Goal: Task Accomplishment & Management: Use online tool/utility

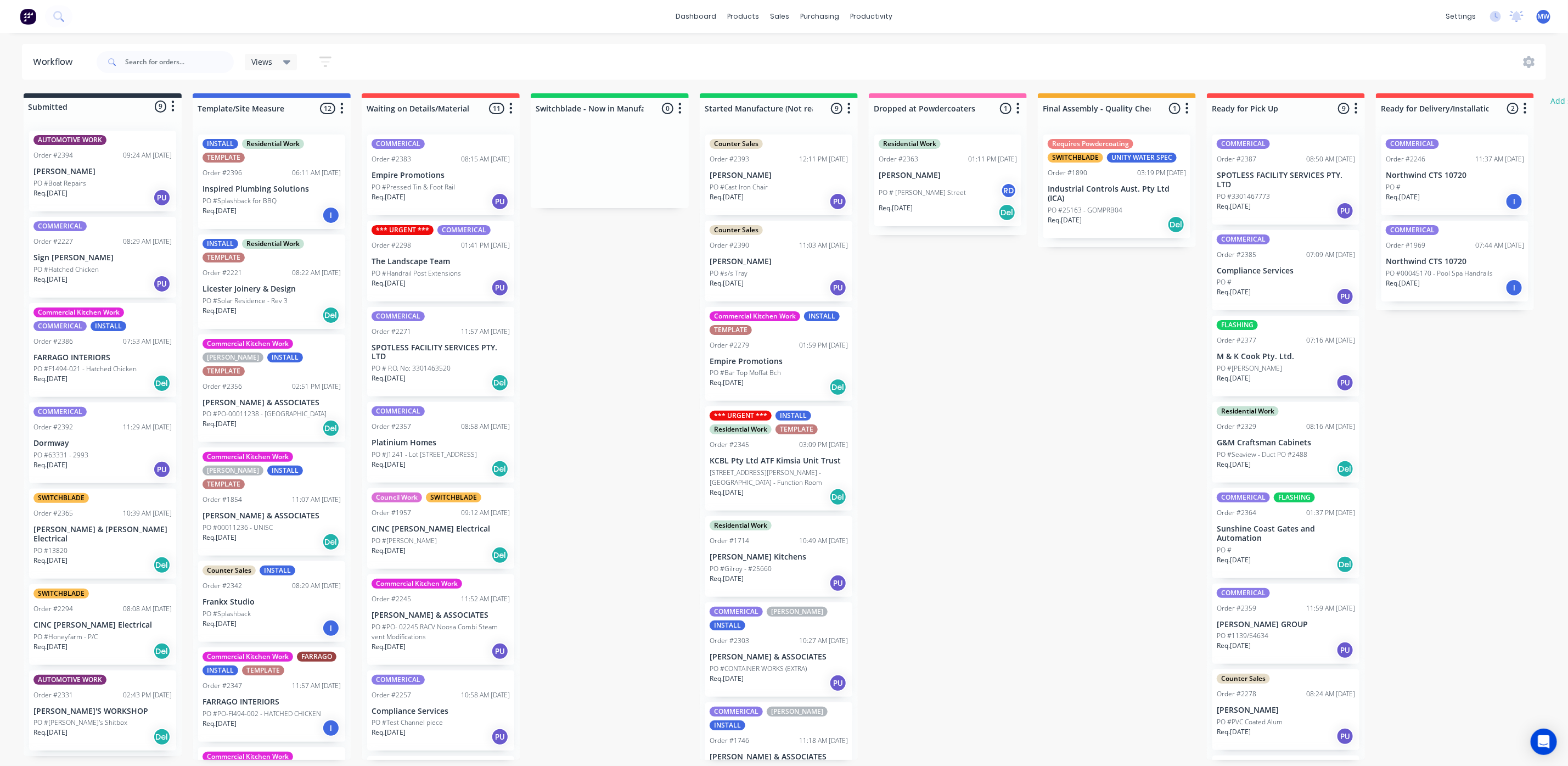
scroll to position [211, 0]
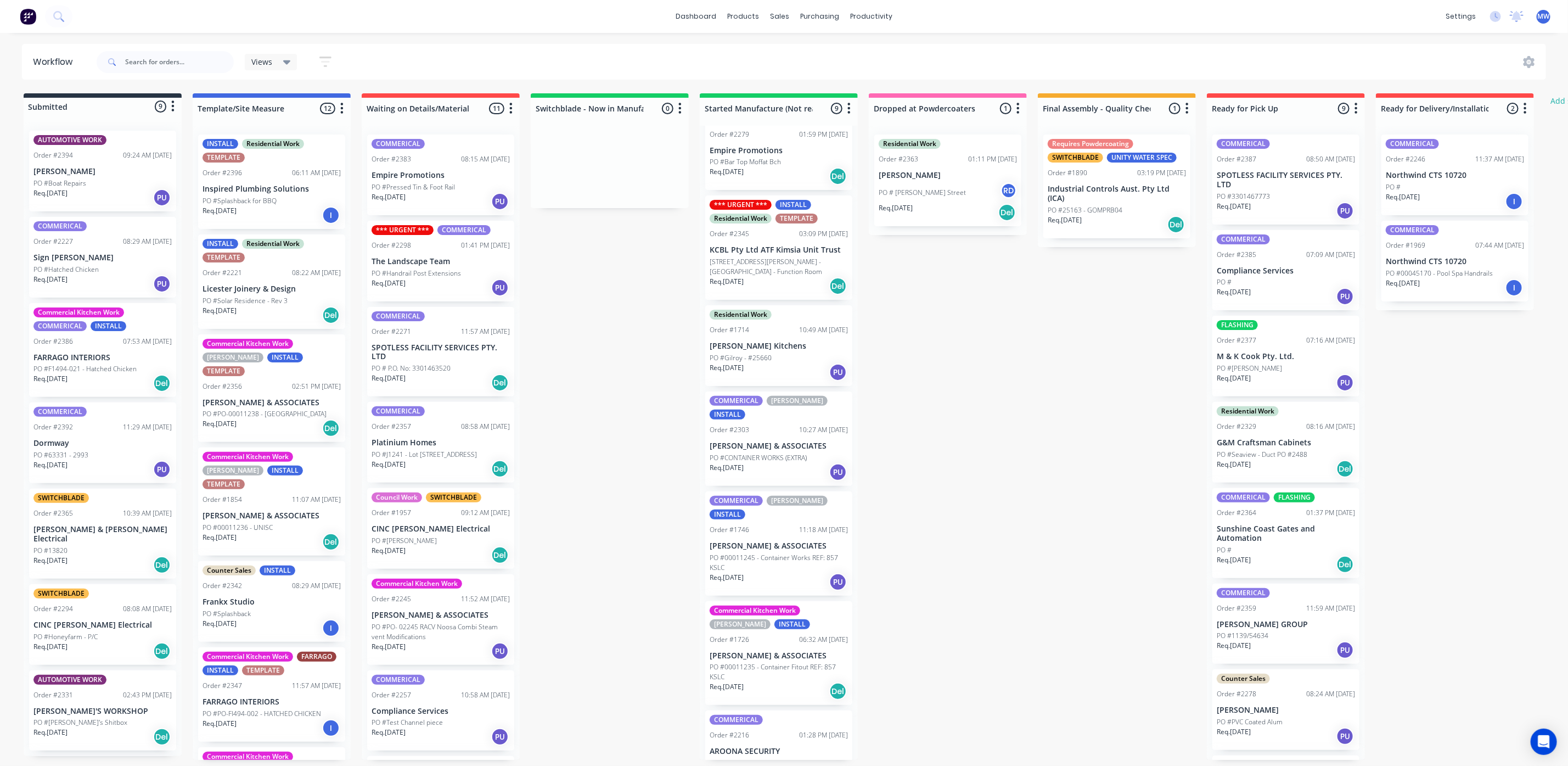
click at [157, 62] on input "text" at bounding box center [179, 62] width 108 height 22
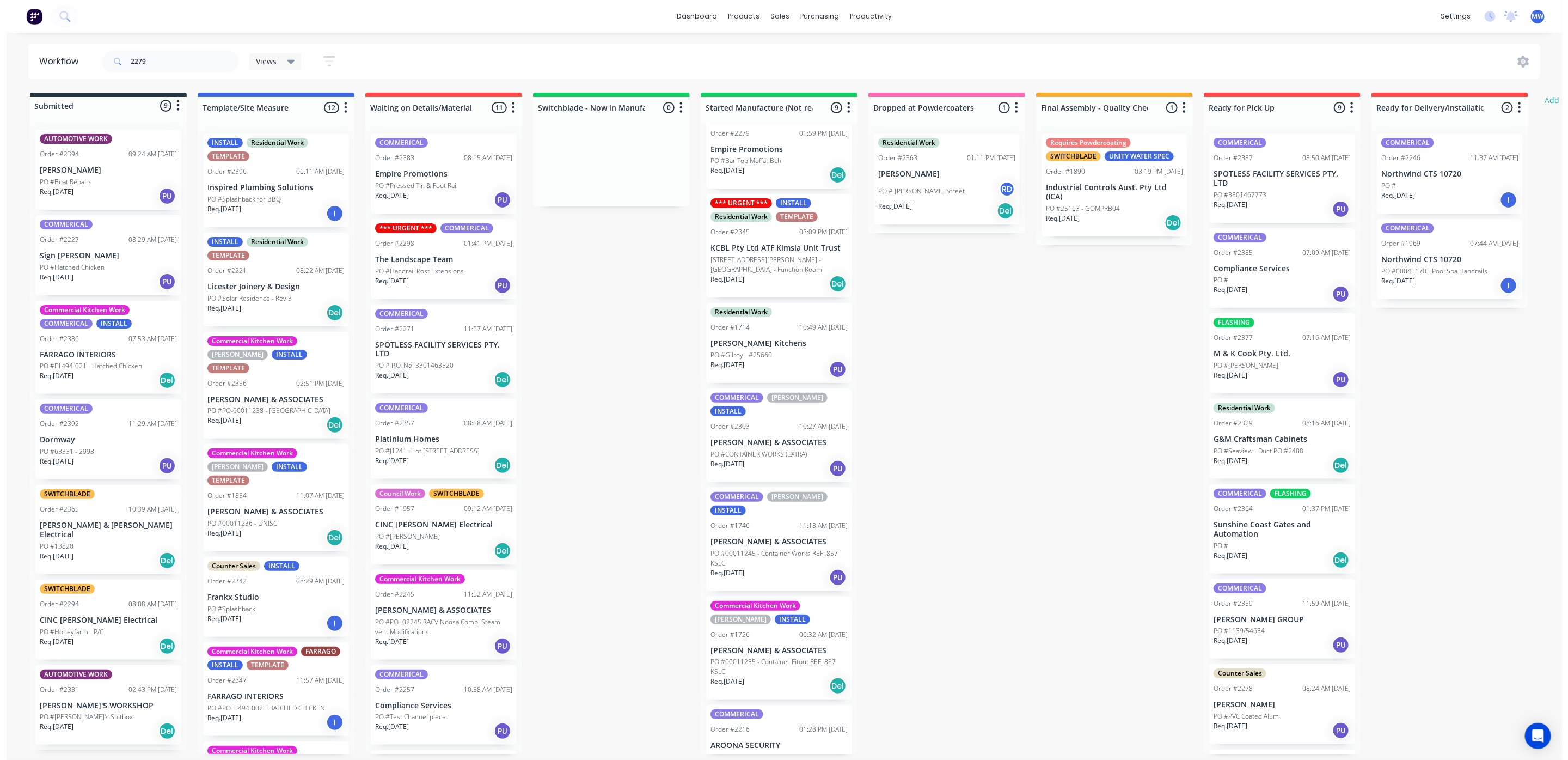
scroll to position [0, 0]
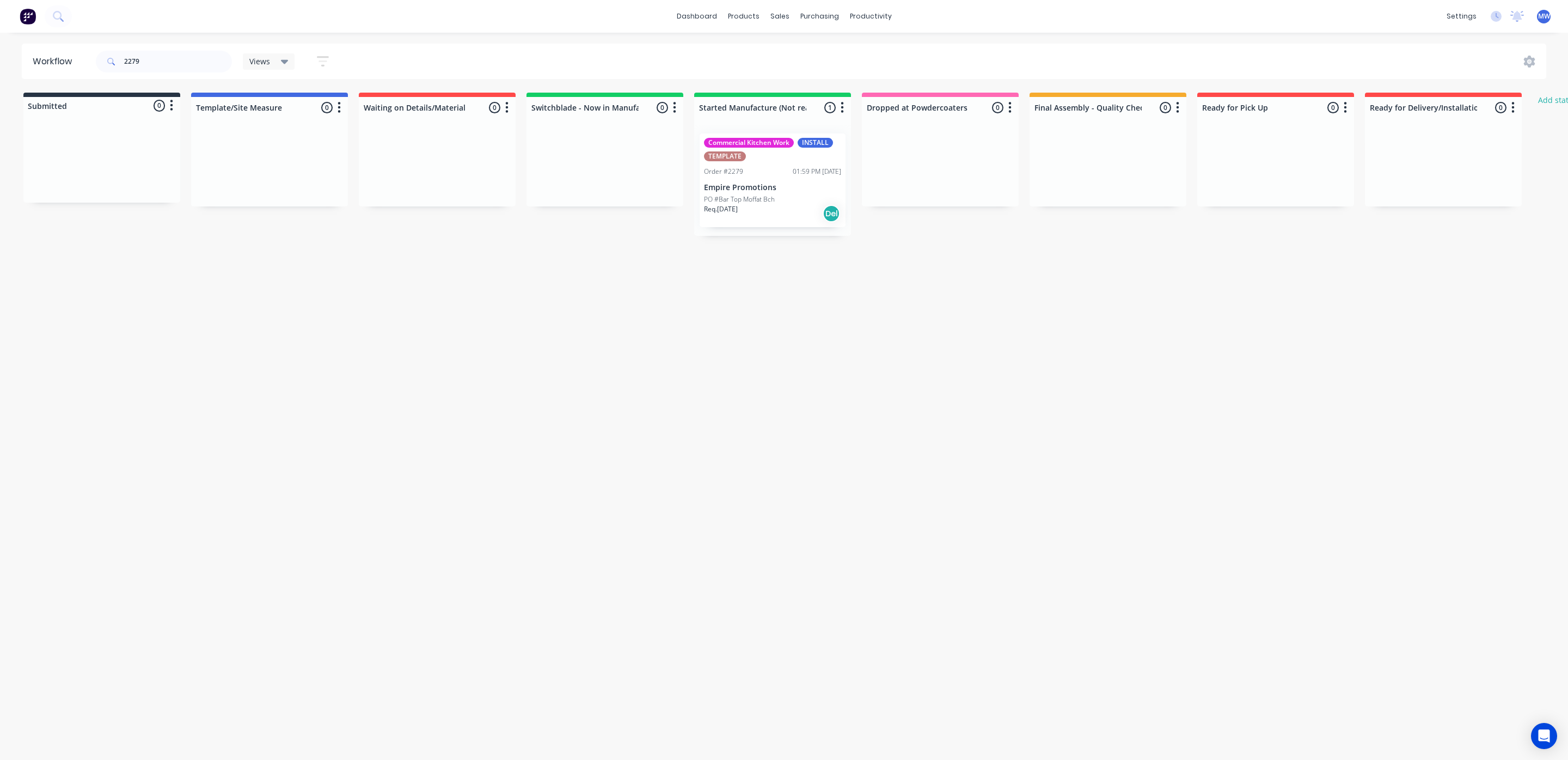
type input "2279"
click at [762, 190] on p "Empire Promotions" at bounding box center [773, 188] width 137 height 10
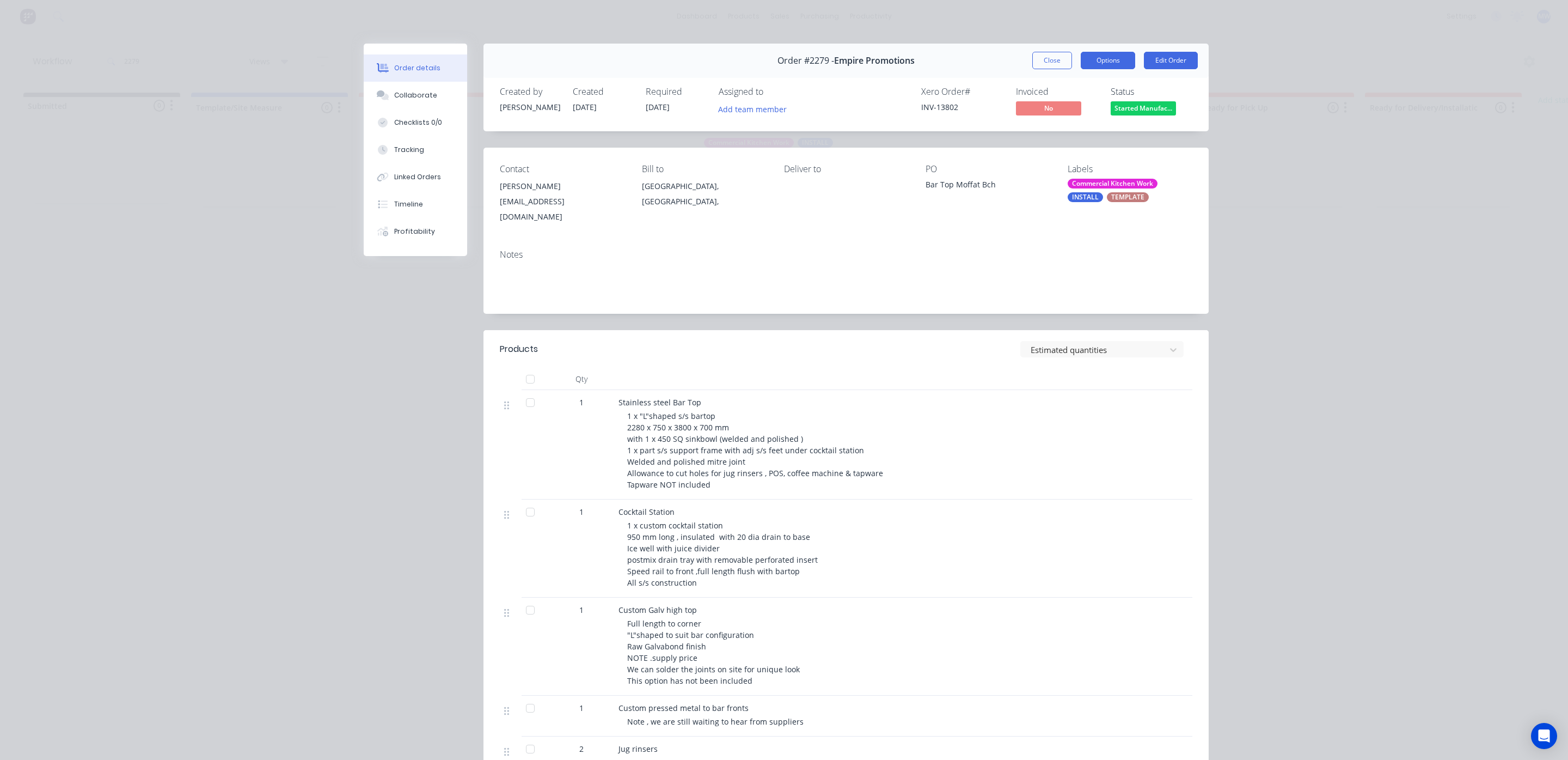
click at [1119, 62] on button "Options" at bounding box center [1108, 61] width 54 height 18
click at [1057, 108] on div "Work Order" at bounding box center [1078, 110] width 95 height 16
click at [1049, 133] on div "Standard" at bounding box center [1078, 131] width 95 height 16
click at [1092, 61] on button "Options" at bounding box center [1108, 61] width 54 height 18
click at [1050, 151] on div "Custom" at bounding box center [1078, 153] width 95 height 16
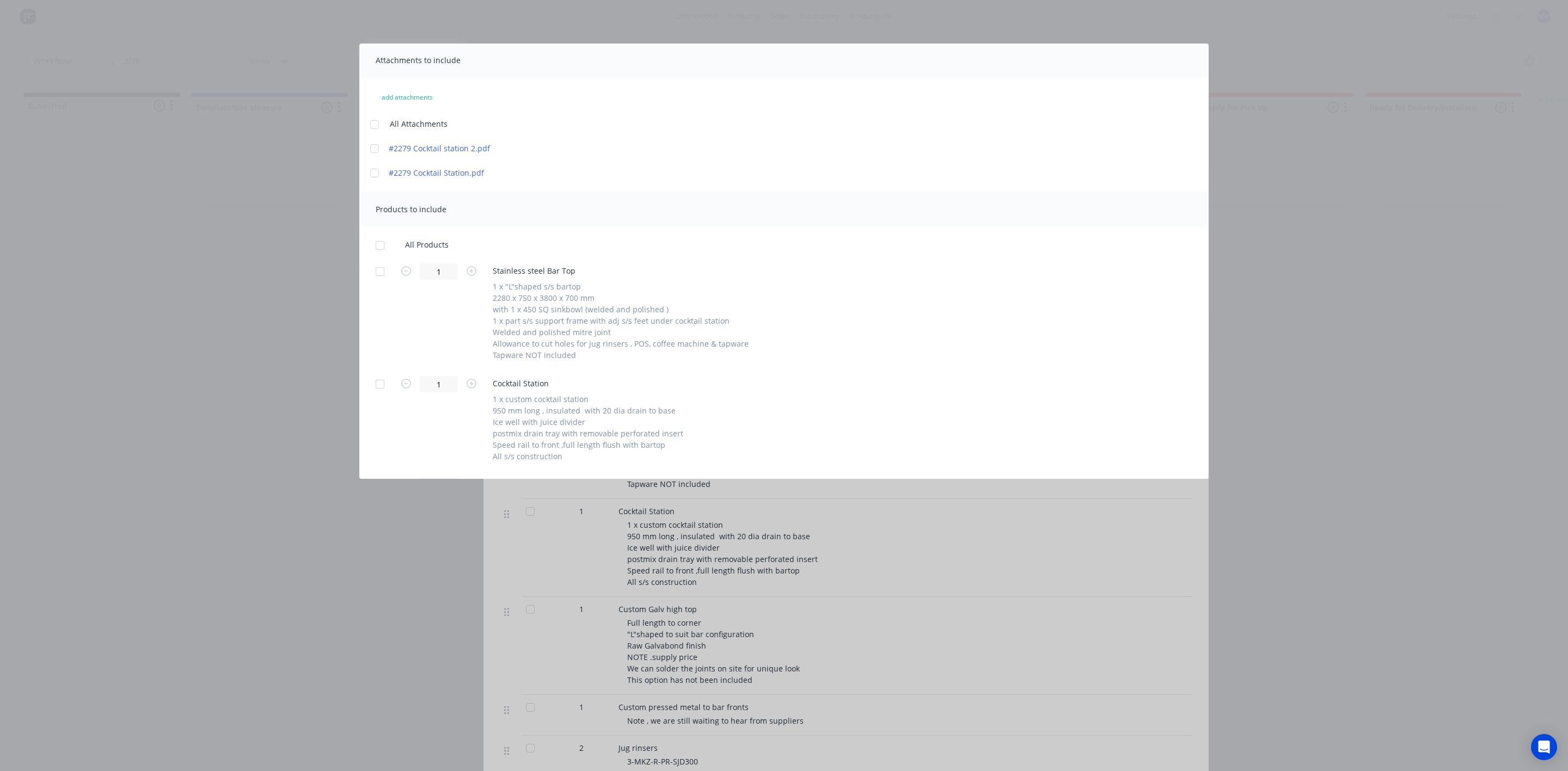
scroll to position [36, 0]
click at [375, 269] on div at bounding box center [380, 272] width 22 height 22
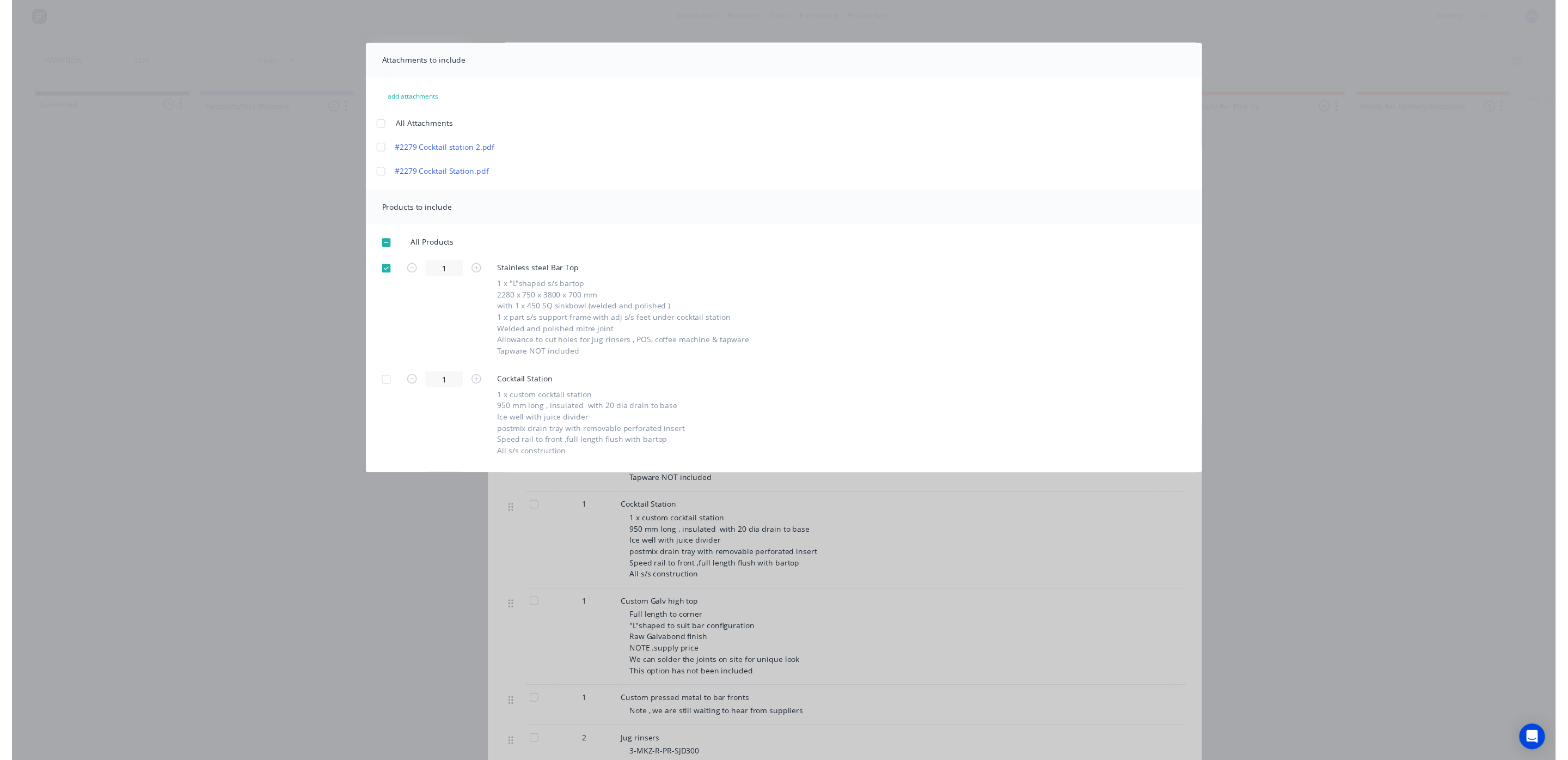
scroll to position [0, 0]
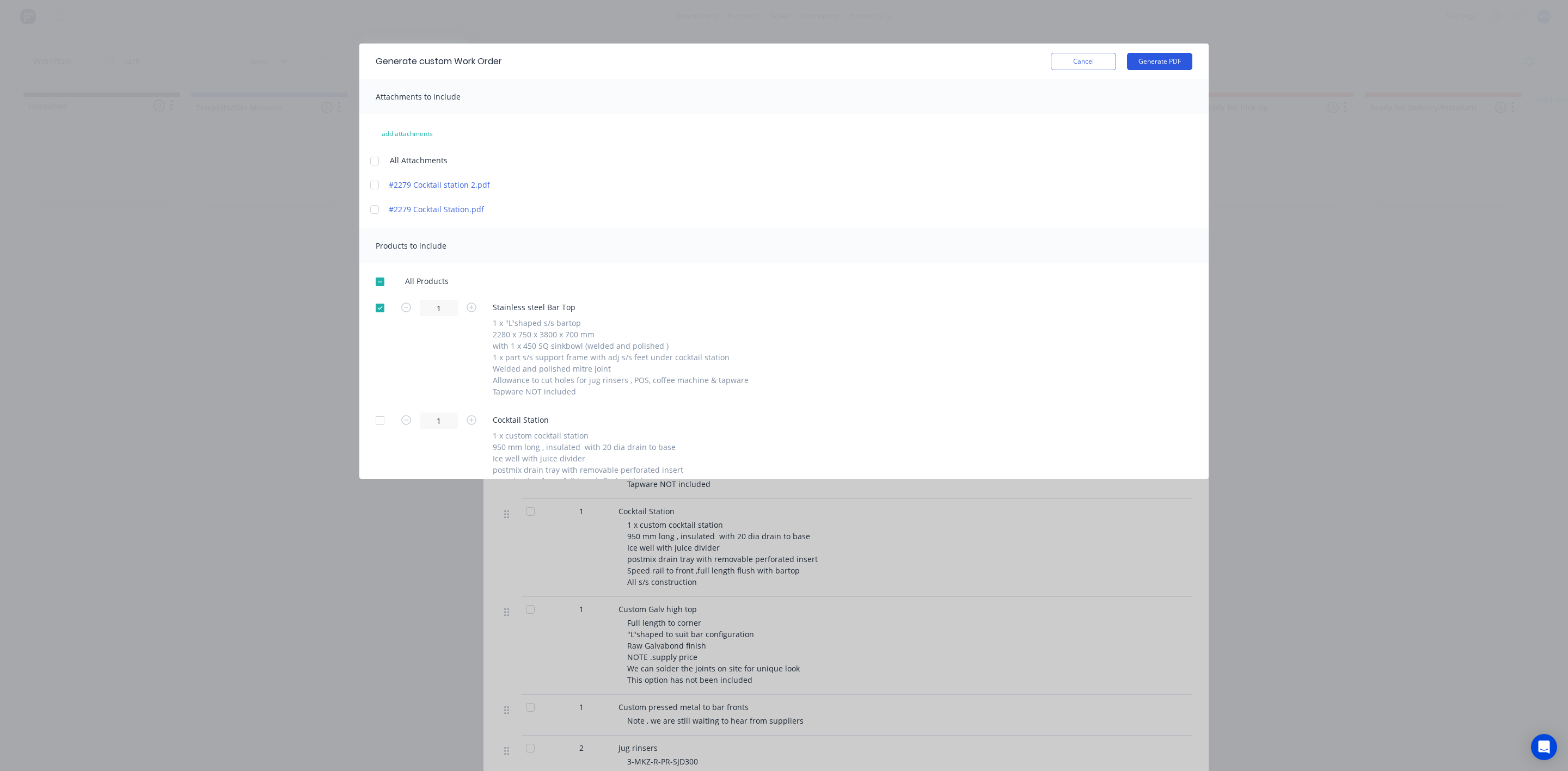
click at [1156, 67] on button "Generate PDF" at bounding box center [1160, 62] width 65 height 18
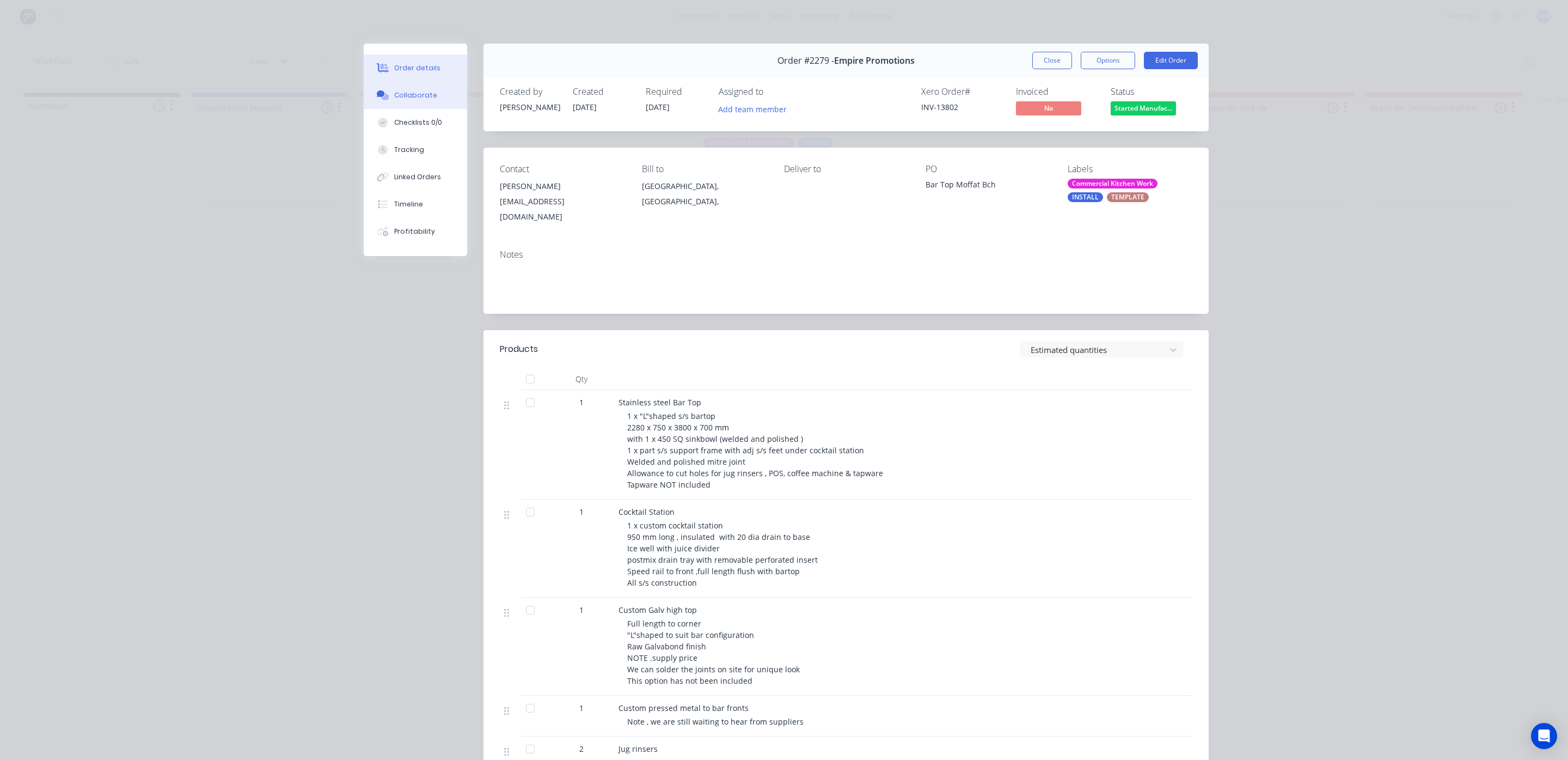
click at [415, 95] on div "Collaborate" at bounding box center [415, 95] width 43 height 10
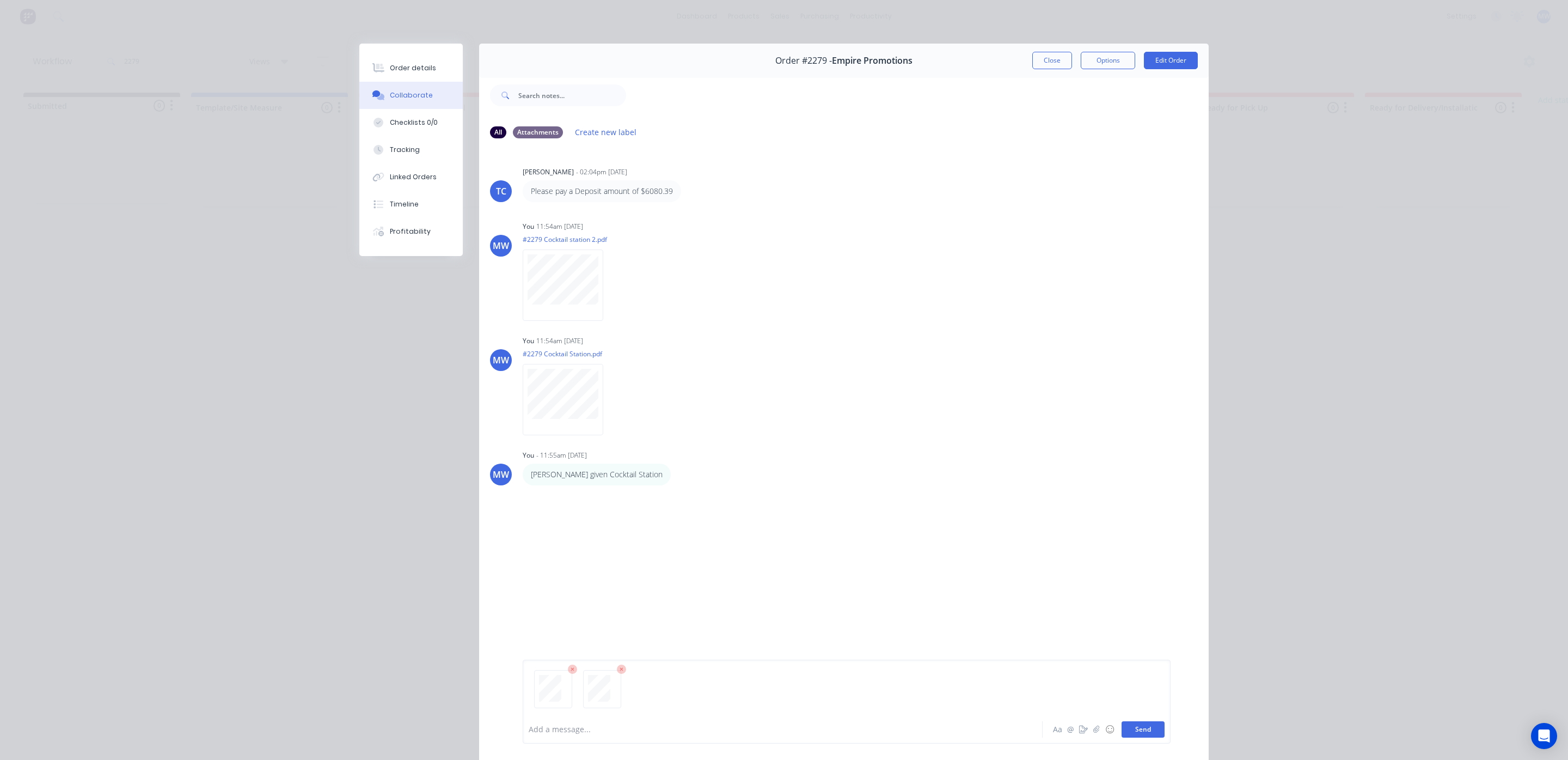
click at [1133, 729] on button "Send" at bounding box center [1143, 729] width 43 height 16
click at [1041, 58] on button "Close" at bounding box center [1052, 61] width 39 height 18
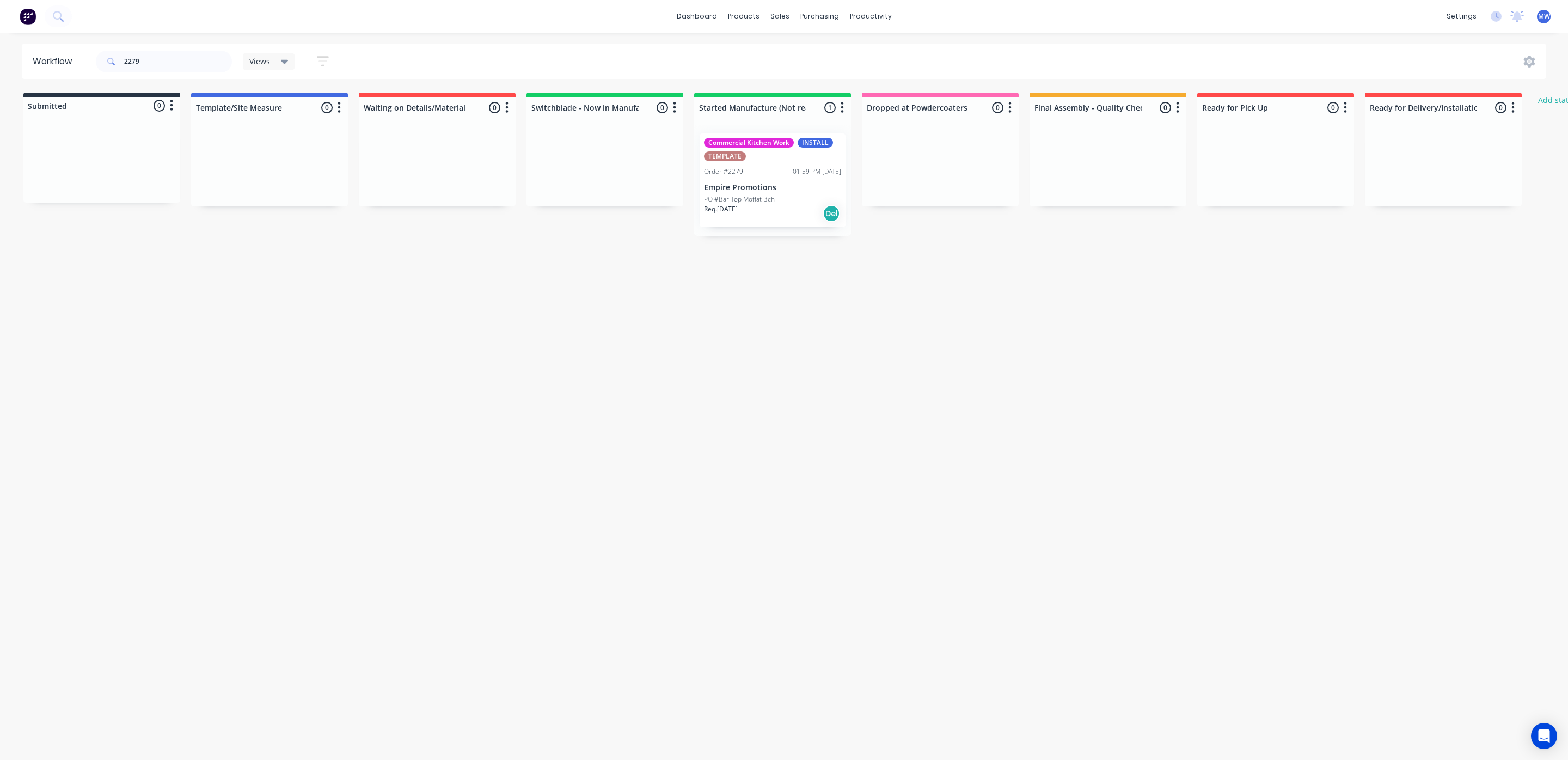
click at [820, 421] on div "Workflow 2279 Views Save new view None (Default) edit SCSM - MAIN edit SUNCOAST…" at bounding box center [784, 391] width 1568 height 694
click at [34, 42] on div "dashboard products sales purchasing productivity dashboard products Product Cat…" at bounding box center [784, 347] width 1568 height 694
click at [787, 205] on div "Req. 09/10/25 Del" at bounding box center [773, 213] width 137 height 18
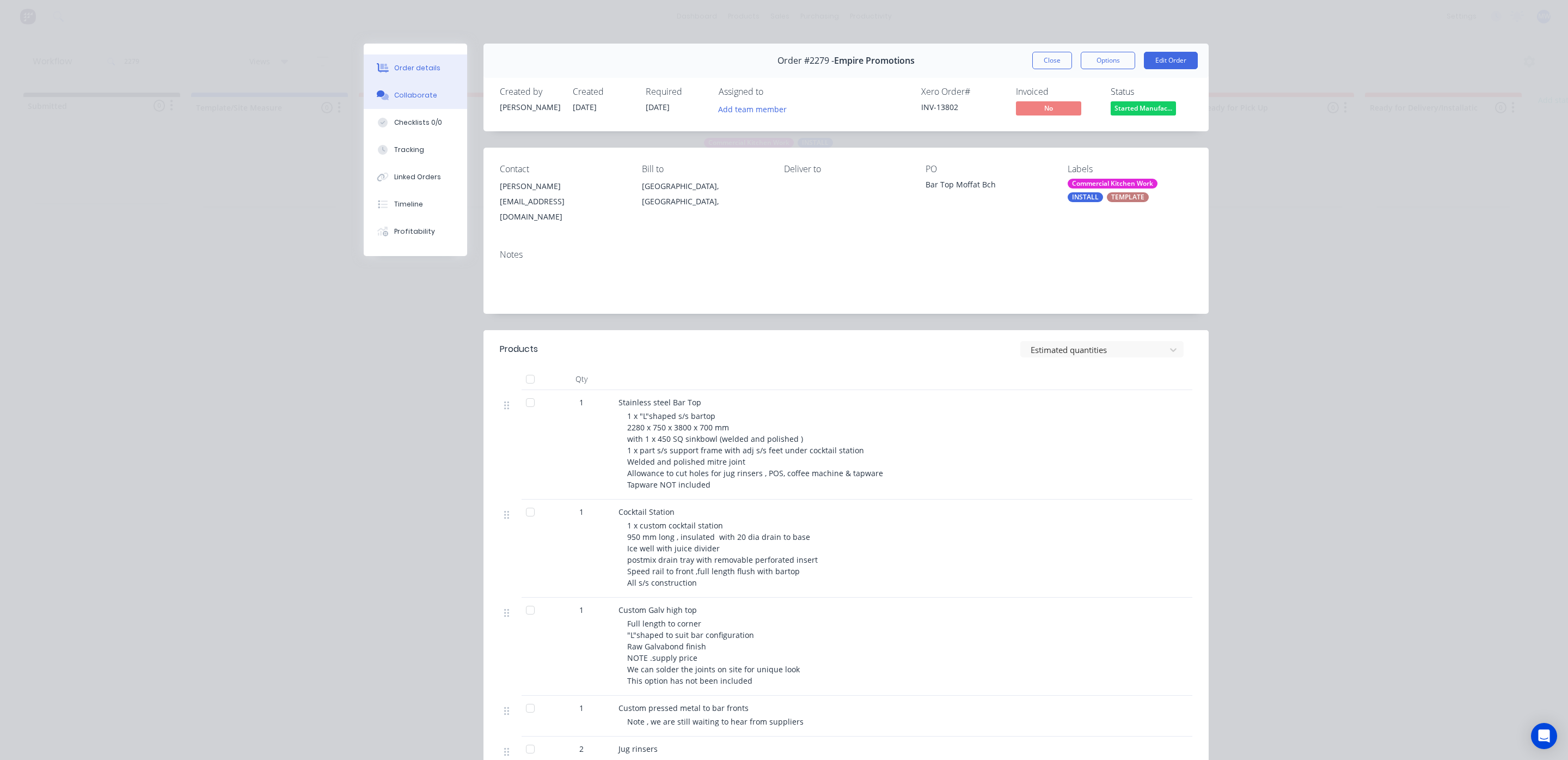
click at [423, 88] on button "Collaborate" at bounding box center [416, 95] width 103 height 27
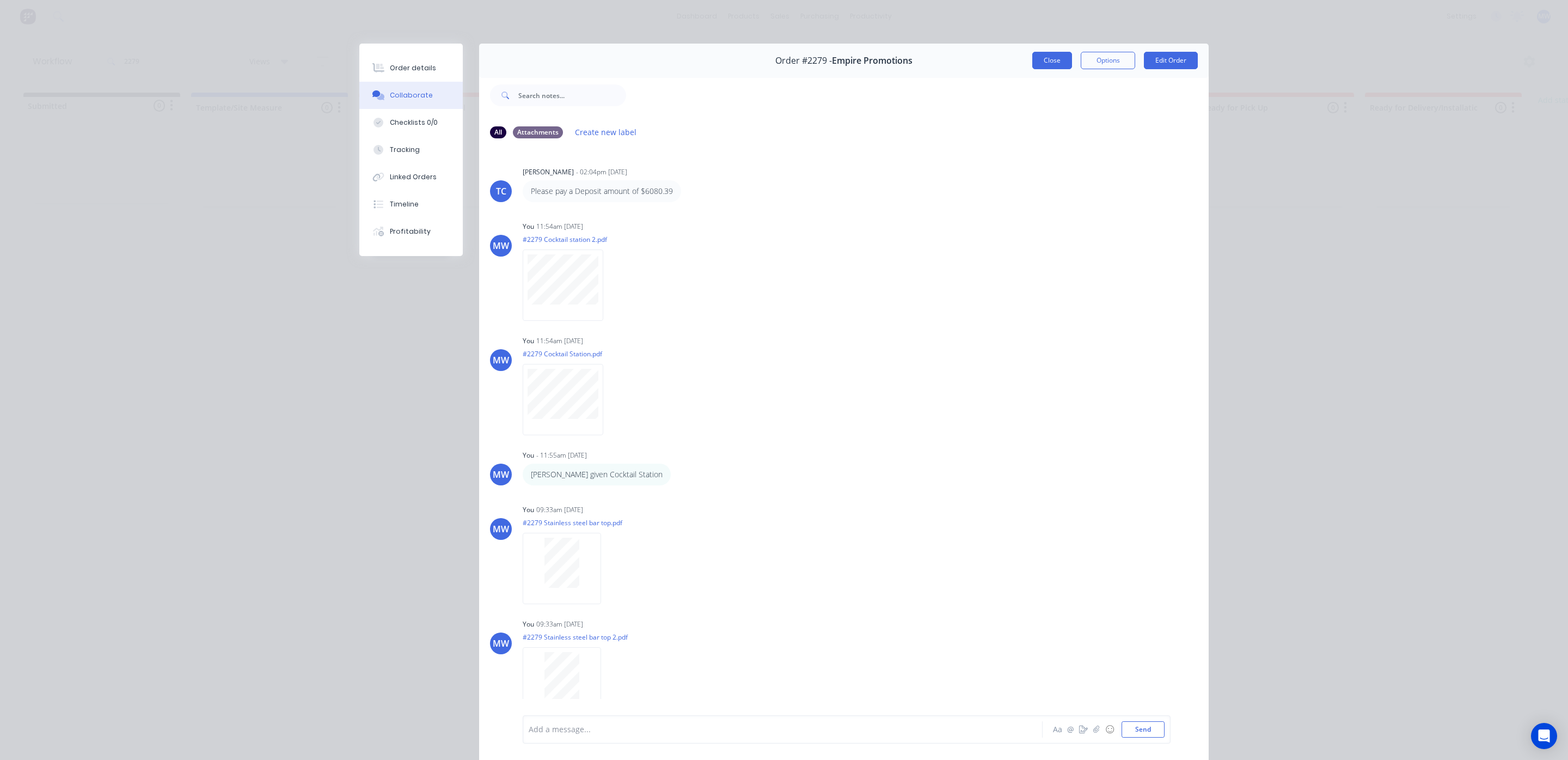
click at [1037, 58] on button "Close" at bounding box center [1052, 61] width 39 height 18
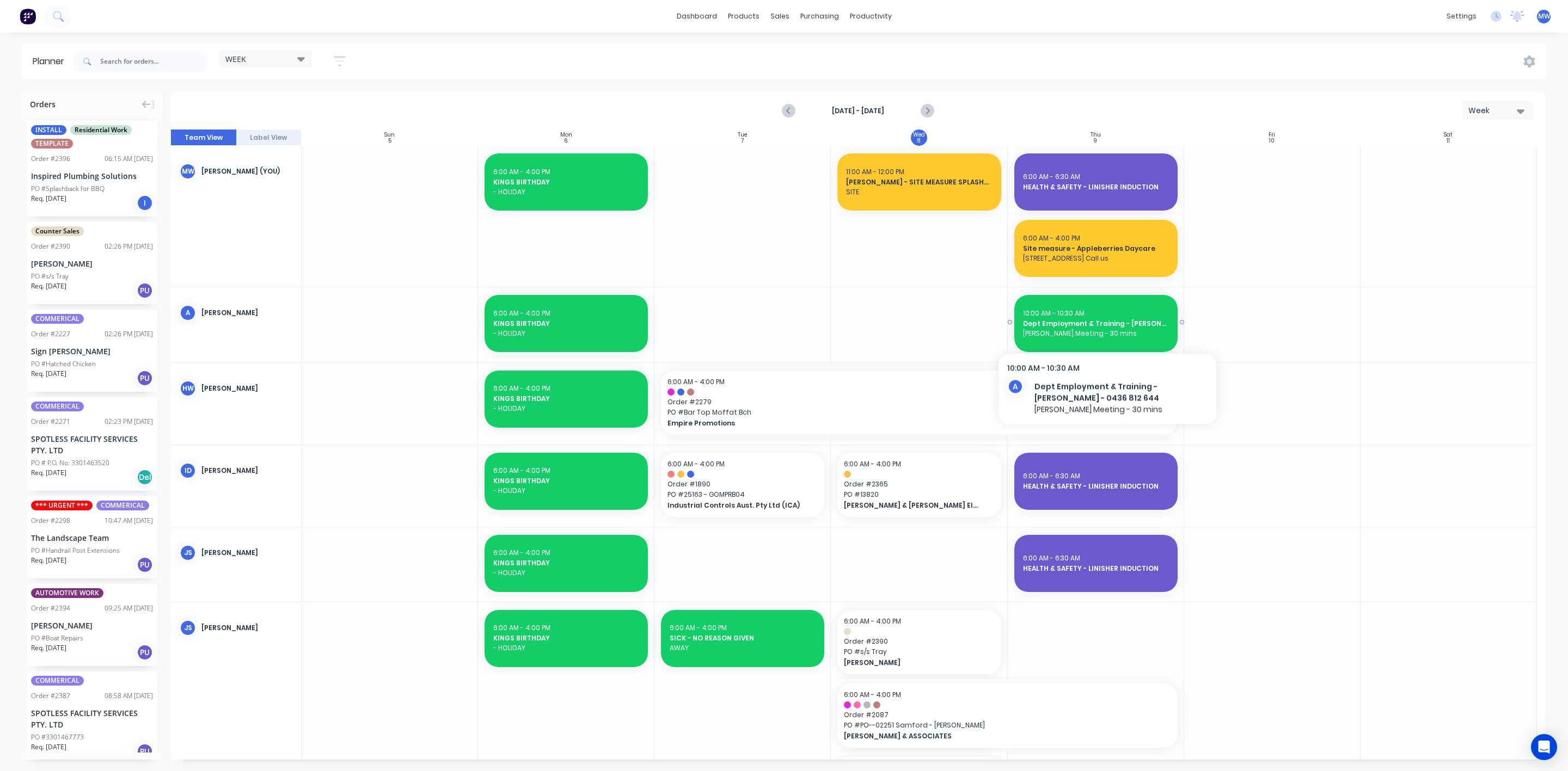
click at [1107, 325] on span "Dept Employment & Training - Tracey - 0436 812 644" at bounding box center [1096, 324] width 146 height 10
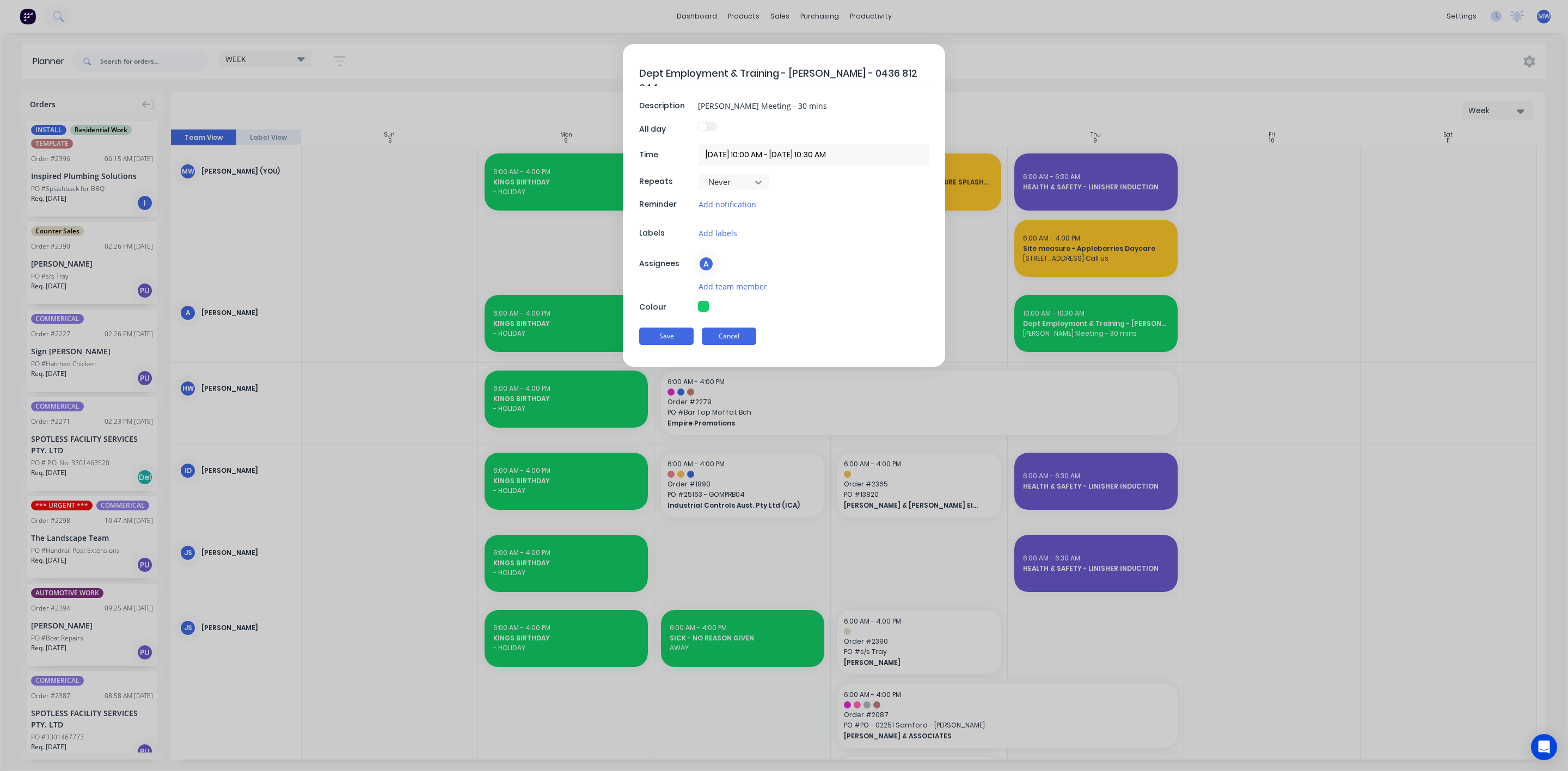
click at [748, 339] on button "Cancel" at bounding box center [729, 337] width 54 height 18
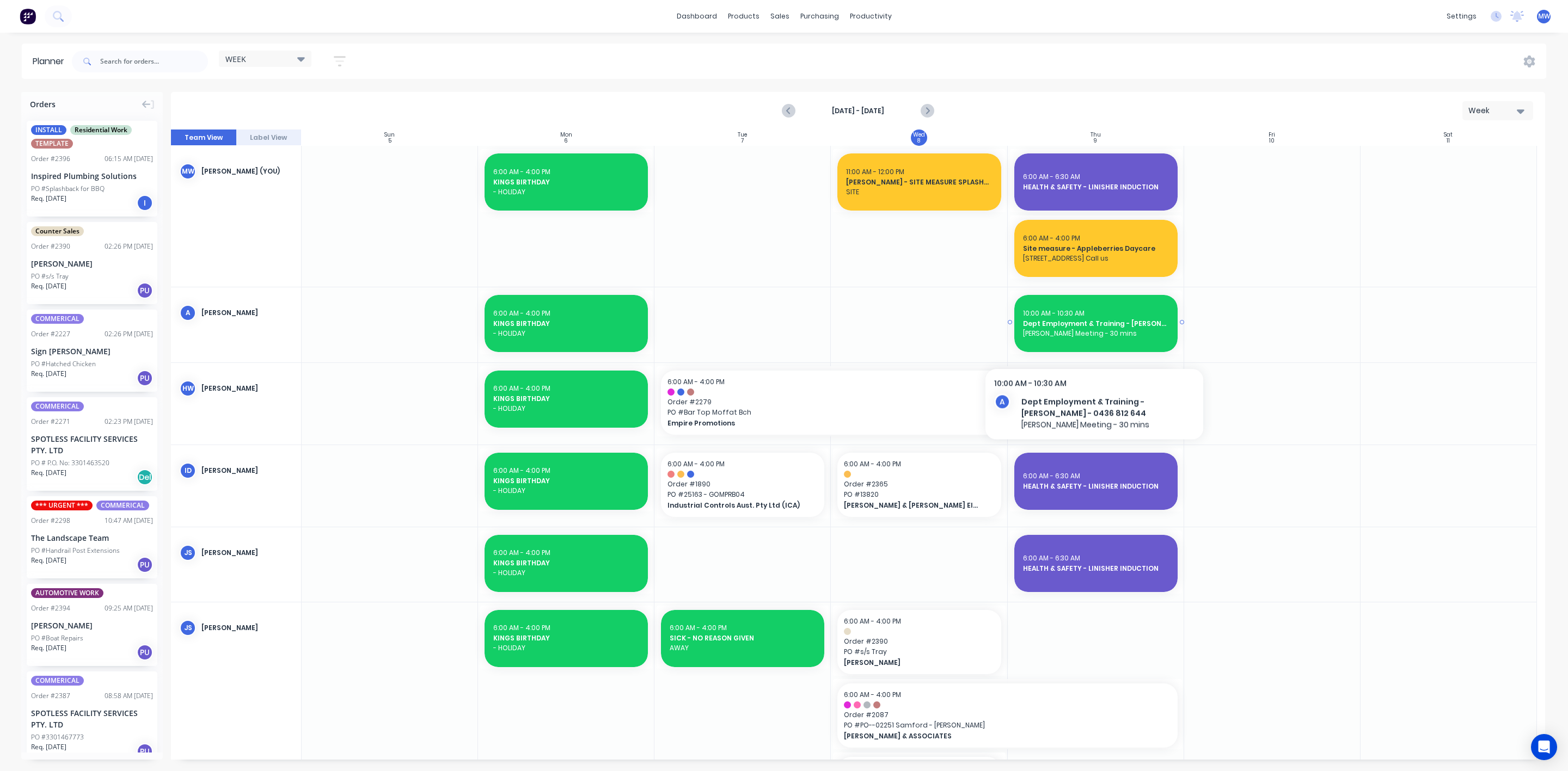
click at [1095, 340] on div "10:00 AM - 10:30 AM Dept Employment & Training - Tracey - 0436 812 644 Alex Mee…" at bounding box center [1096, 324] width 163 height 57
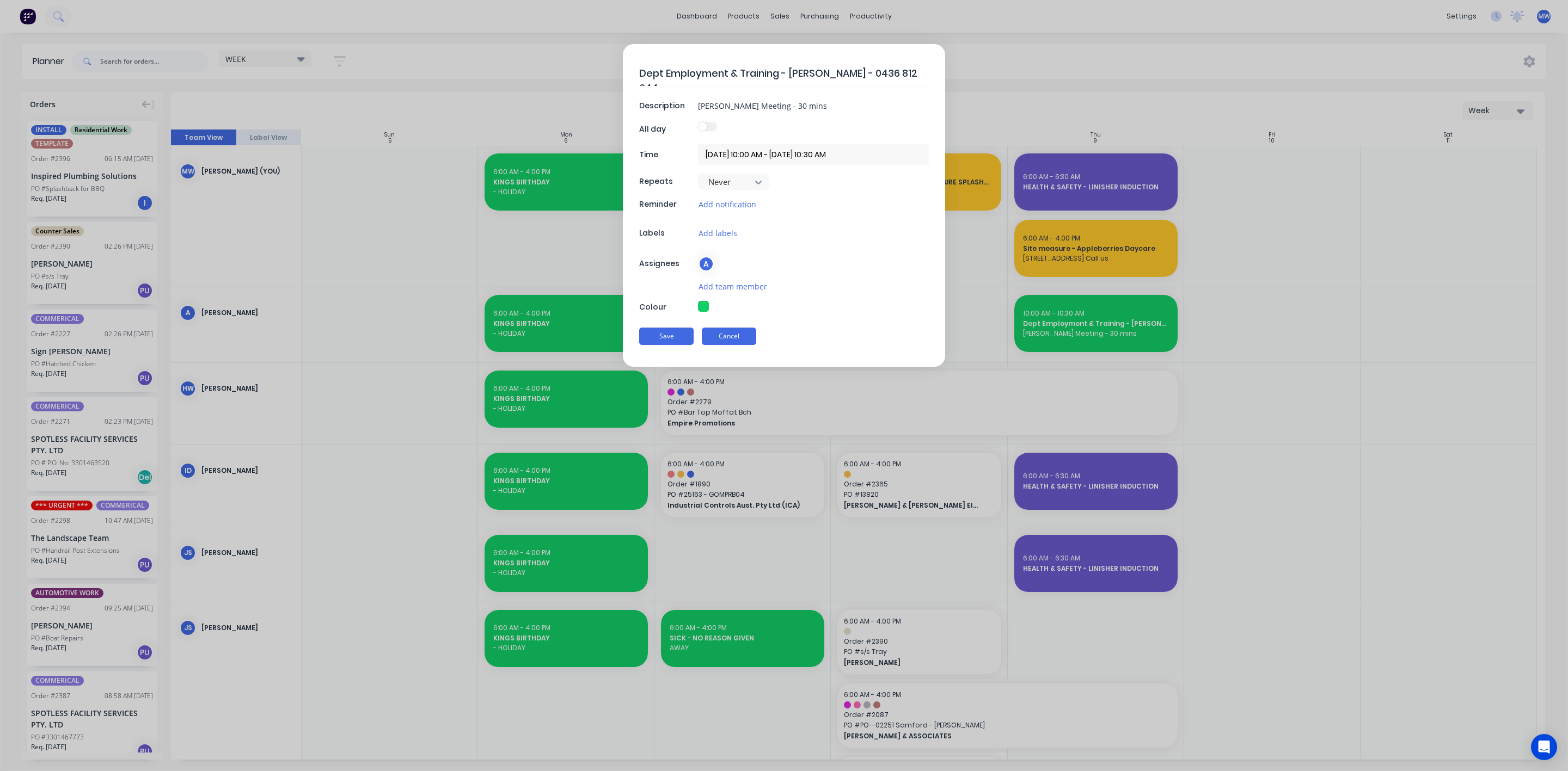
click at [740, 342] on button "Cancel" at bounding box center [729, 337] width 54 height 18
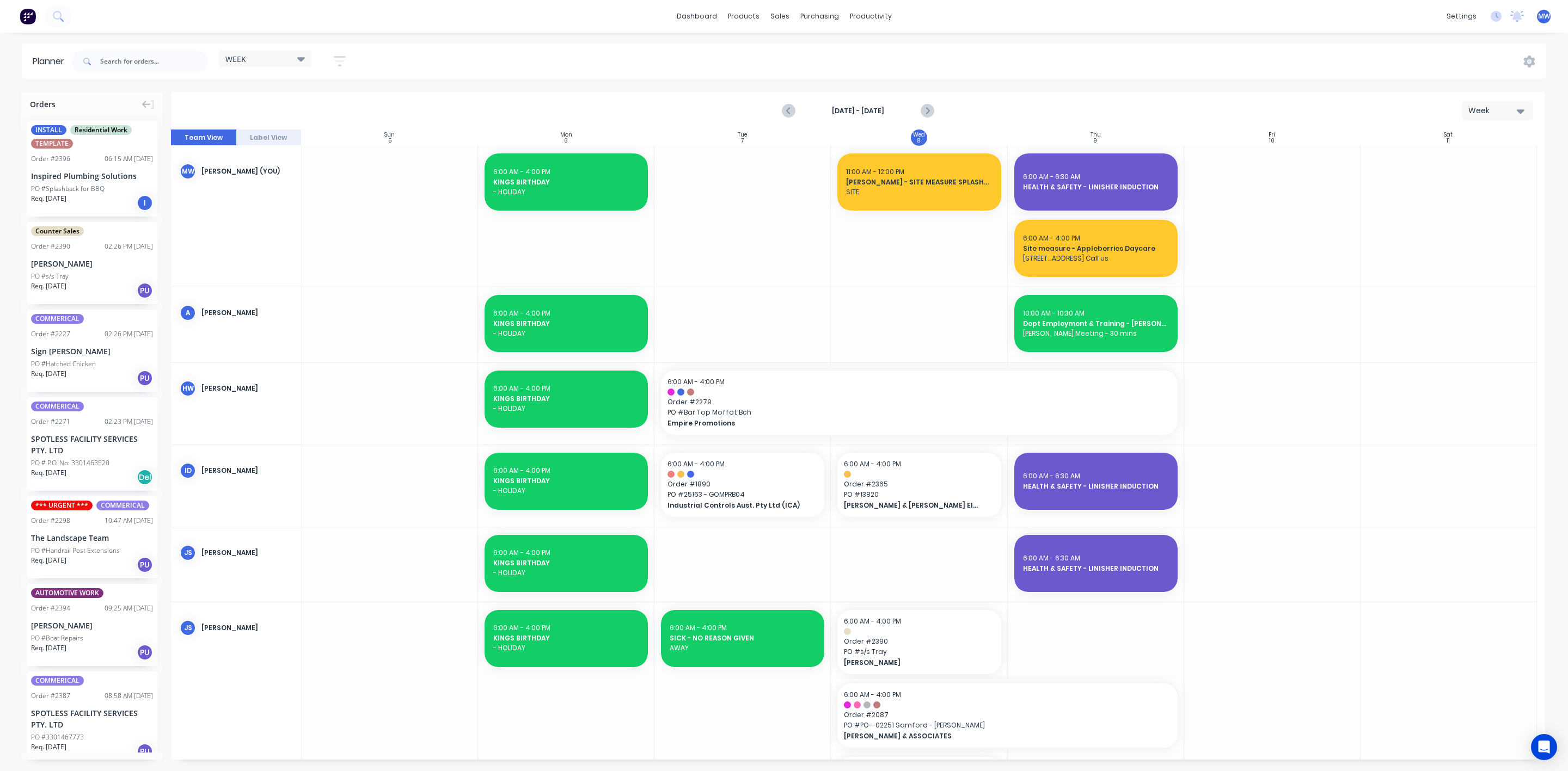
click at [1014, 356] on div at bounding box center [1095, 325] width 176 height 75
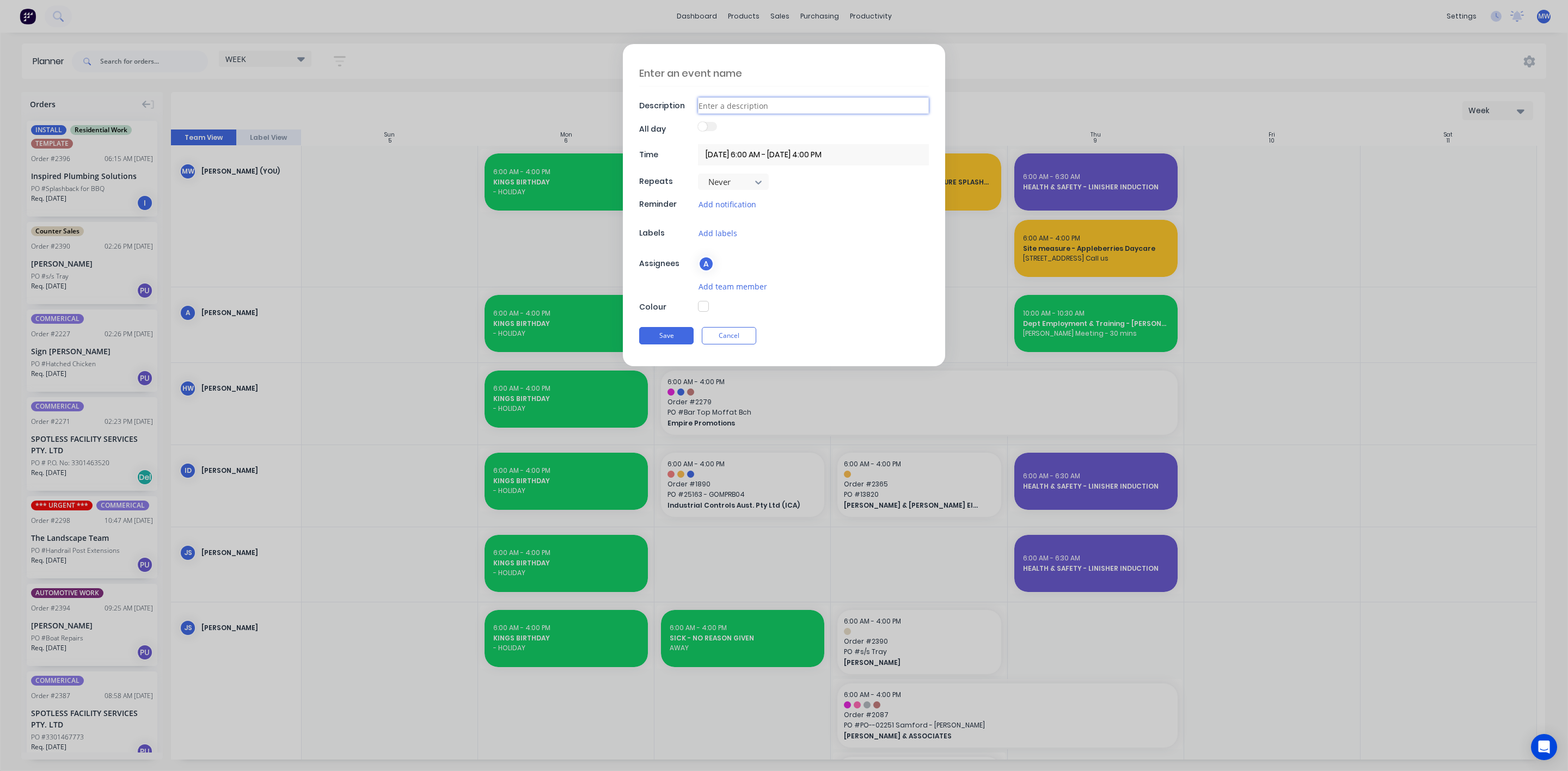
click at [740, 109] on input at bounding box center [813, 105] width 231 height 16
click at [689, 72] on textarea at bounding box center [784, 73] width 290 height 26
type textarea "x"
type textarea "O"
type textarea "x"
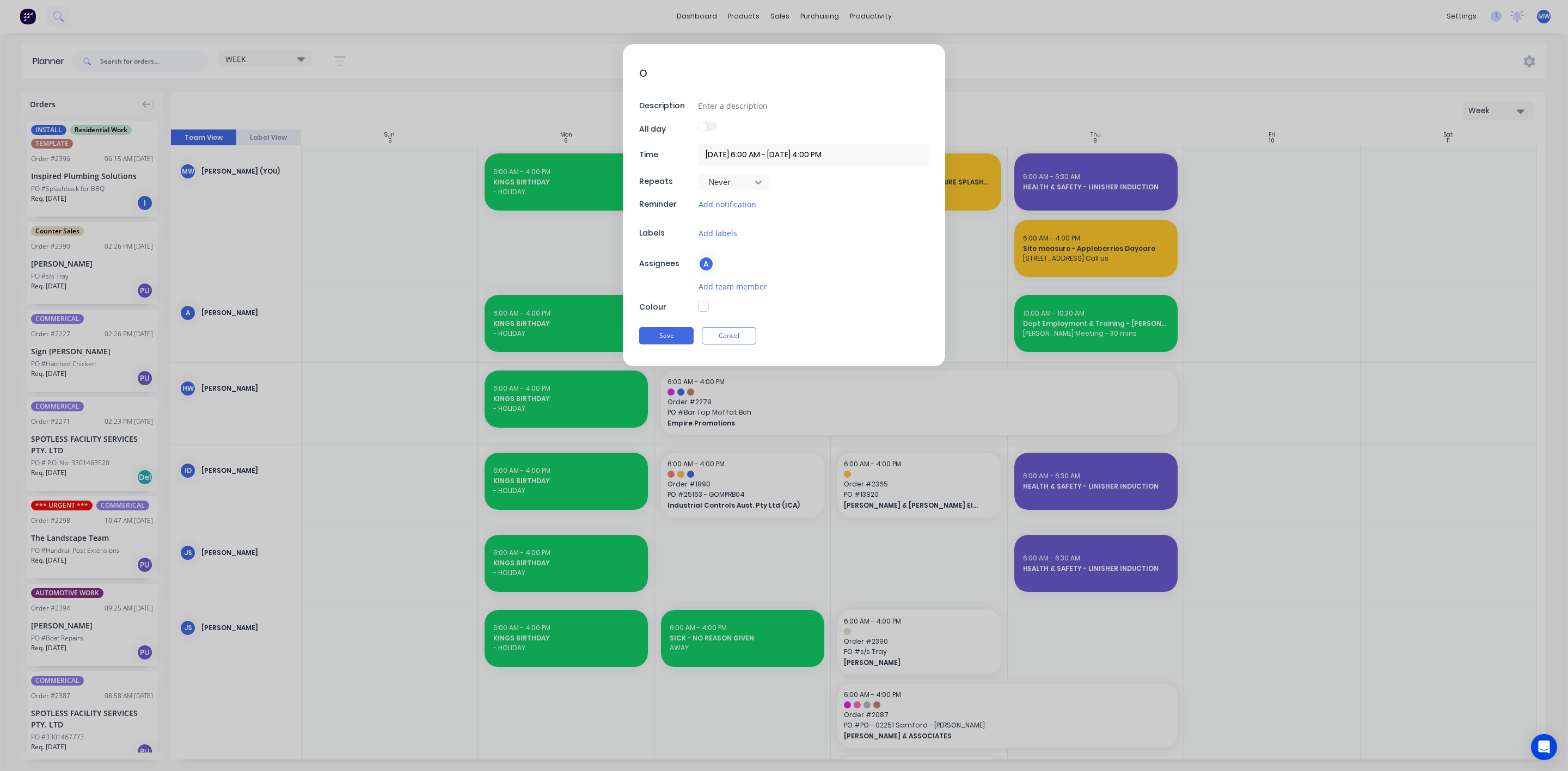
type textarea "OF"
type textarea "x"
type textarea "OFF"
type textarea "x"
type textarea "OFFC"
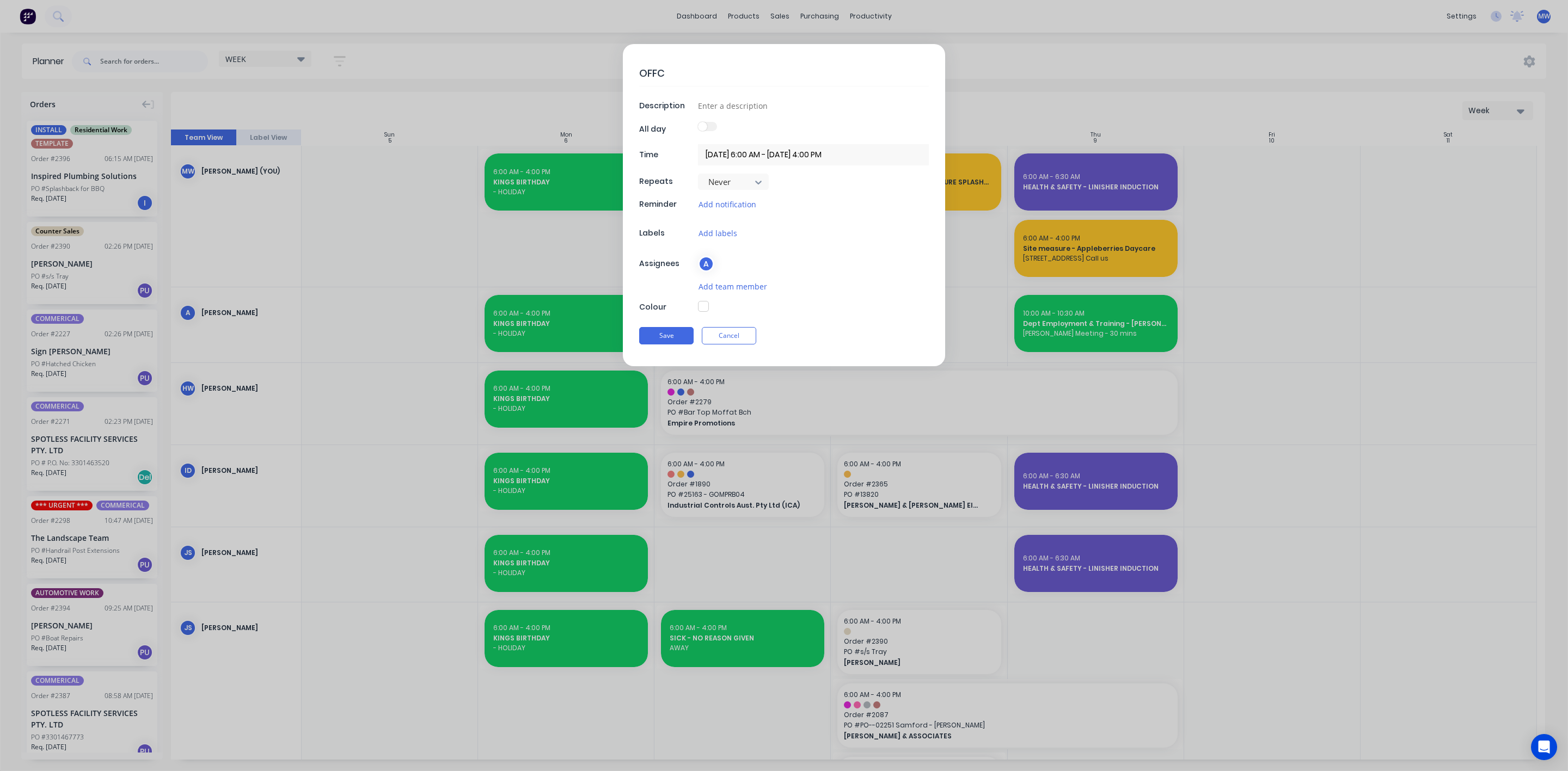
type textarea "x"
type textarea "OFFCU"
type textarea "x"
type textarea "OFFCUT"
type textarea "x"
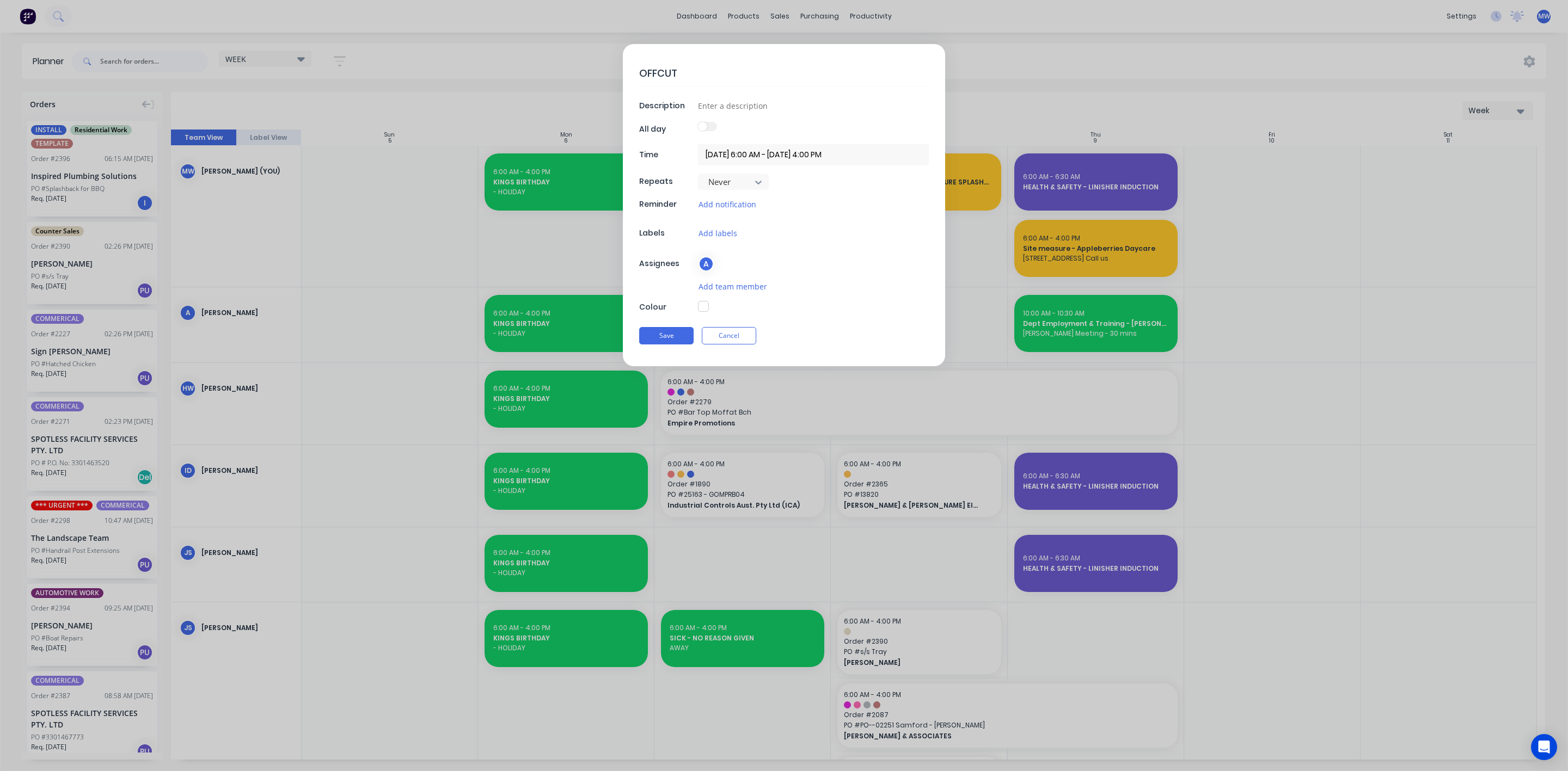
type textarea "OFFCUT"
type textarea "x"
type textarea "OFFCUT RA"
type textarea "x"
type textarea "OFFCUT RAC"
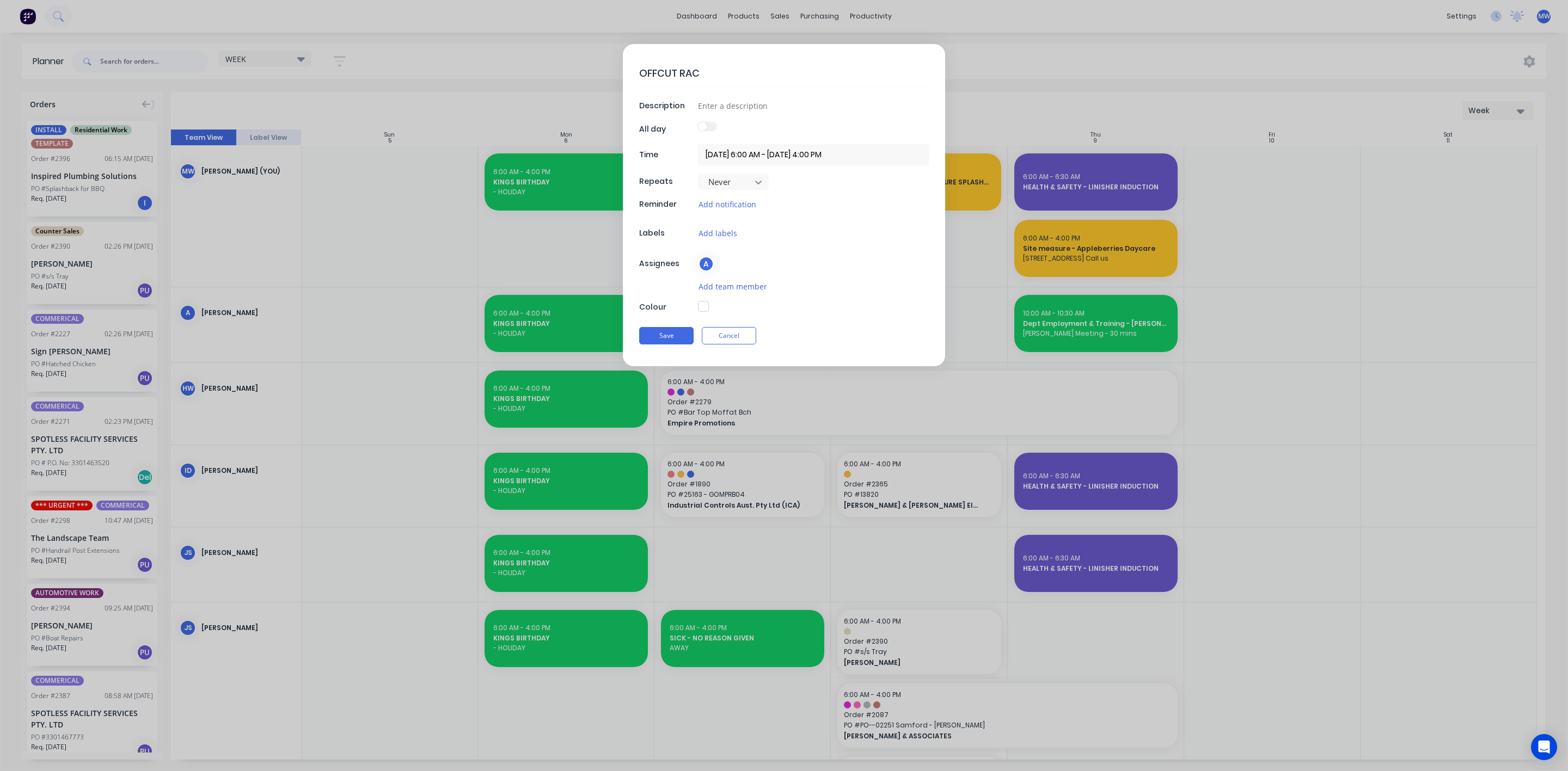
type textarea "x"
type textarea "OFFCUT RACK"
click at [711, 107] on input at bounding box center [813, 105] width 231 height 16
type textarea "x"
type input "W"
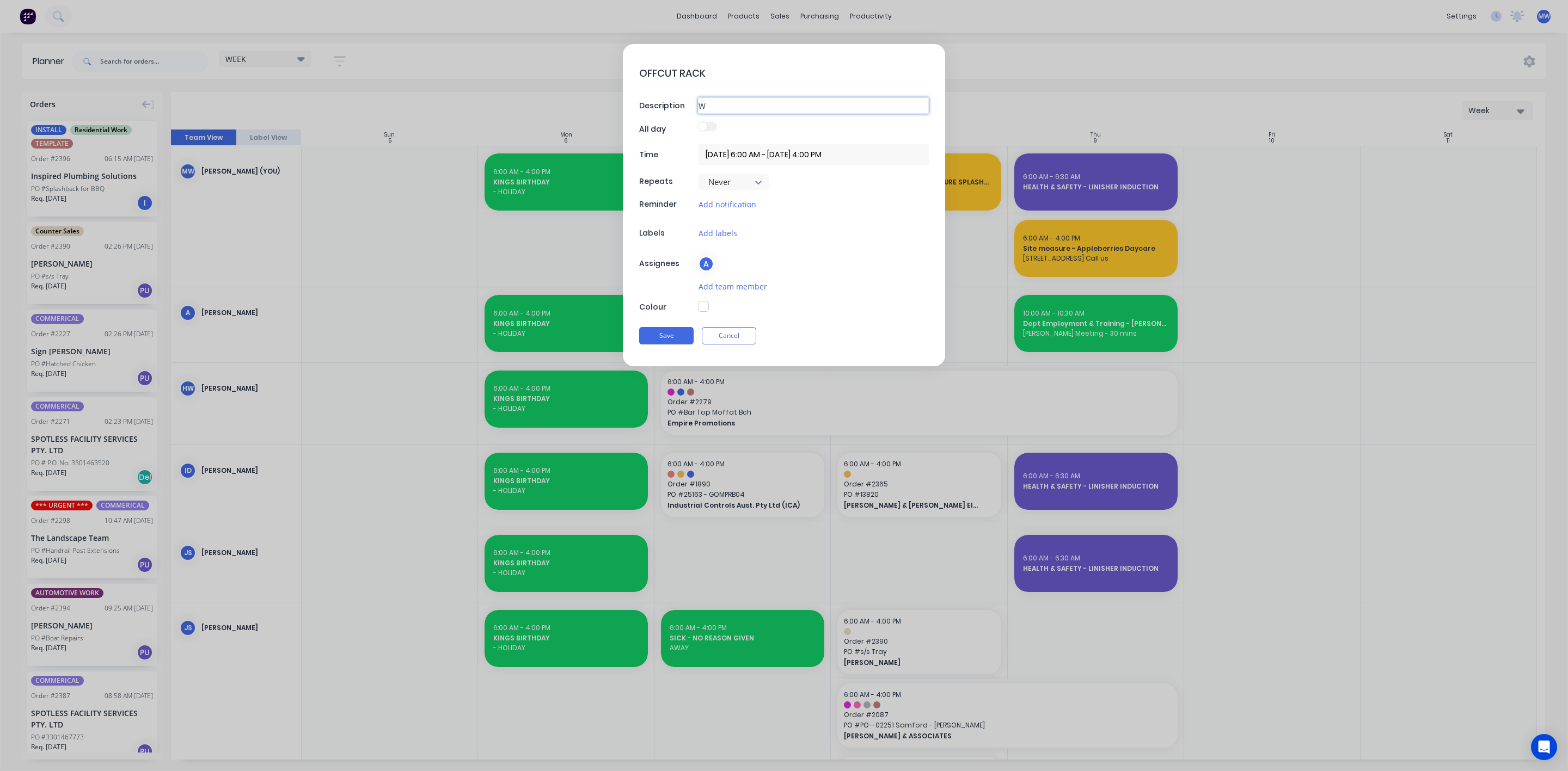
type textarea "x"
type input "WE"
type textarea "x"
type input "WEL"
type textarea "x"
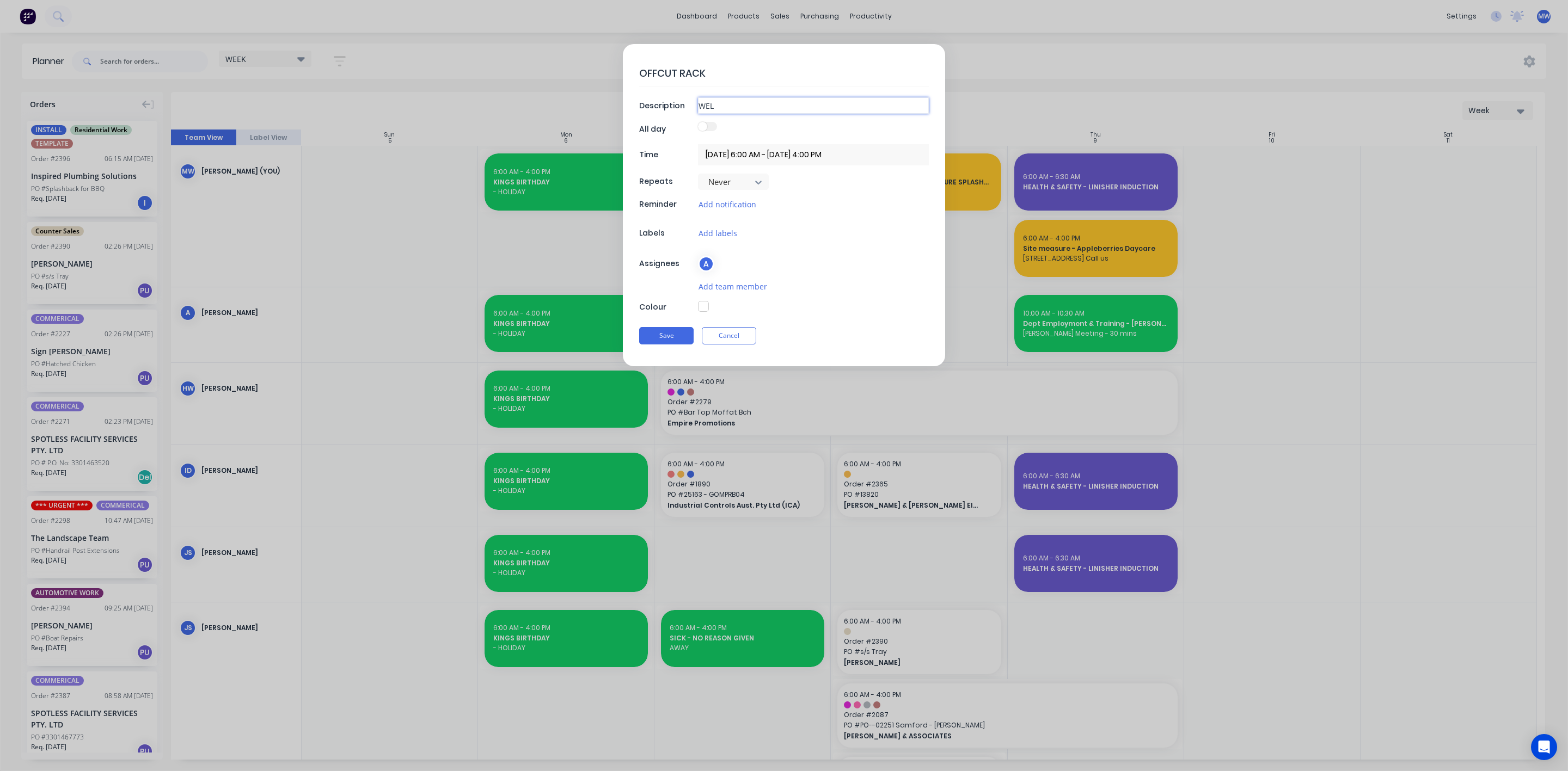
type input "WELD"
type textarea "x"
type input "WELD"
type textarea "x"
type input "WELD U"
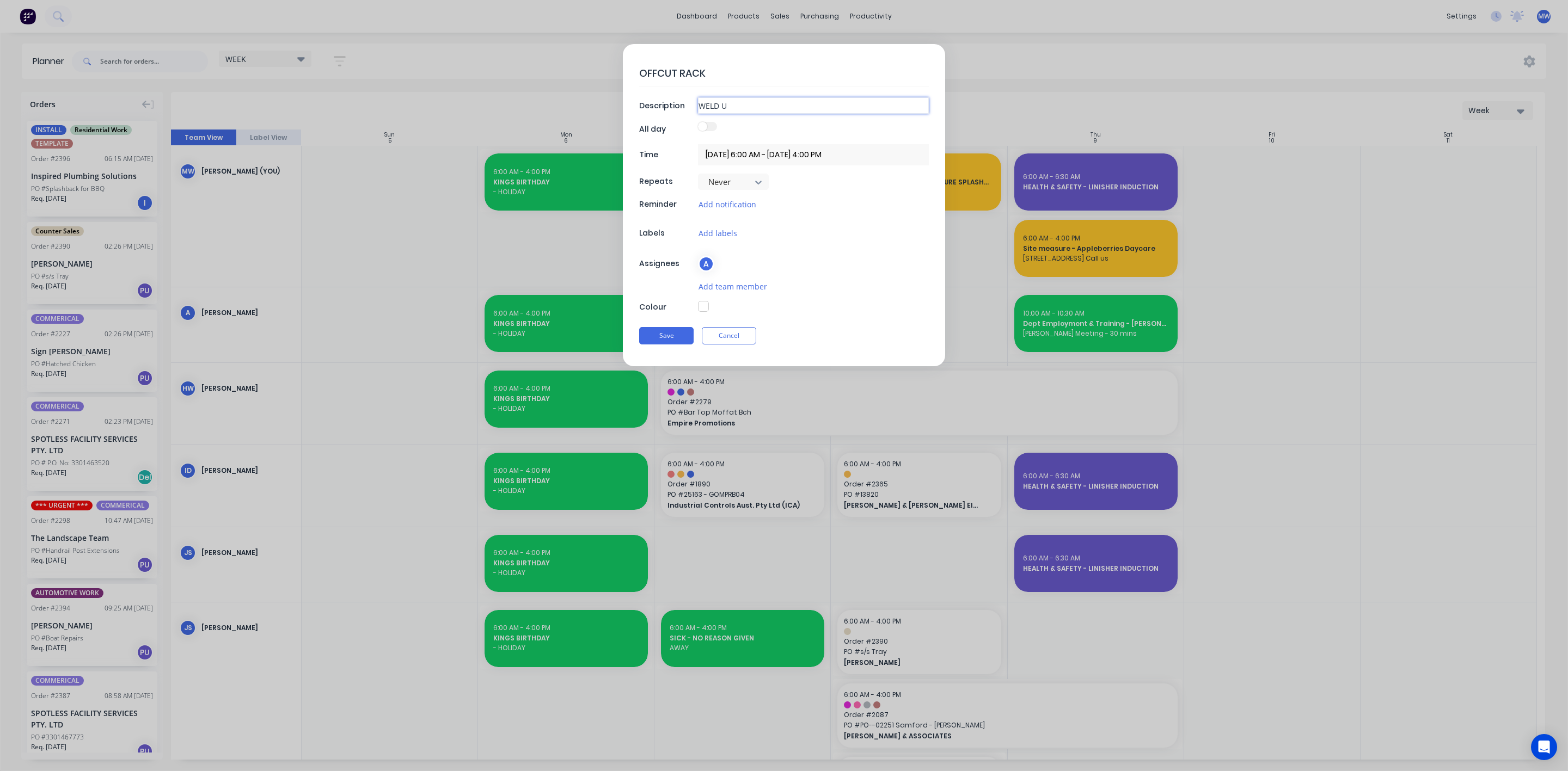
type textarea "x"
type input "WELD UP"
type textarea "x"
type input "WELD UP"
type textarea "x"
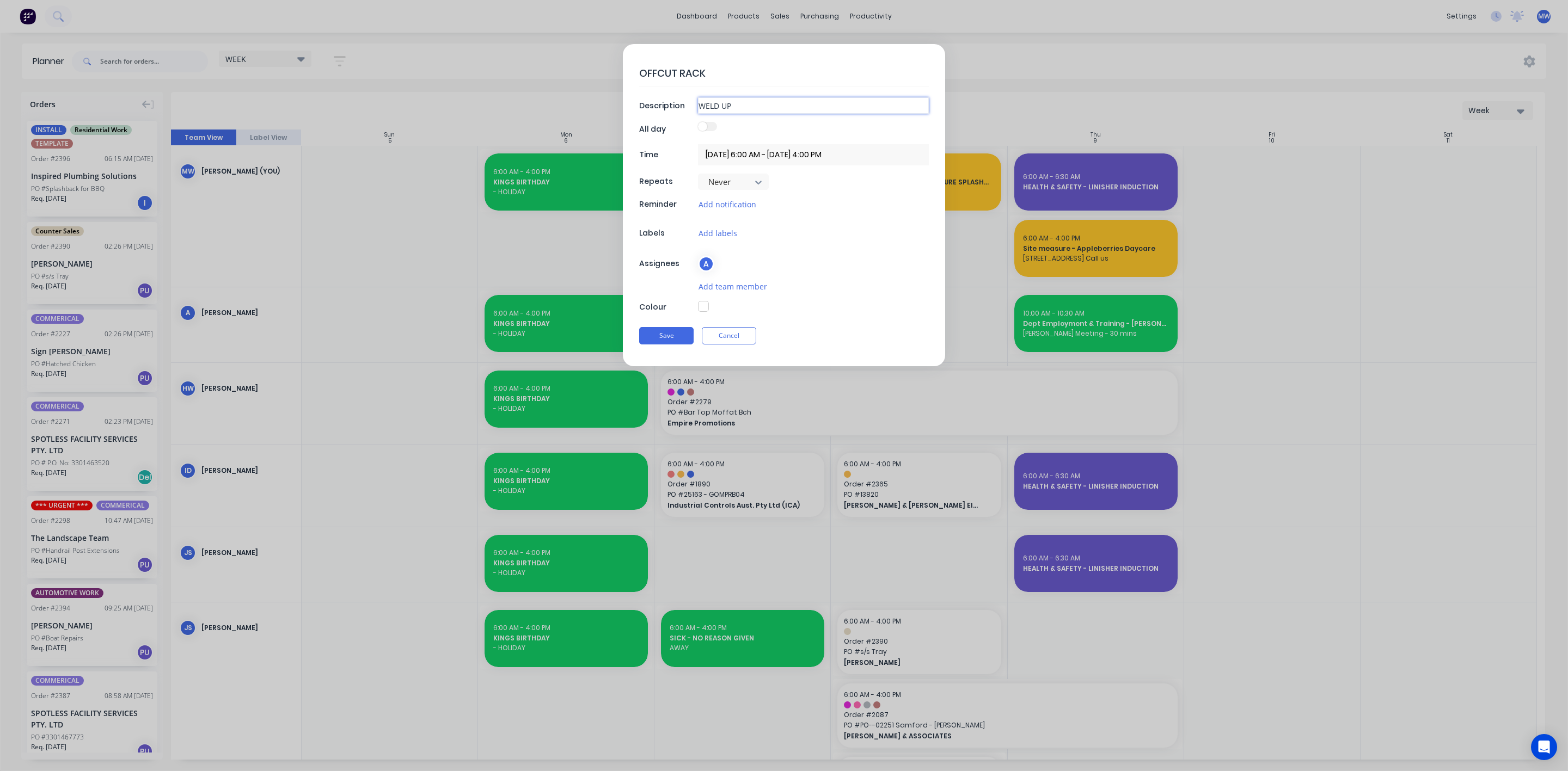
type input "WELD UP R"
type textarea "x"
type input "WELD UP RA"
type textarea "x"
type input "WELD UP R"
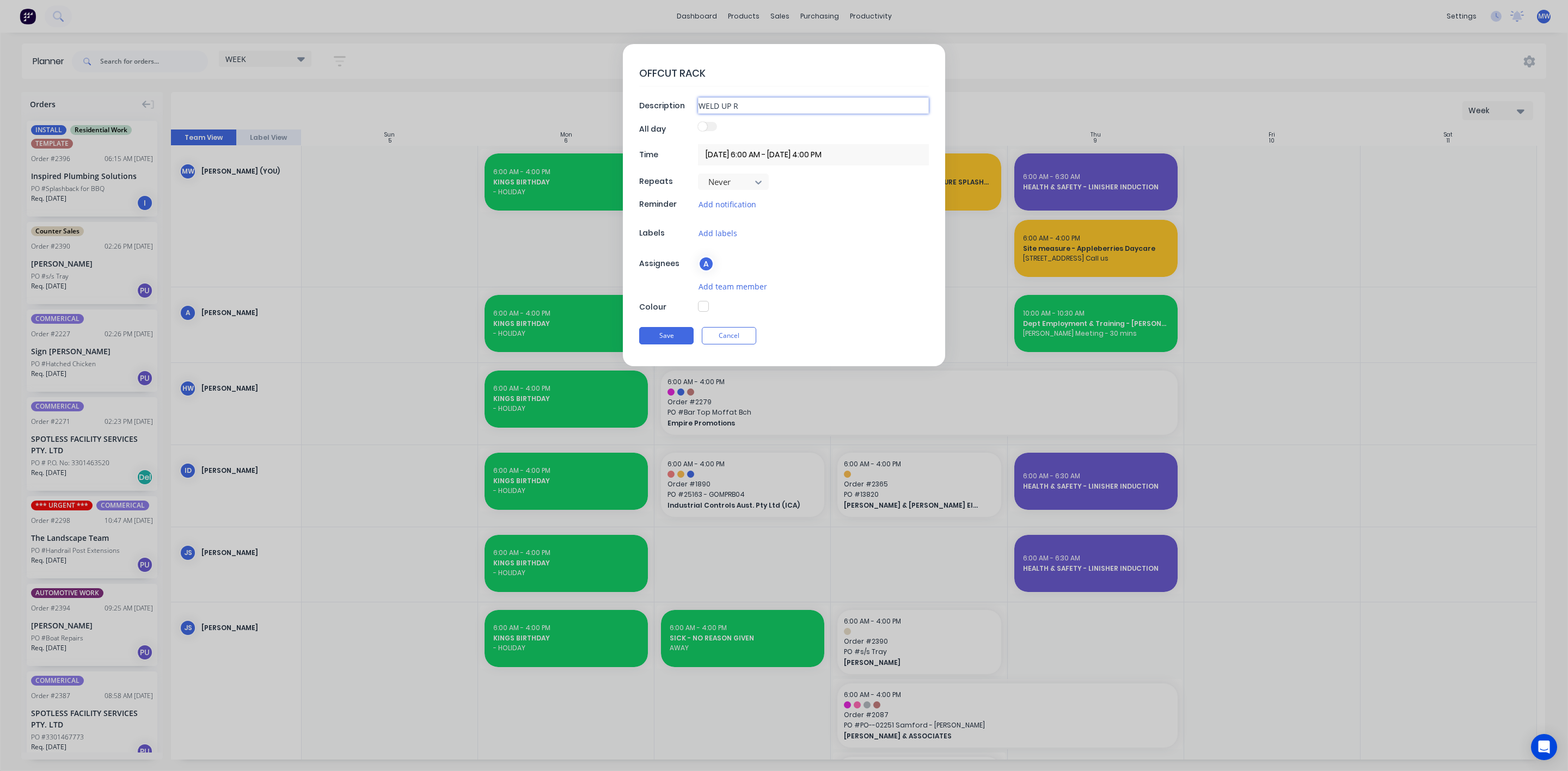
type textarea "x"
type input "WELD UP"
type textarea "x"
type input "WELD UP G"
type textarea "x"
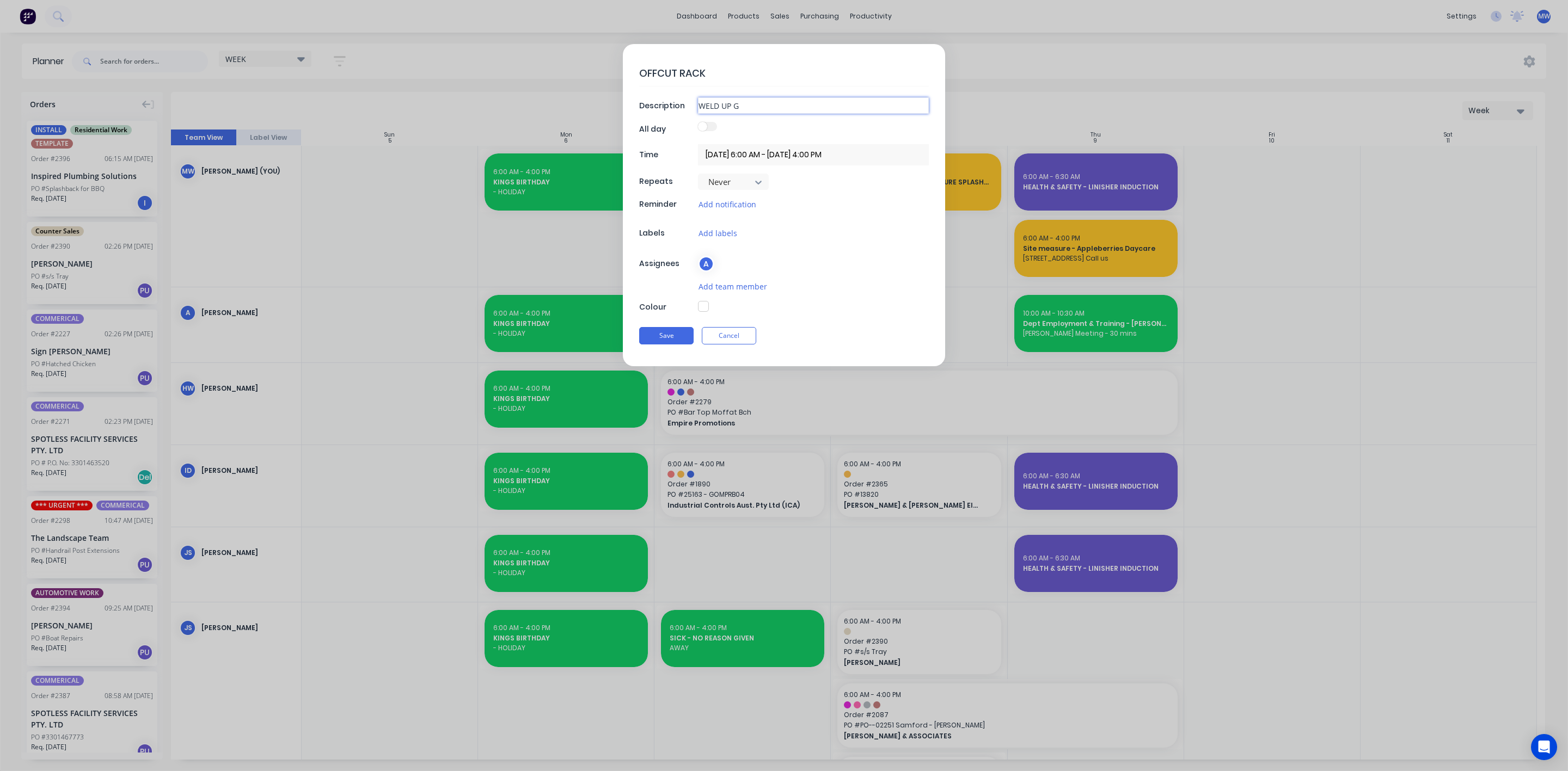
type input "WELD UP GA"
type textarea "x"
type input "WELD UP GAL"
type textarea "x"
type input "WELD UP GAL"
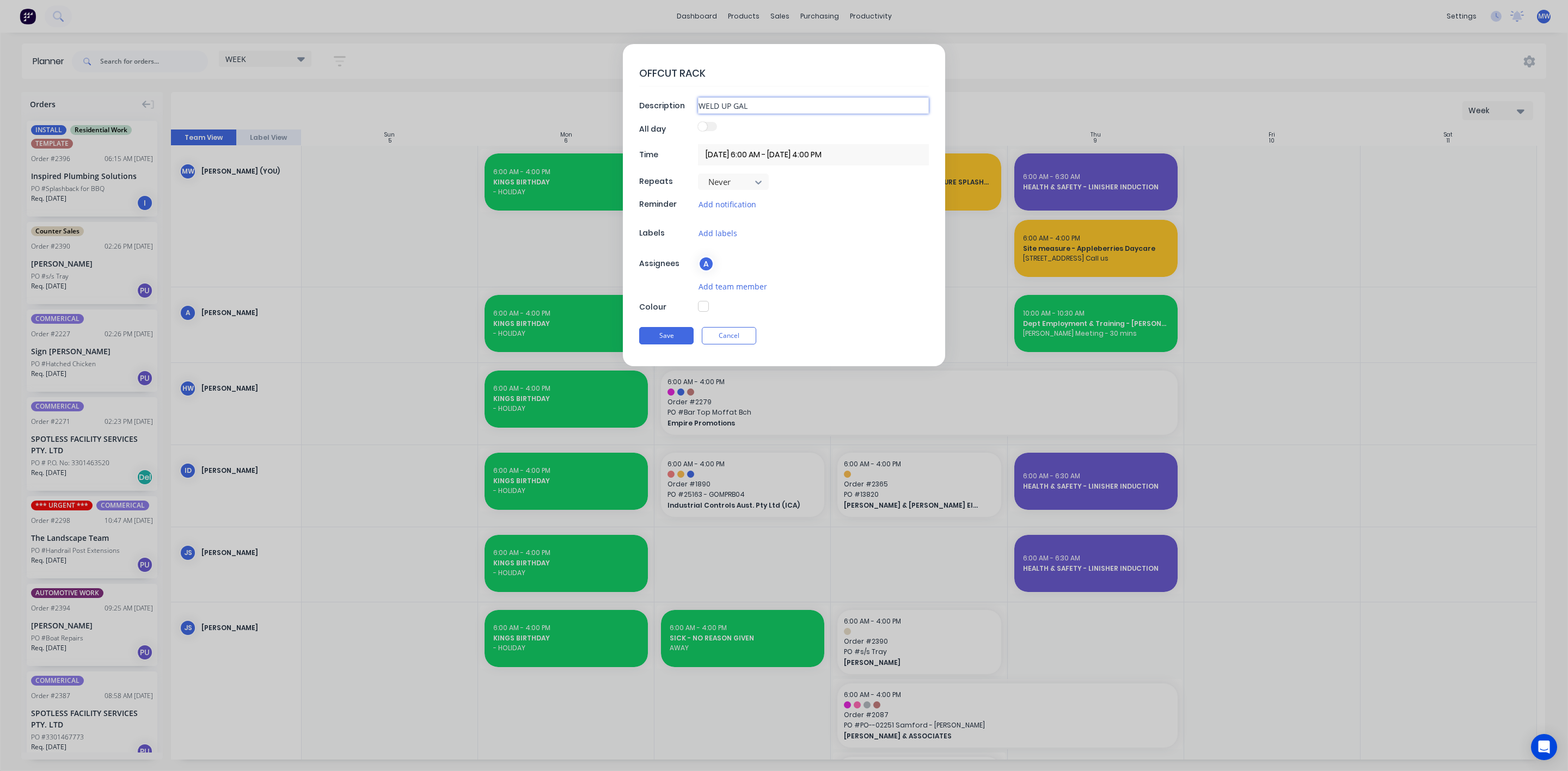
type textarea "x"
type input "WELD UP GAL R"
type textarea "x"
type input "WELD UP GAL RA"
type textarea "x"
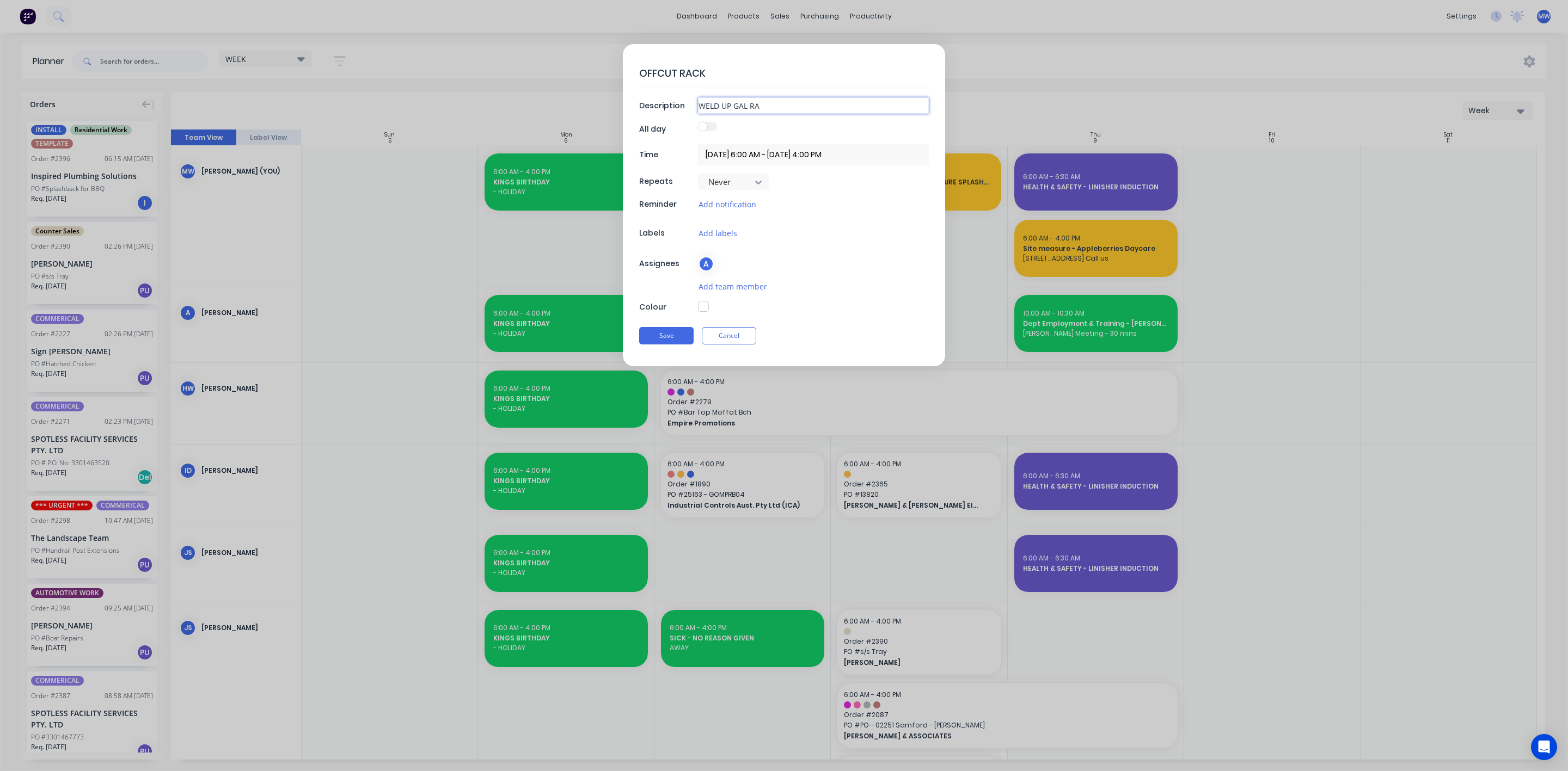
type input "WELD UP GAL RAC"
type textarea "x"
type input "WELD UP GAL RACK"
type textarea "x"
type input "WELD UP GAL RAC"
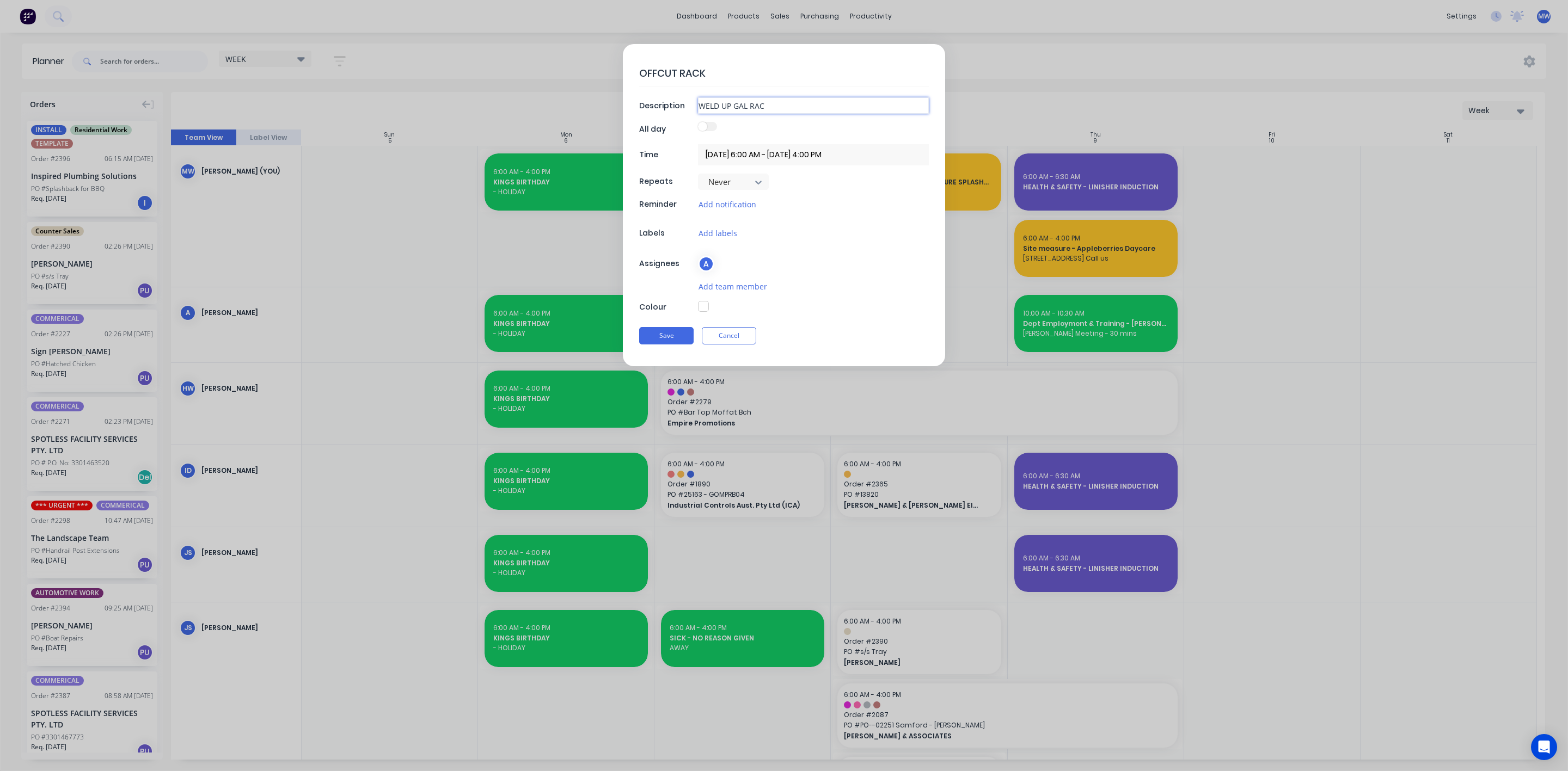
type textarea "x"
type input "WELD UP GAL RA"
type textarea "x"
type input "WELD UP GAL R"
type textarea "x"
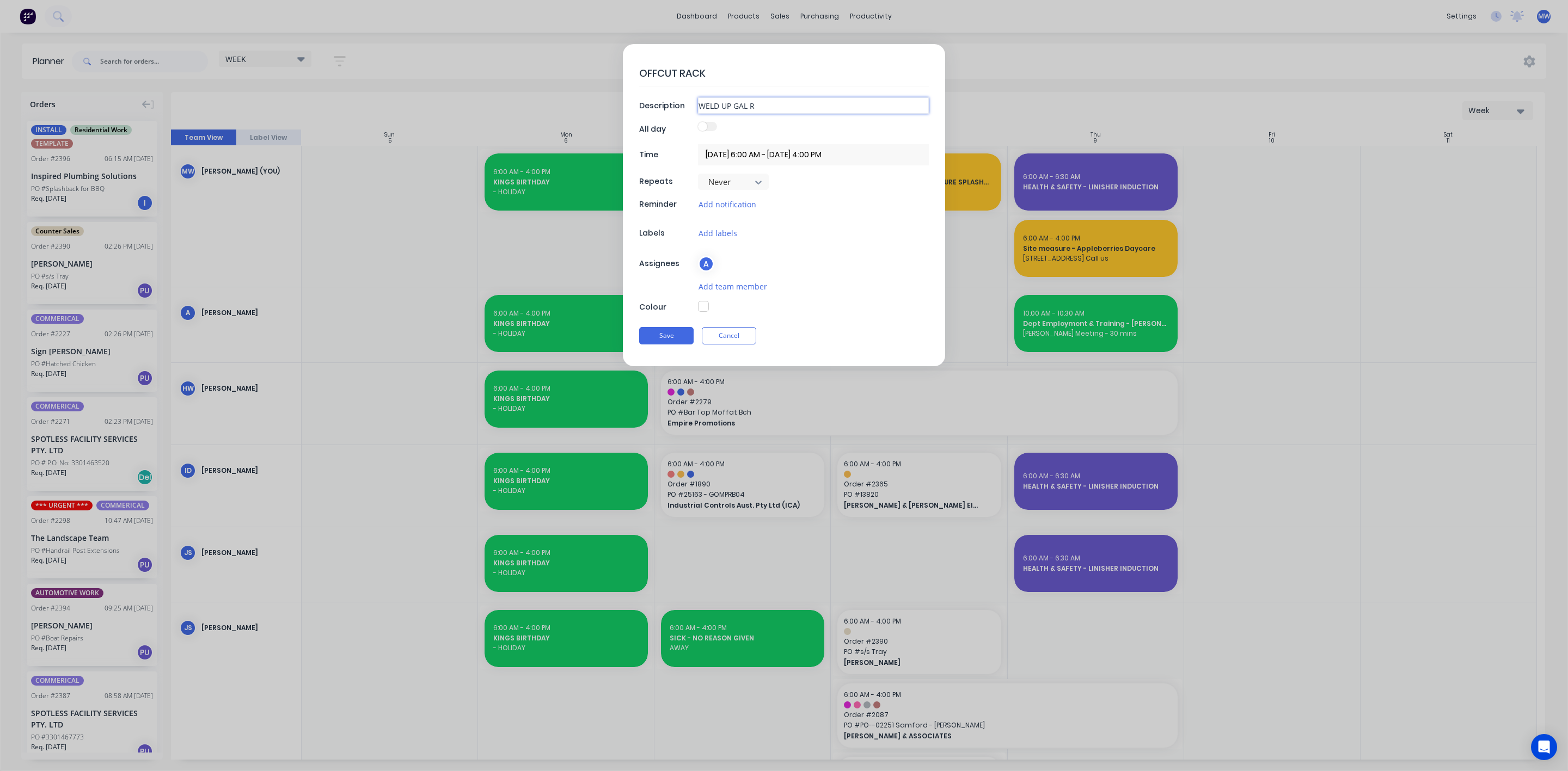
type input "WELD UP GAL"
type textarea "x"
type input "WELD UP GAL"
type textarea "x"
type input "WELD UP GA"
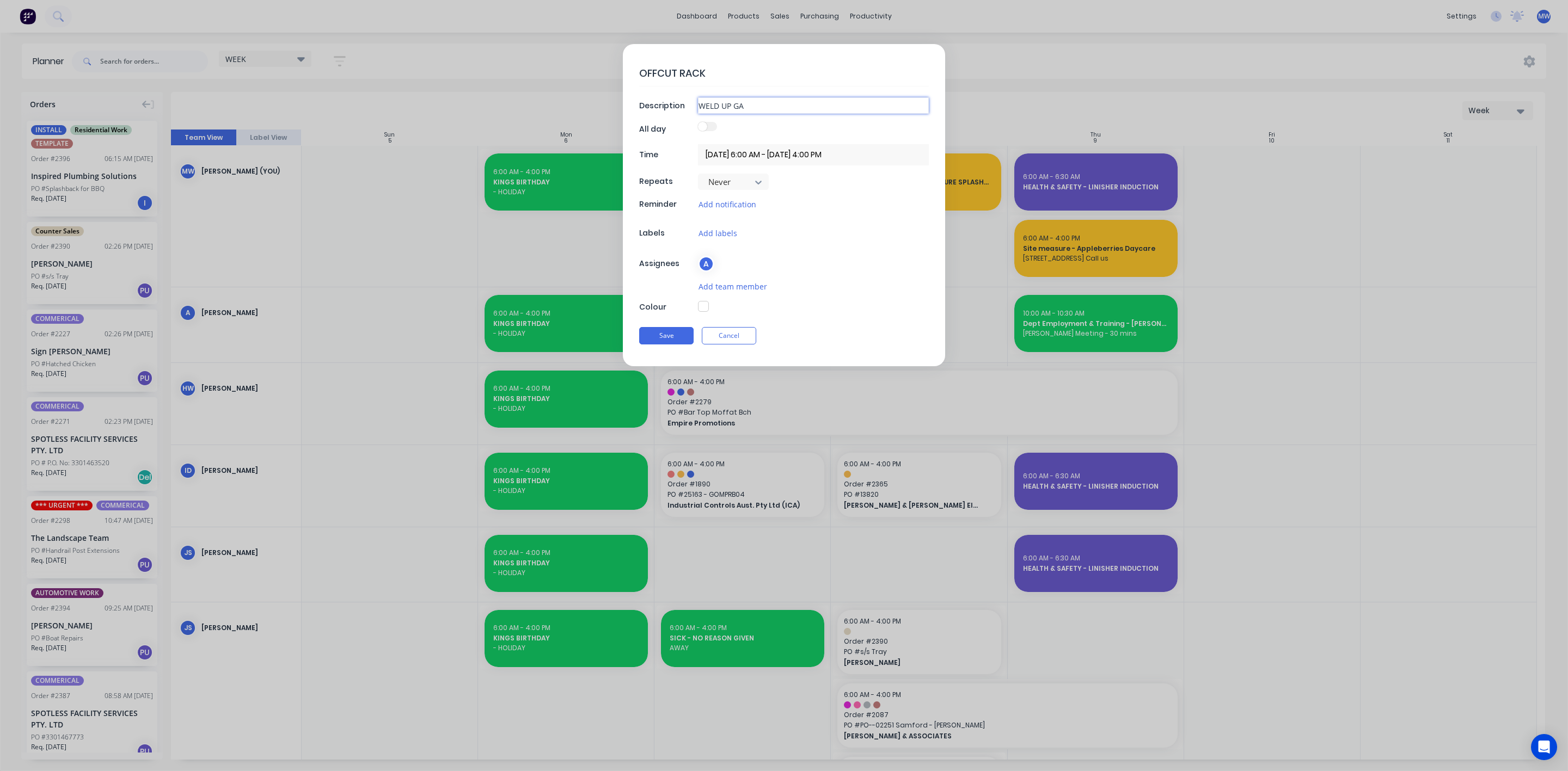
type textarea "x"
type input "WELD UP G"
type textarea "x"
type input "WELD UP"
type textarea "x"
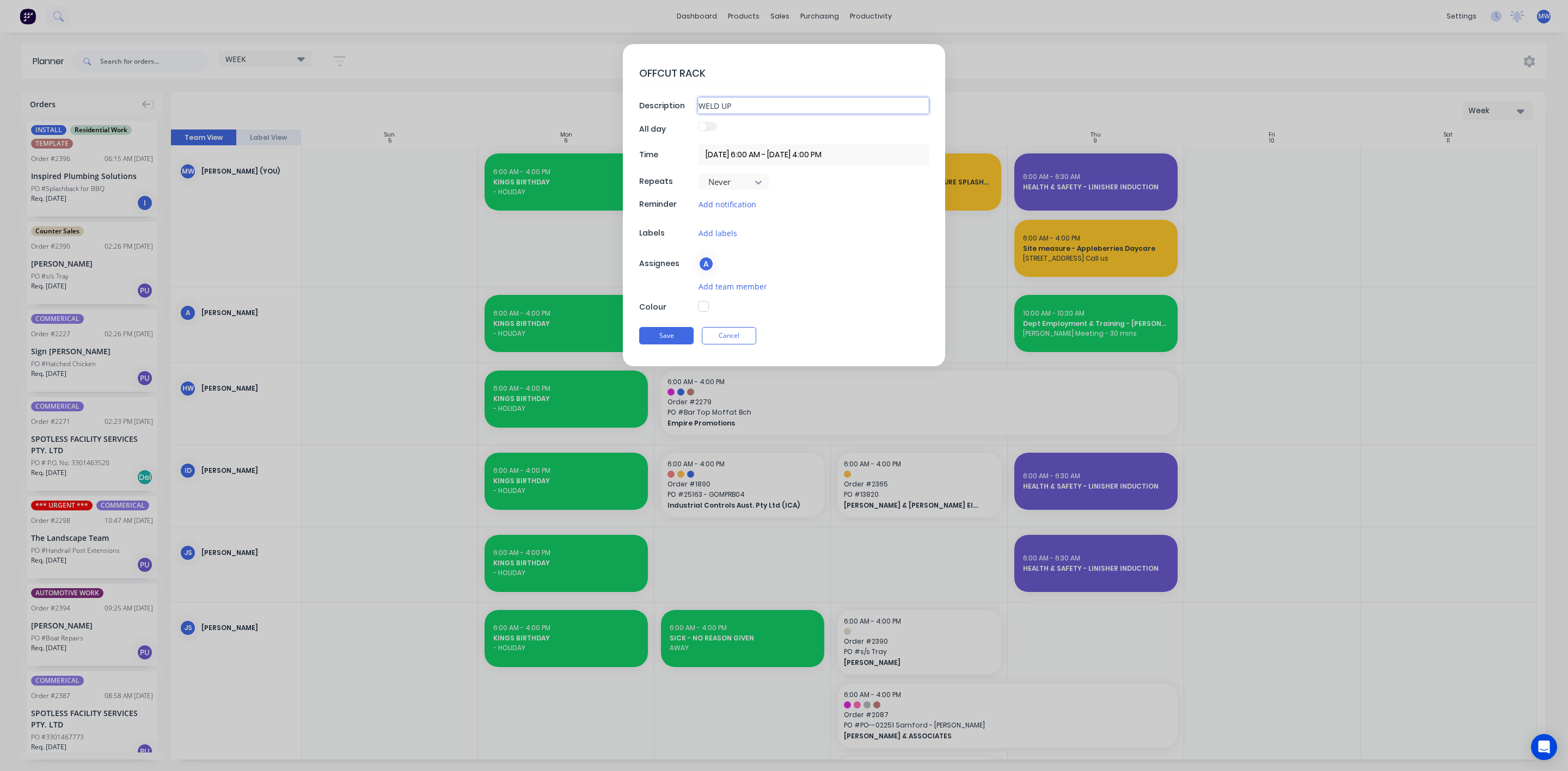
type input "WELD UP"
type textarea "x"
type input "WELD U"
type textarea "x"
type input "WELD"
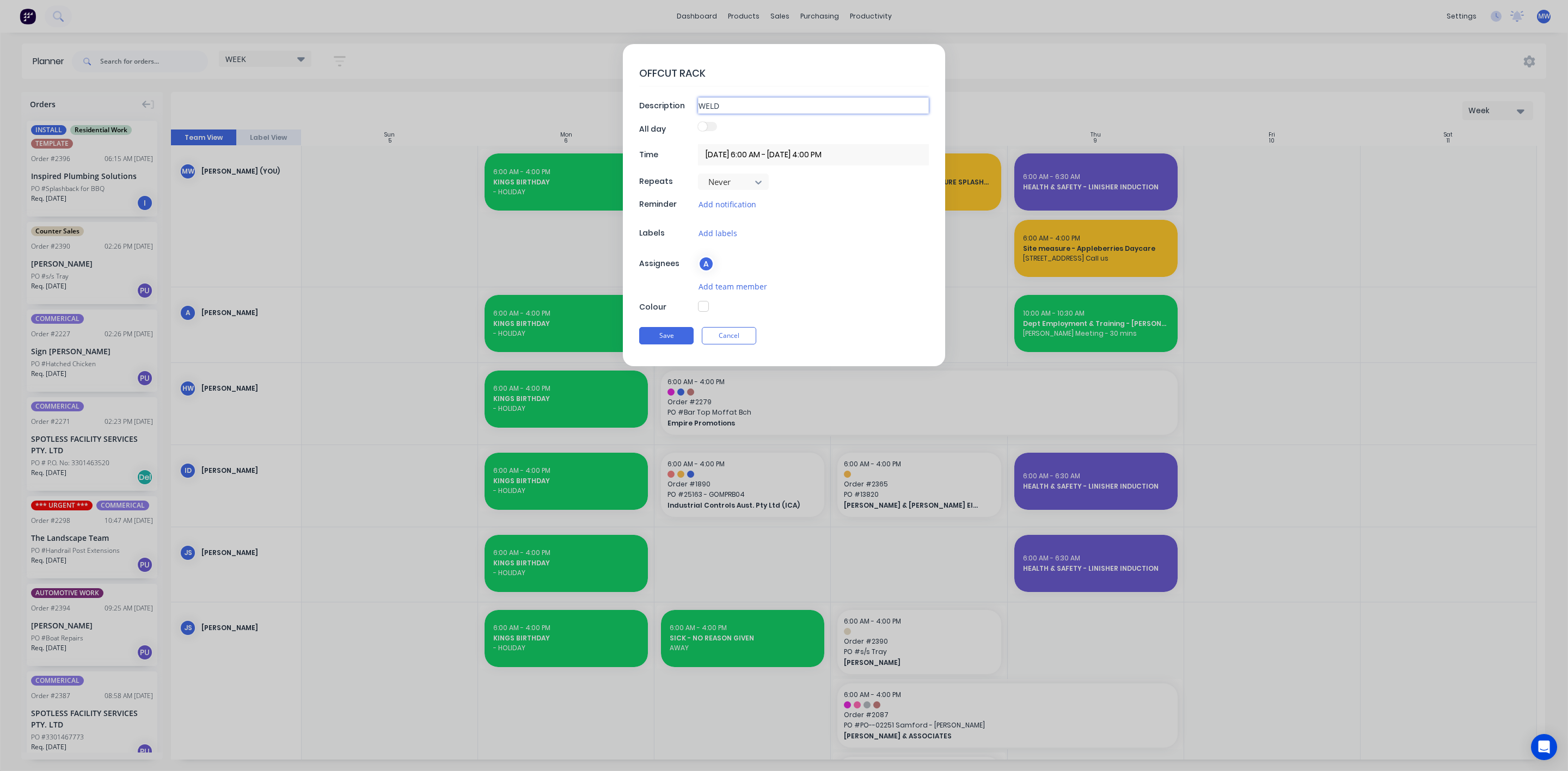
type textarea "x"
type input "WEL"
type textarea "x"
type input "WE"
type textarea "x"
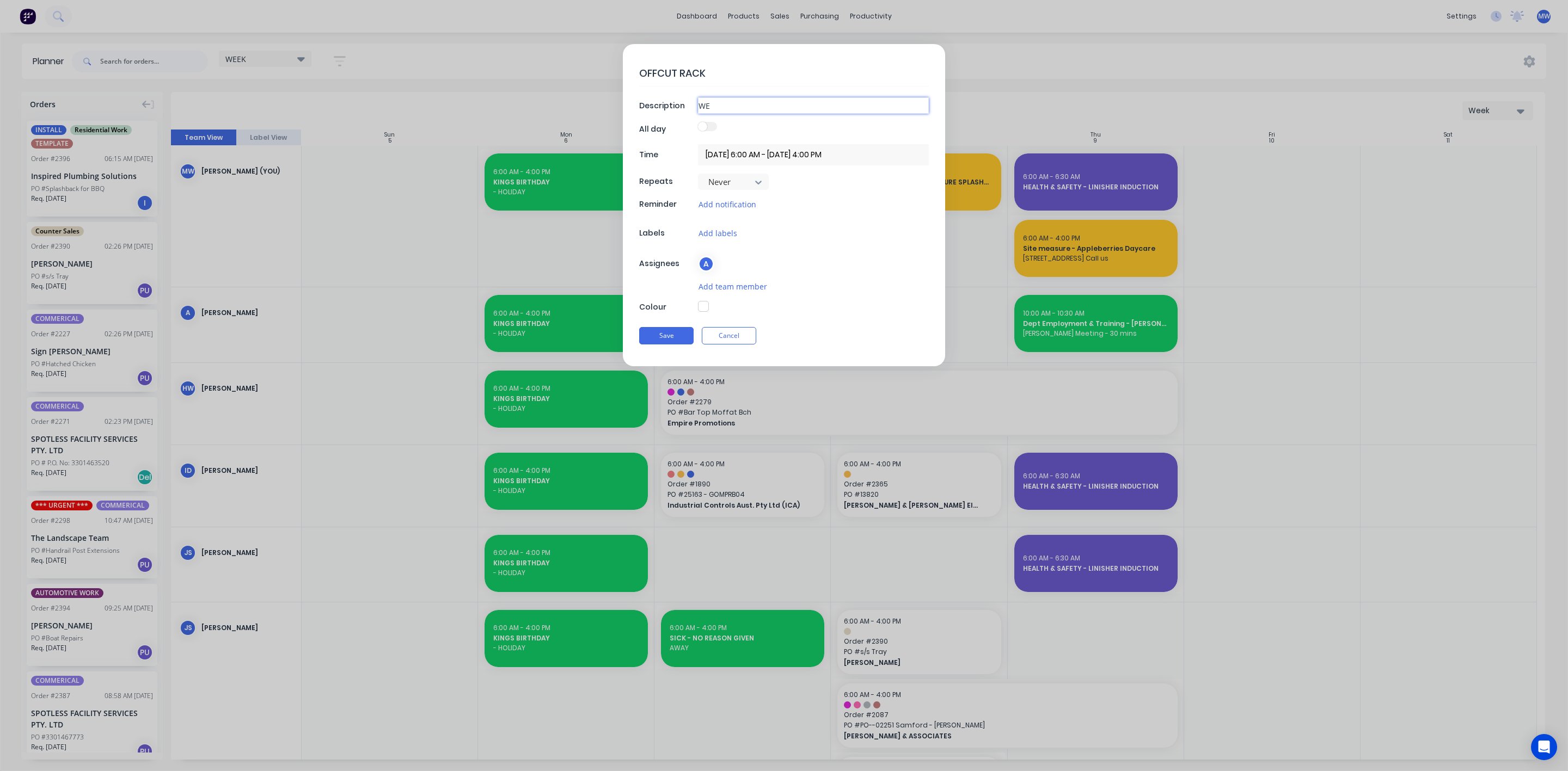
type input "W"
type textarea "x"
type input "F"
type textarea "x"
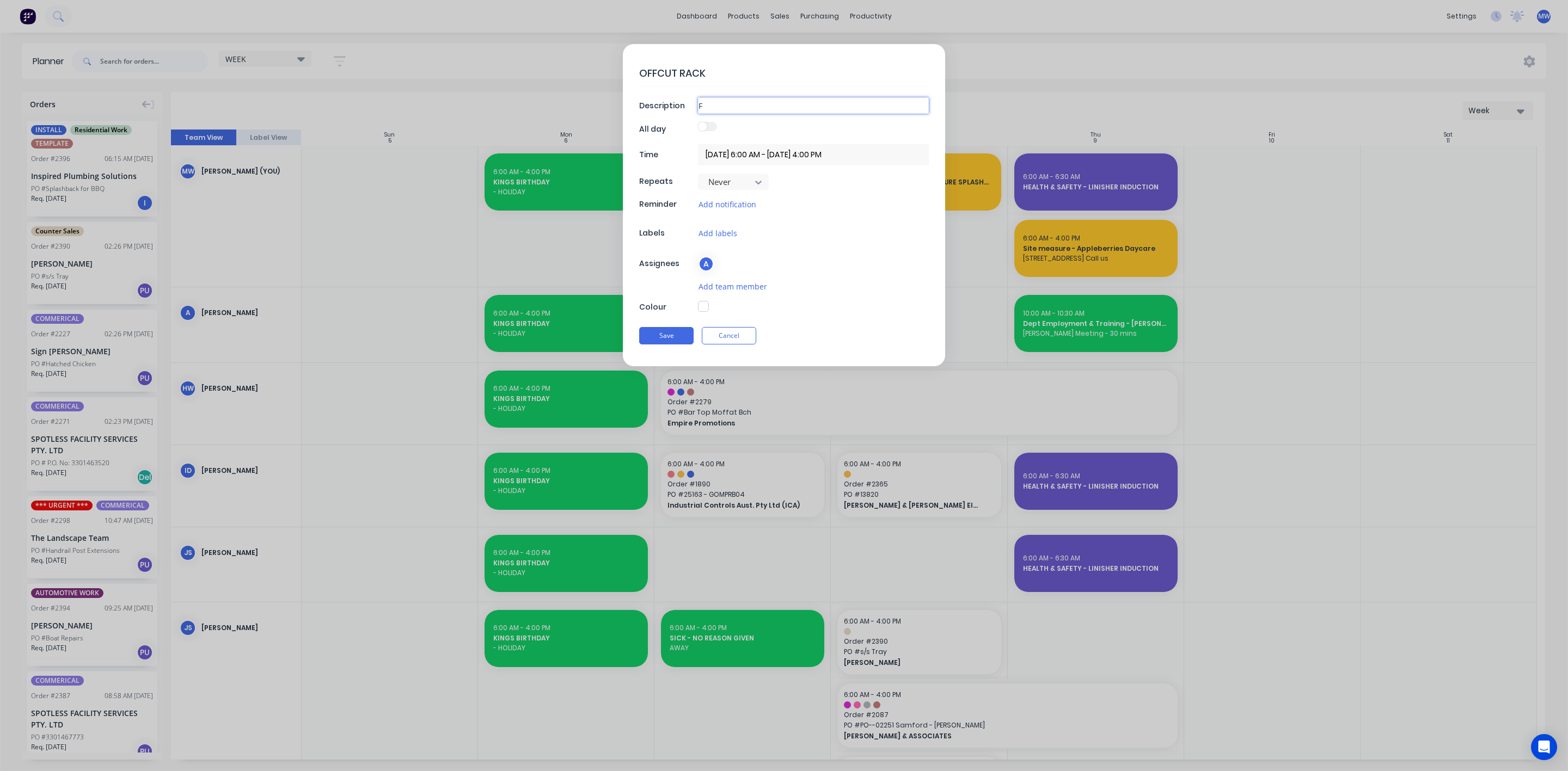
type input "FA"
type textarea "x"
type input "FAB"
type textarea "x"
type input "FABR"
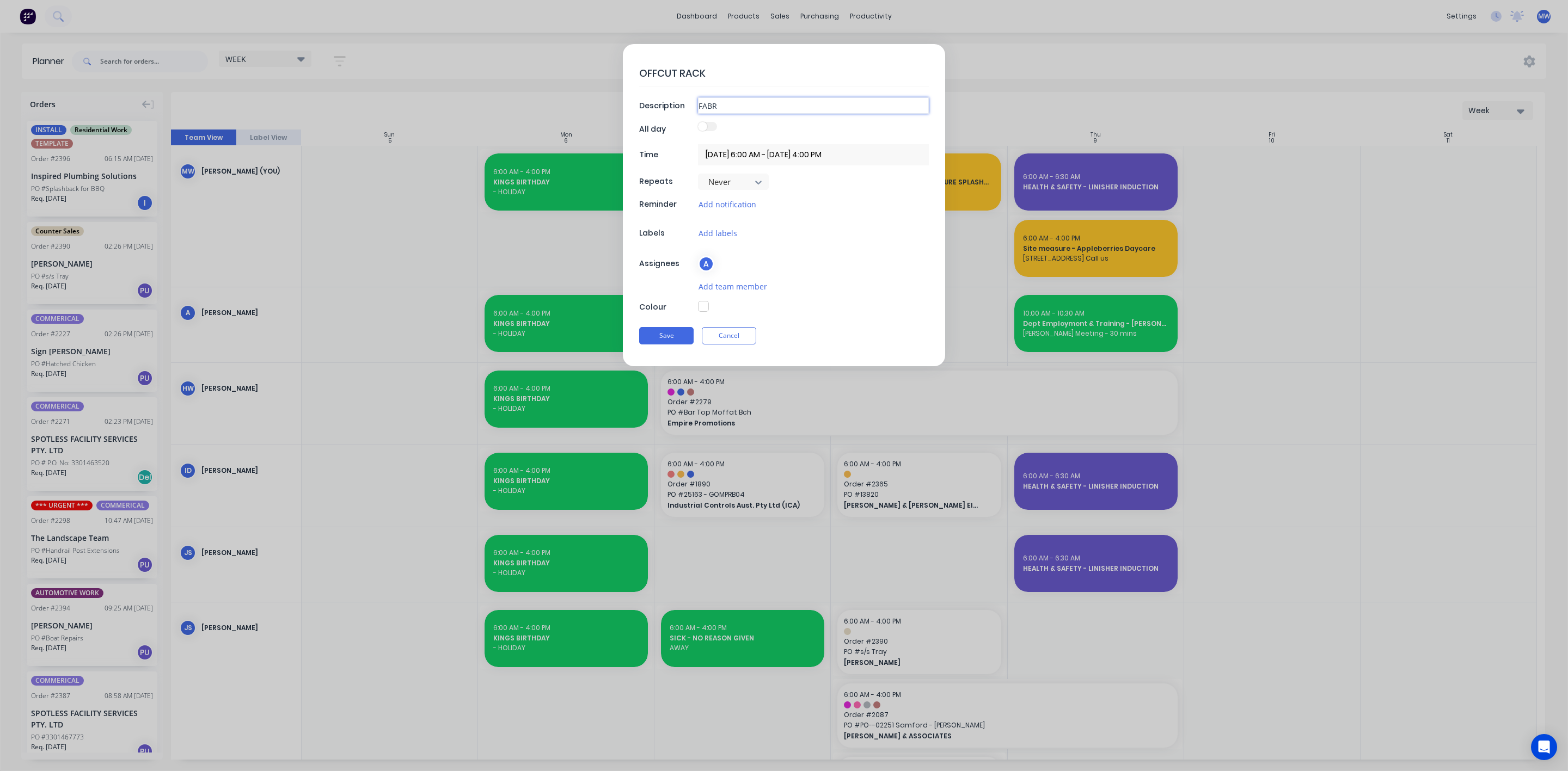
type textarea "x"
type input "FABRI"
type textarea "x"
type input "FABRIC"
type textarea "x"
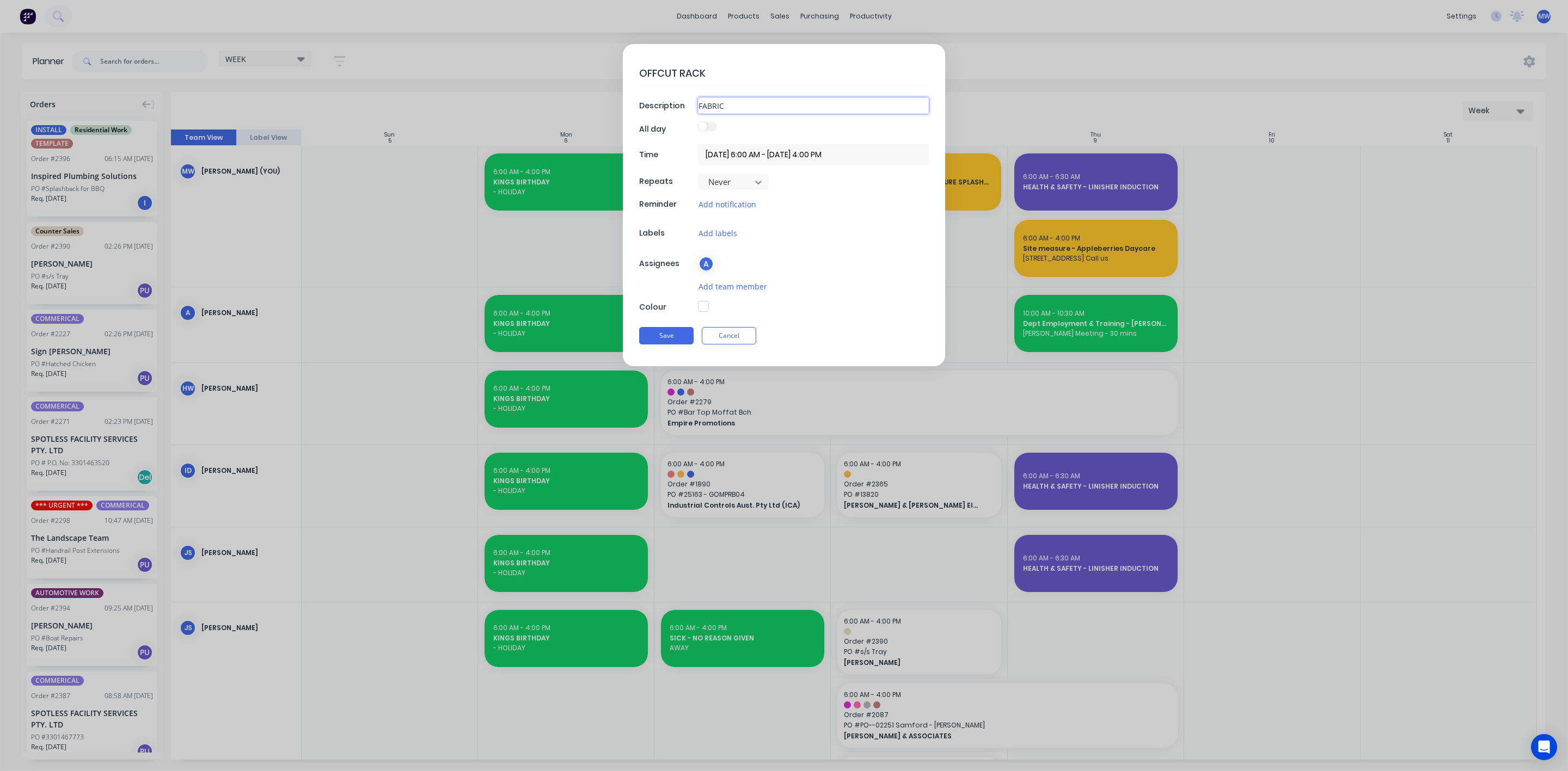
type input "FABRICA"
type textarea "x"
type input "FABRICAT"
type textarea "x"
type input "FABRICATE"
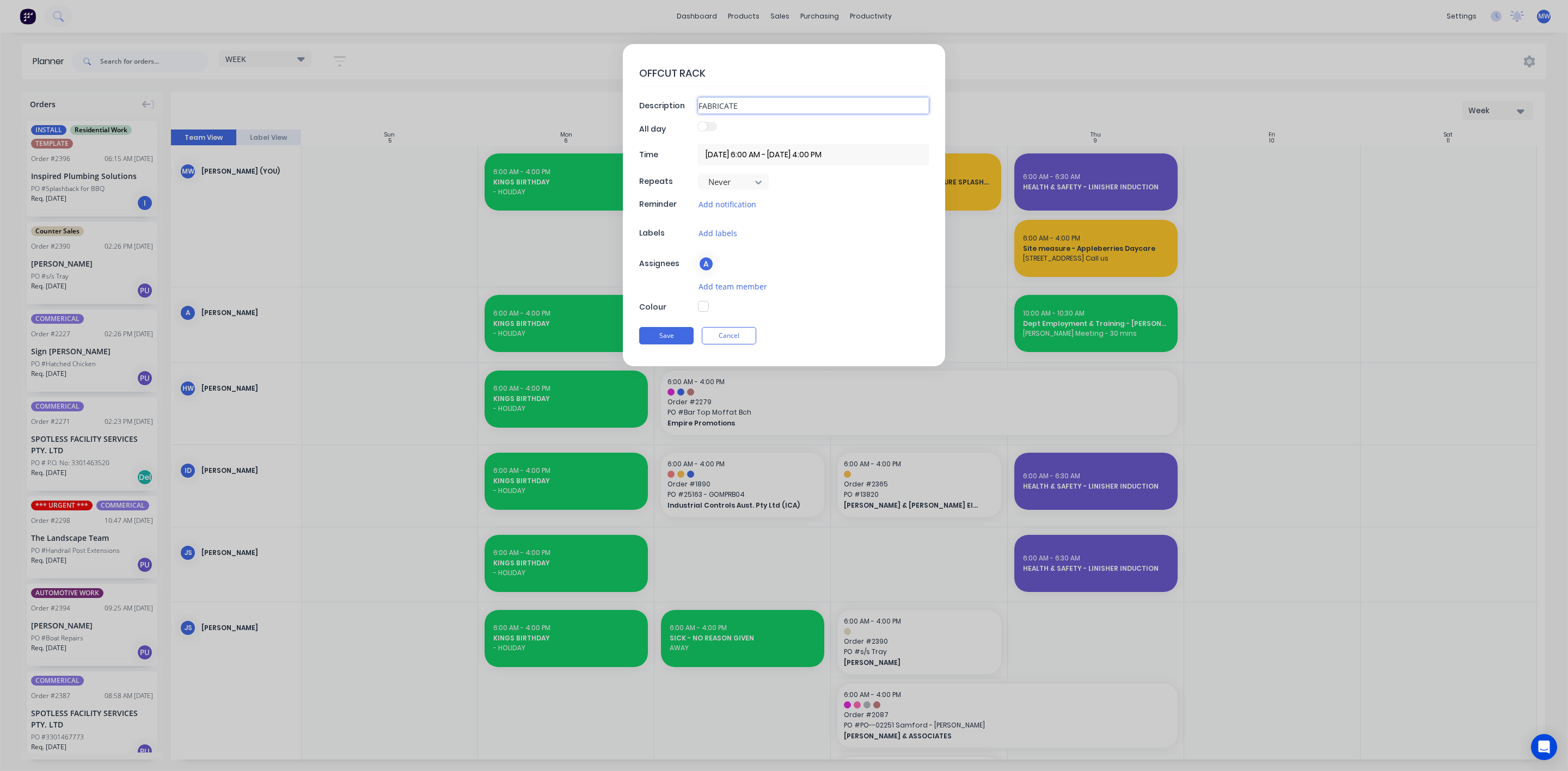
type textarea "x"
type input "FABRICATE"
type textarea "x"
type input "FABRICATE N"
type textarea "x"
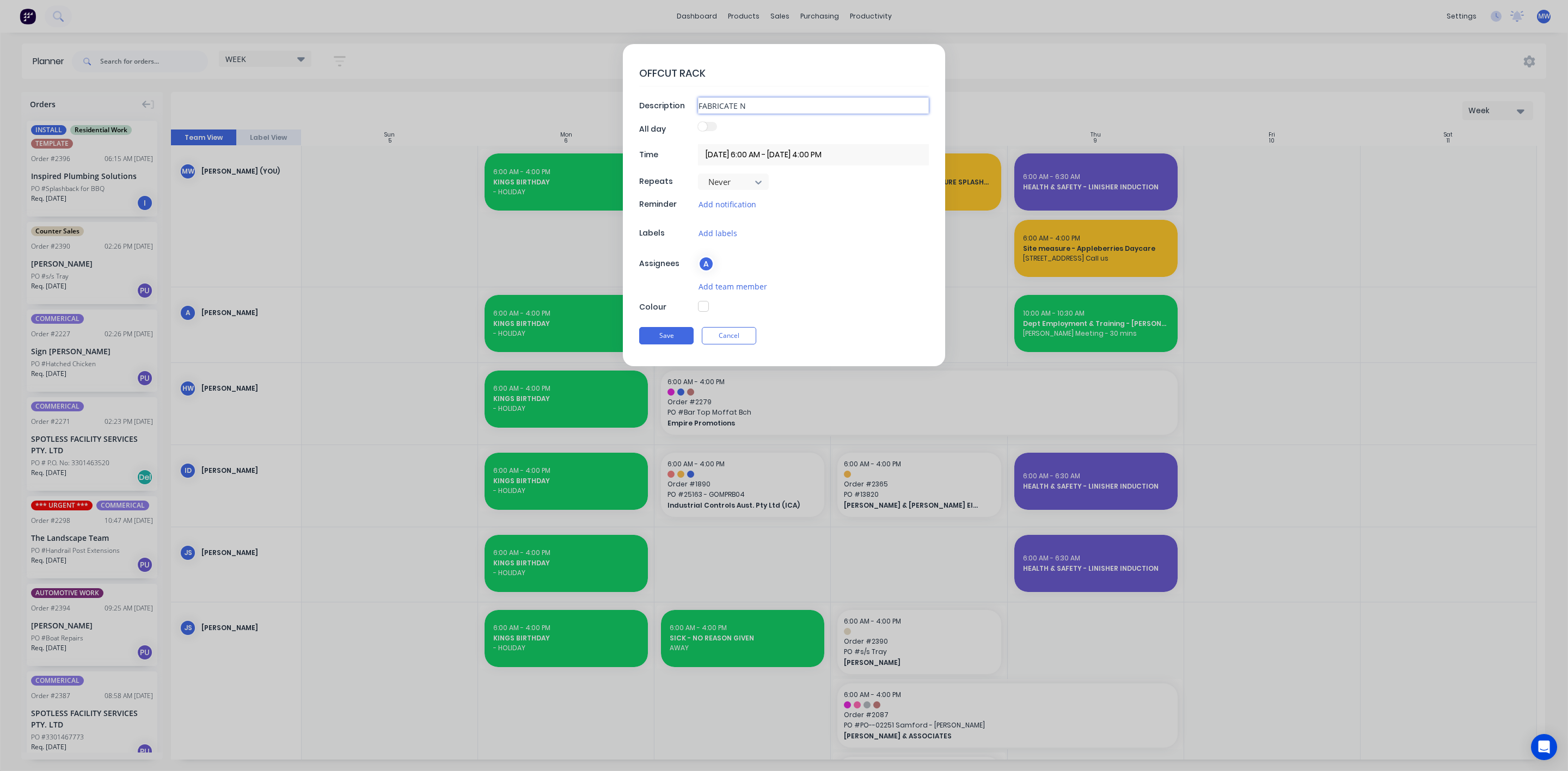
type input "FABRICATE NE"
type textarea "x"
type input "FABRICATE NEW"
type textarea "x"
type input "FABRICATE NEW"
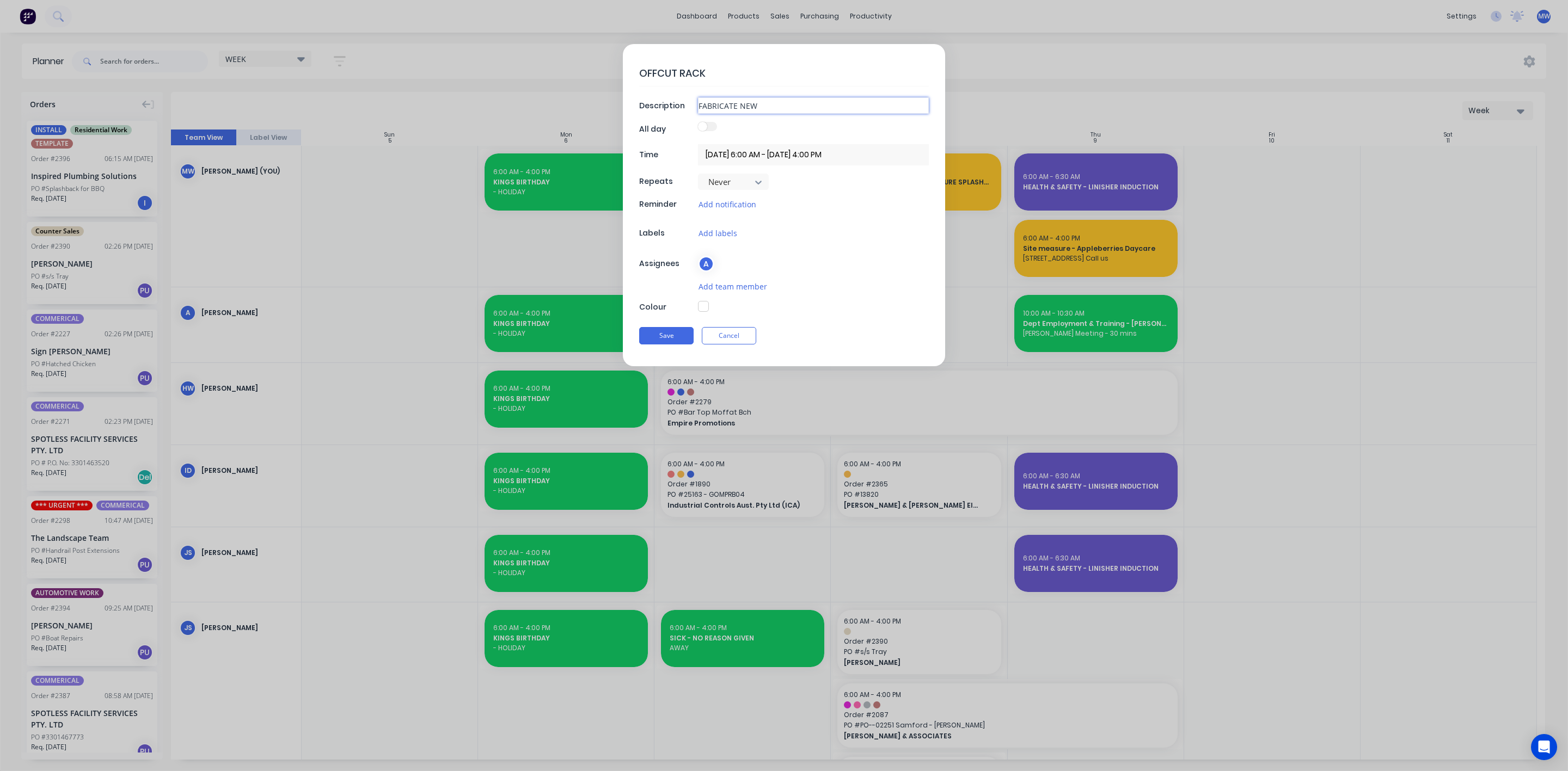
type textarea "x"
type input "FABRICATE NEW R"
type textarea "x"
type input "FABRICATE NEW RAC"
type textarea "x"
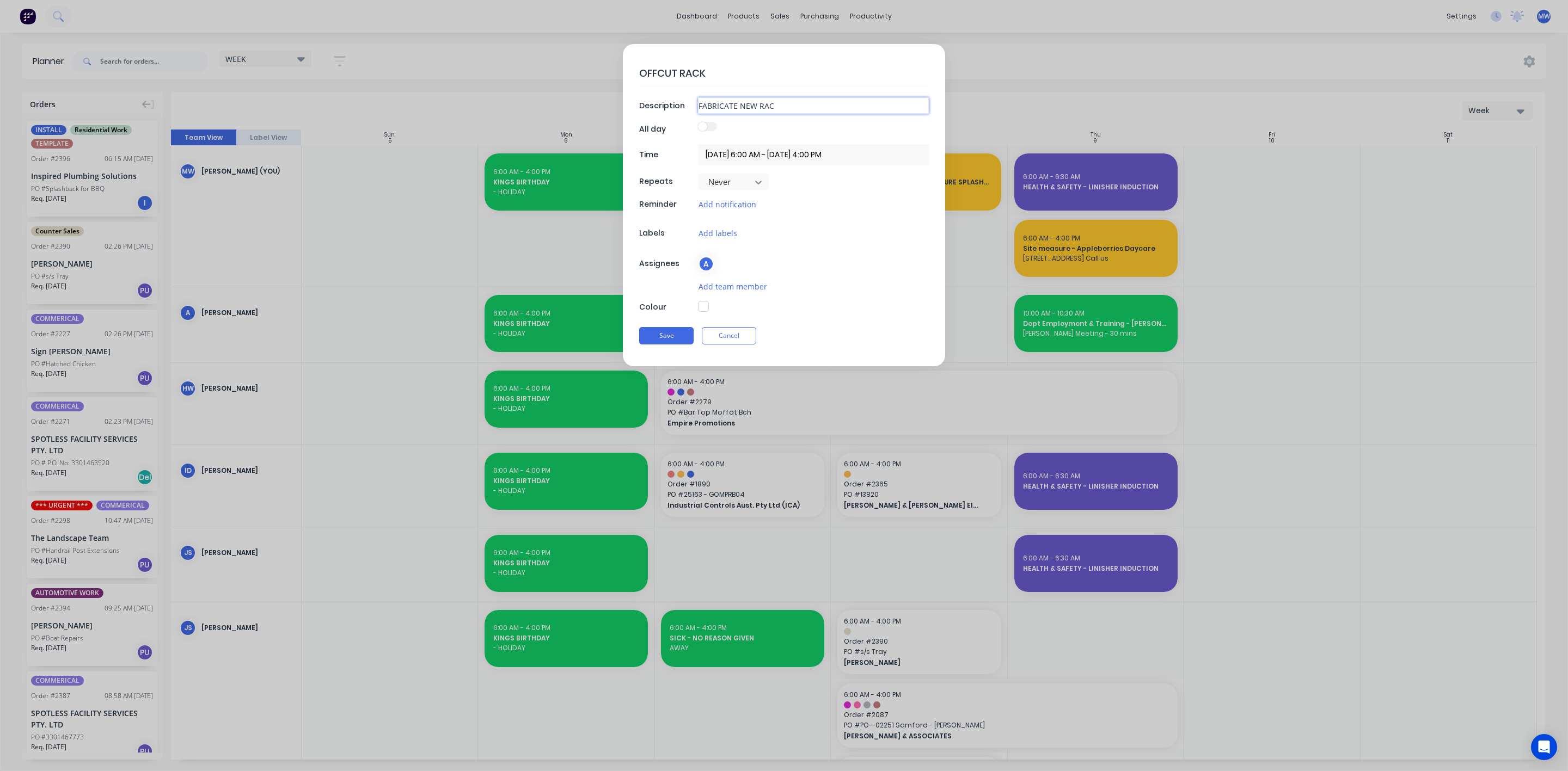
type input "FABRICATE NEW RACL"
type textarea "x"
type input "FABRICATE NEW RAC"
type textarea "x"
type input "FABRICATE NEW RACK"
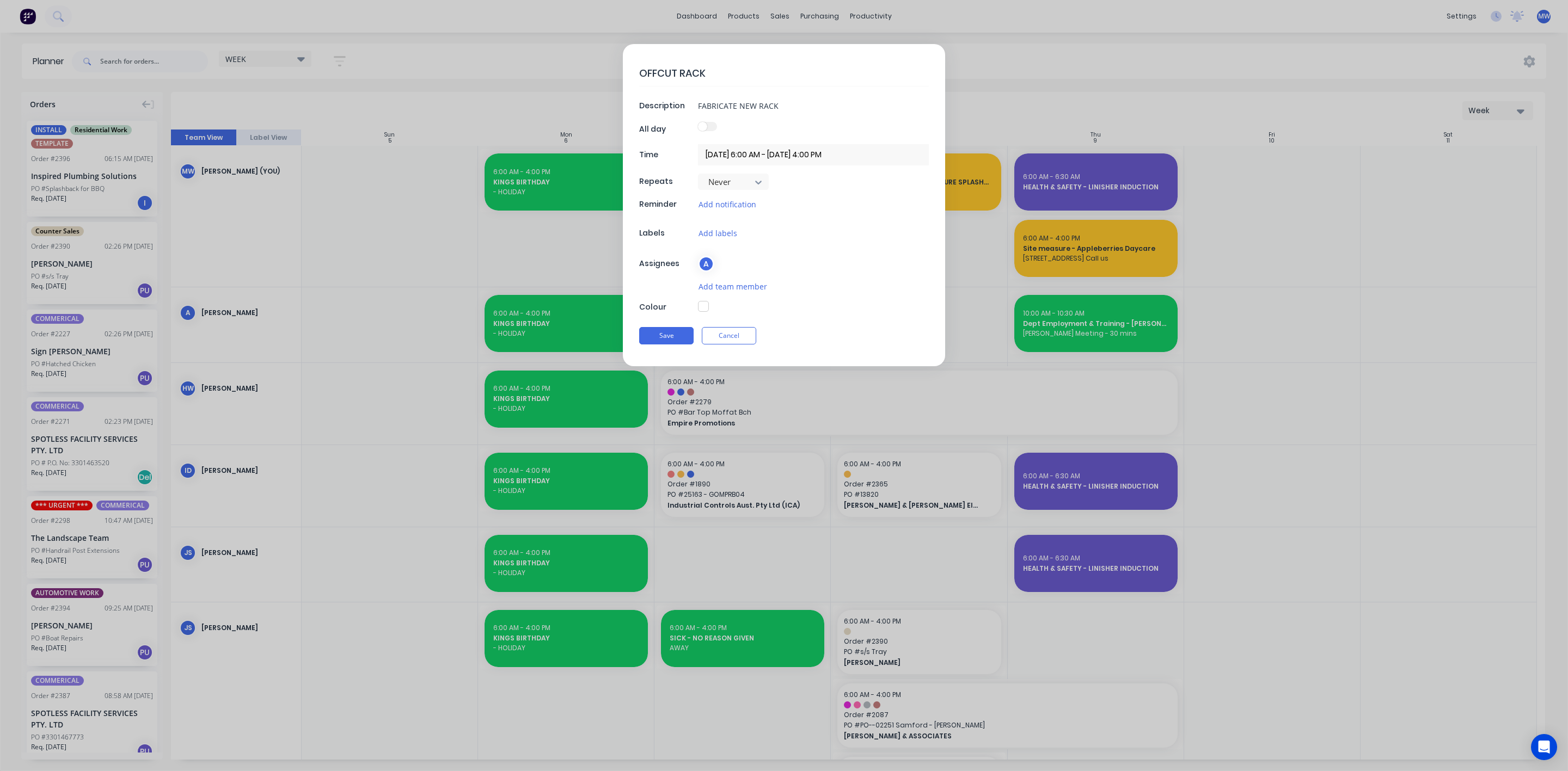
click at [705, 307] on button "button" at bounding box center [703, 307] width 11 height 11
type textarea "x"
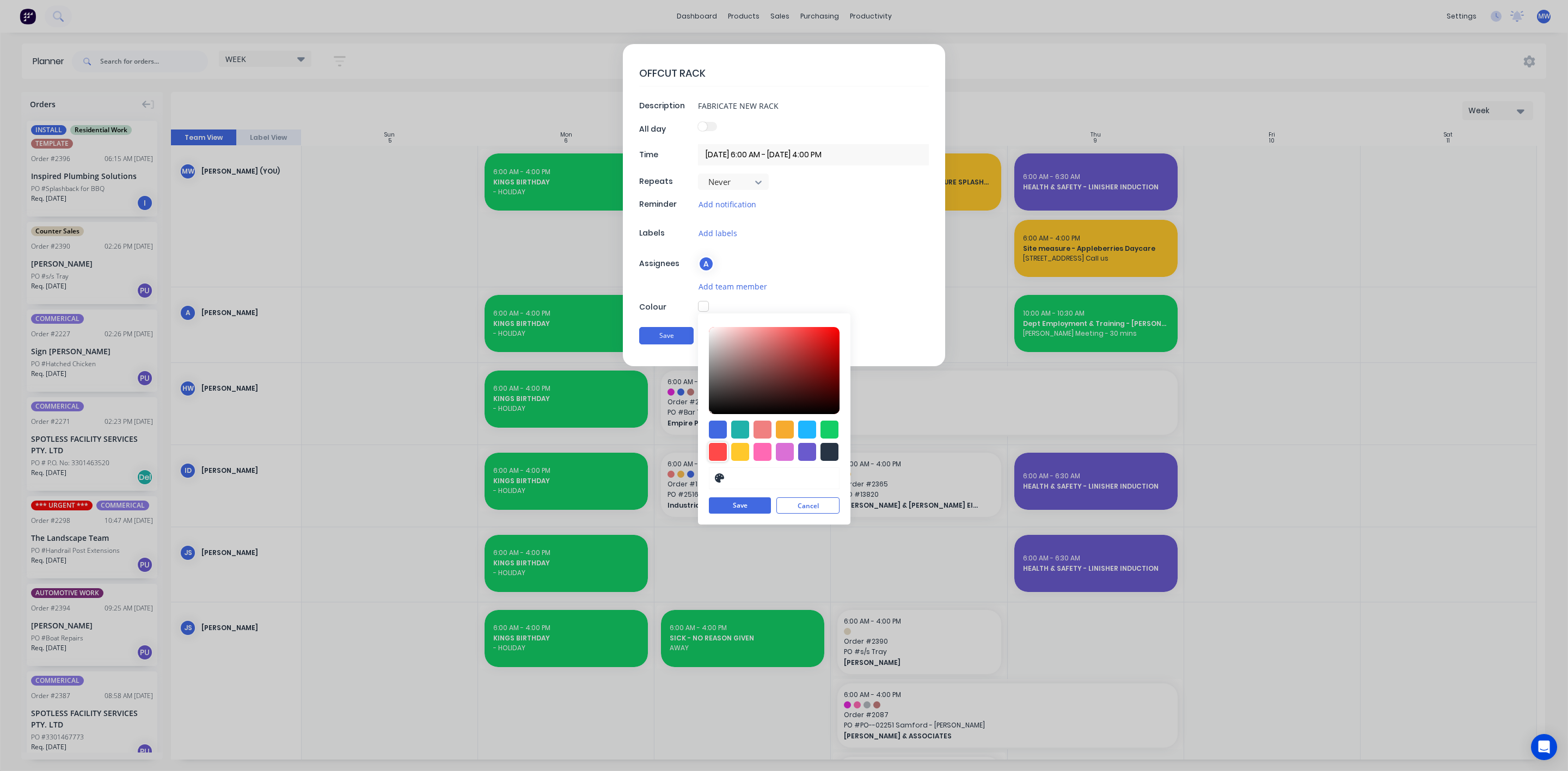
click at [716, 456] on div at bounding box center [718, 451] width 18 height 18
type input "#FF4949"
click at [742, 508] on button "Save" at bounding box center [739, 506] width 62 height 16
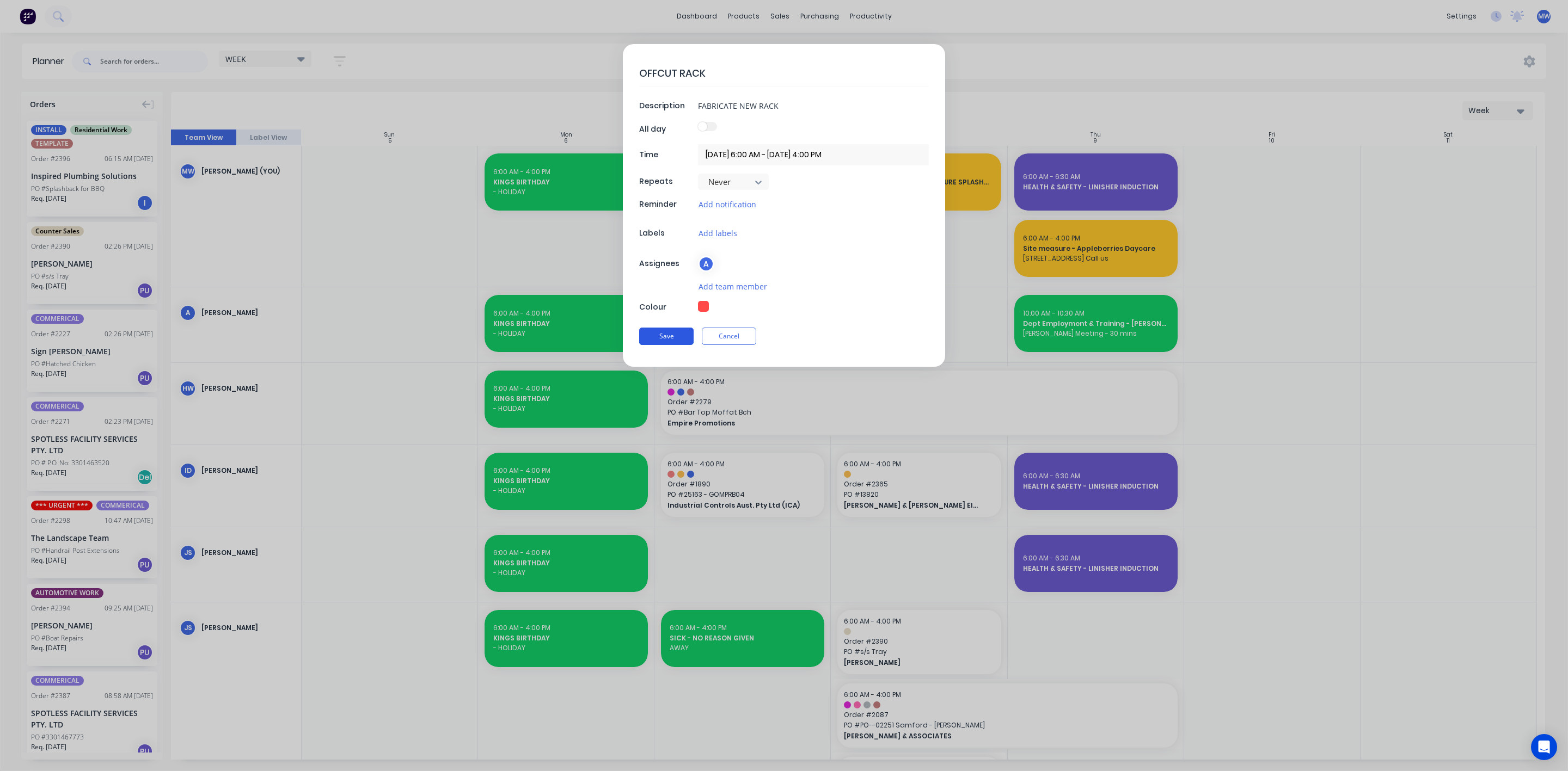
click at [665, 341] on button "Save" at bounding box center [667, 337] width 54 height 18
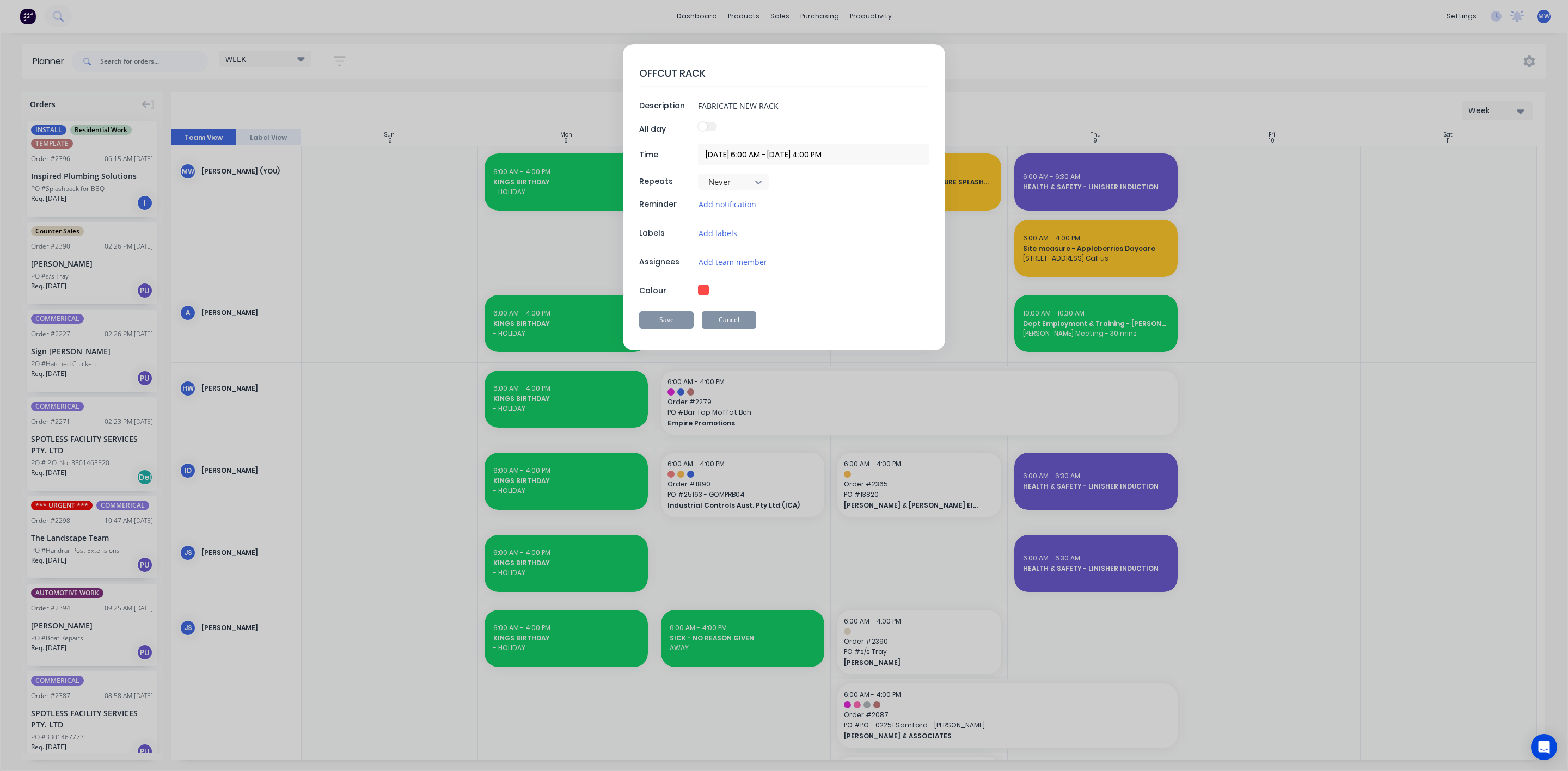
type textarea "x"
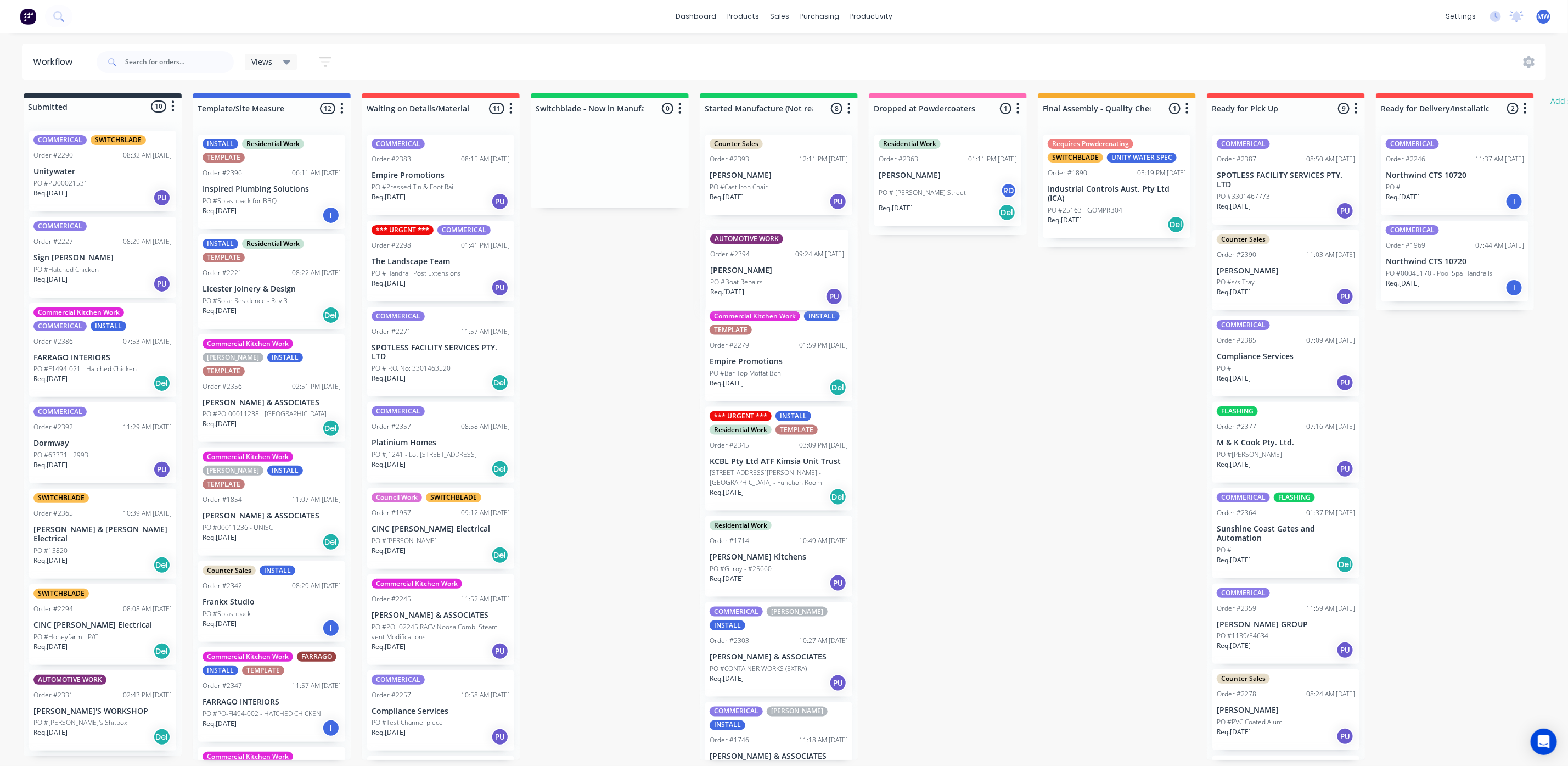
drag, startPoint x: 110, startPoint y: 270, endPoint x: 799, endPoint y: 280, distance: 689.1
click at [799, 280] on div "Submitted 10 Status colour #273444 hex #273444 Save Cancel Summaries Total orde…" at bounding box center [906, 427] width 1830 height 667
click at [586, 395] on div "Submitted 9 Status colour #273444 hex #273444 Save Cancel Summaries Total order…" at bounding box center [906, 427] width 1830 height 667
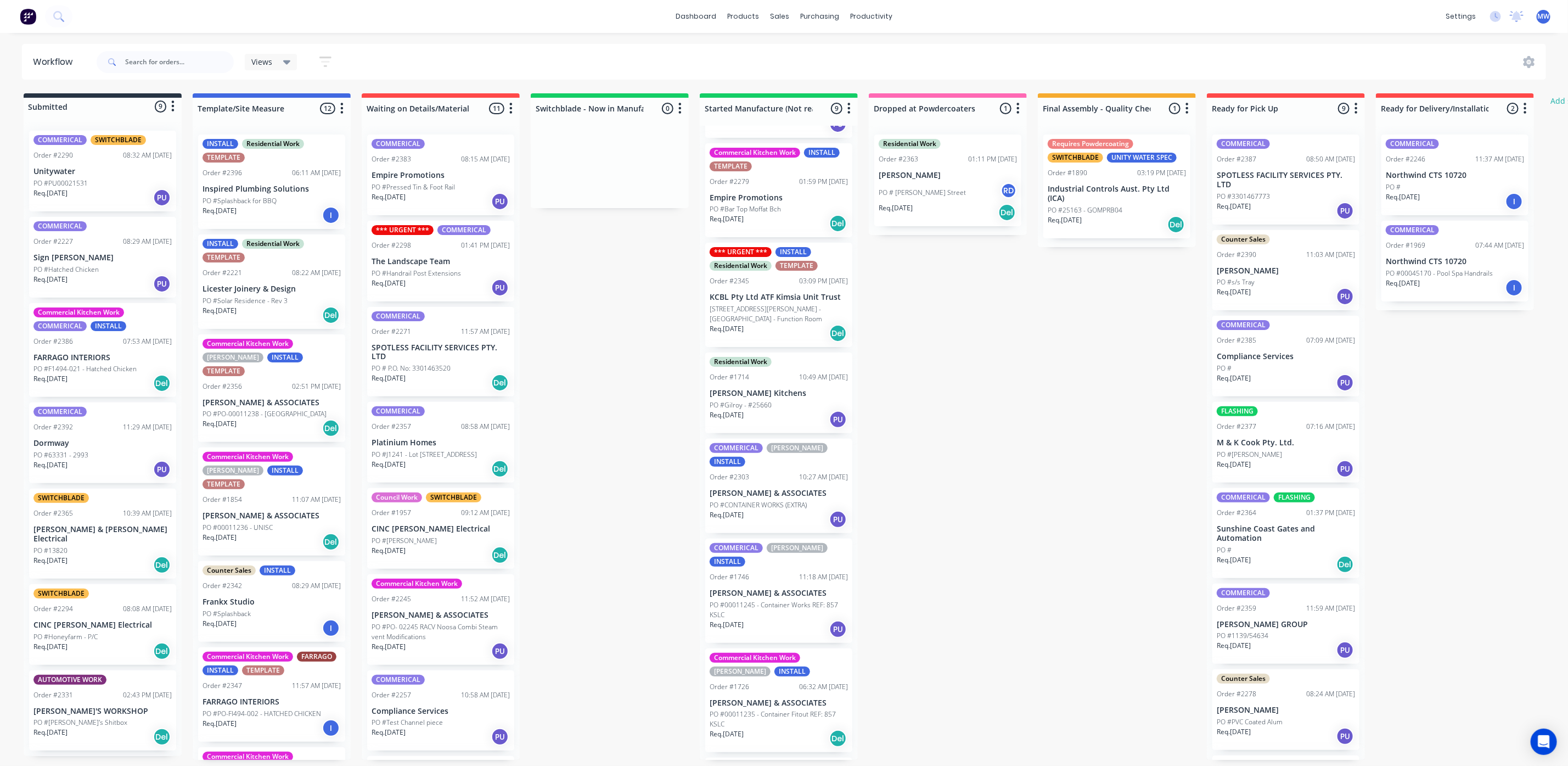
scroll to position [165, 0]
click at [773, 404] on div "PO #Gilroy - #25660" at bounding box center [779, 404] width 138 height 10
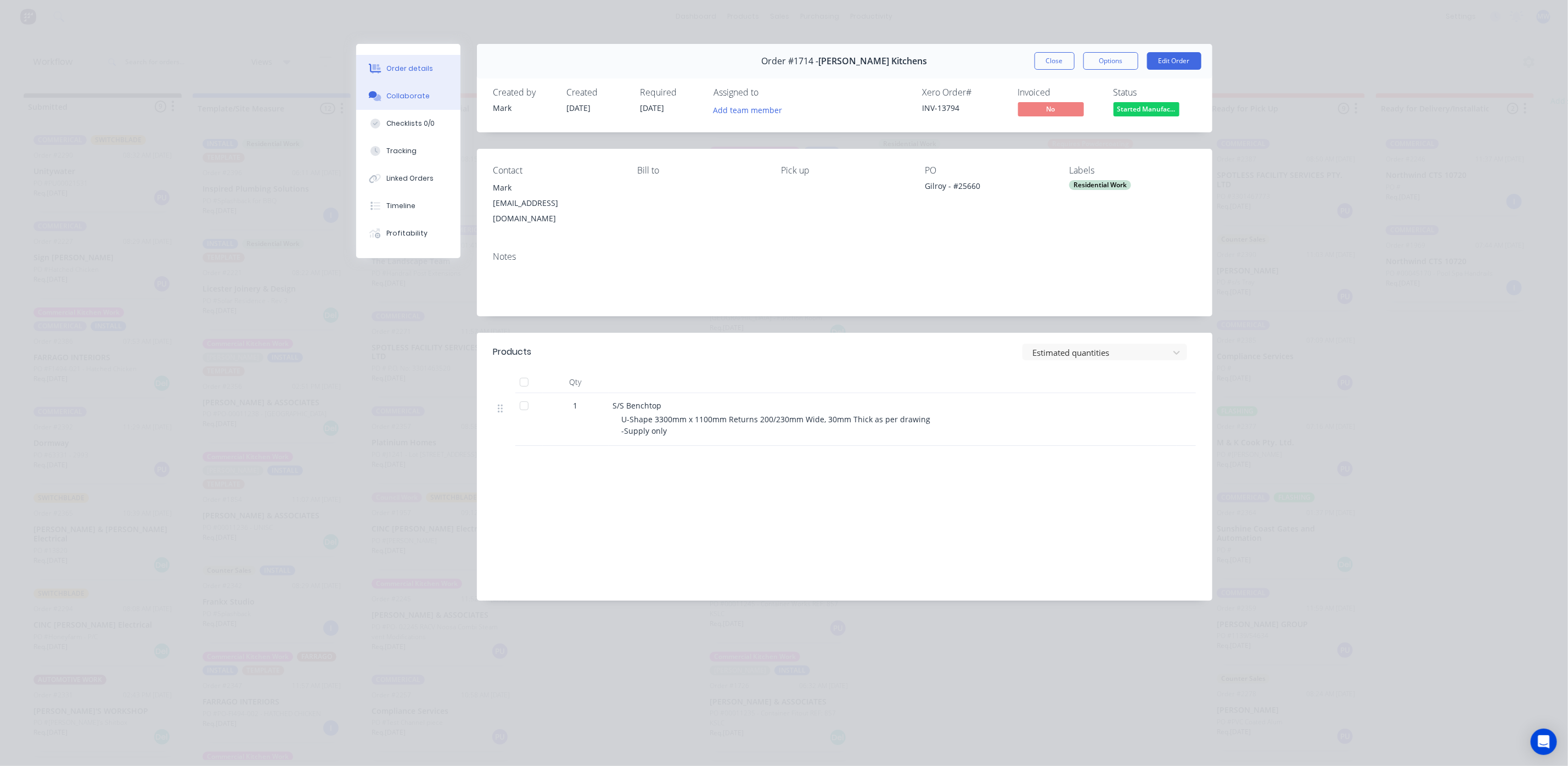
click at [385, 94] on button "Collaborate" at bounding box center [408, 96] width 104 height 27
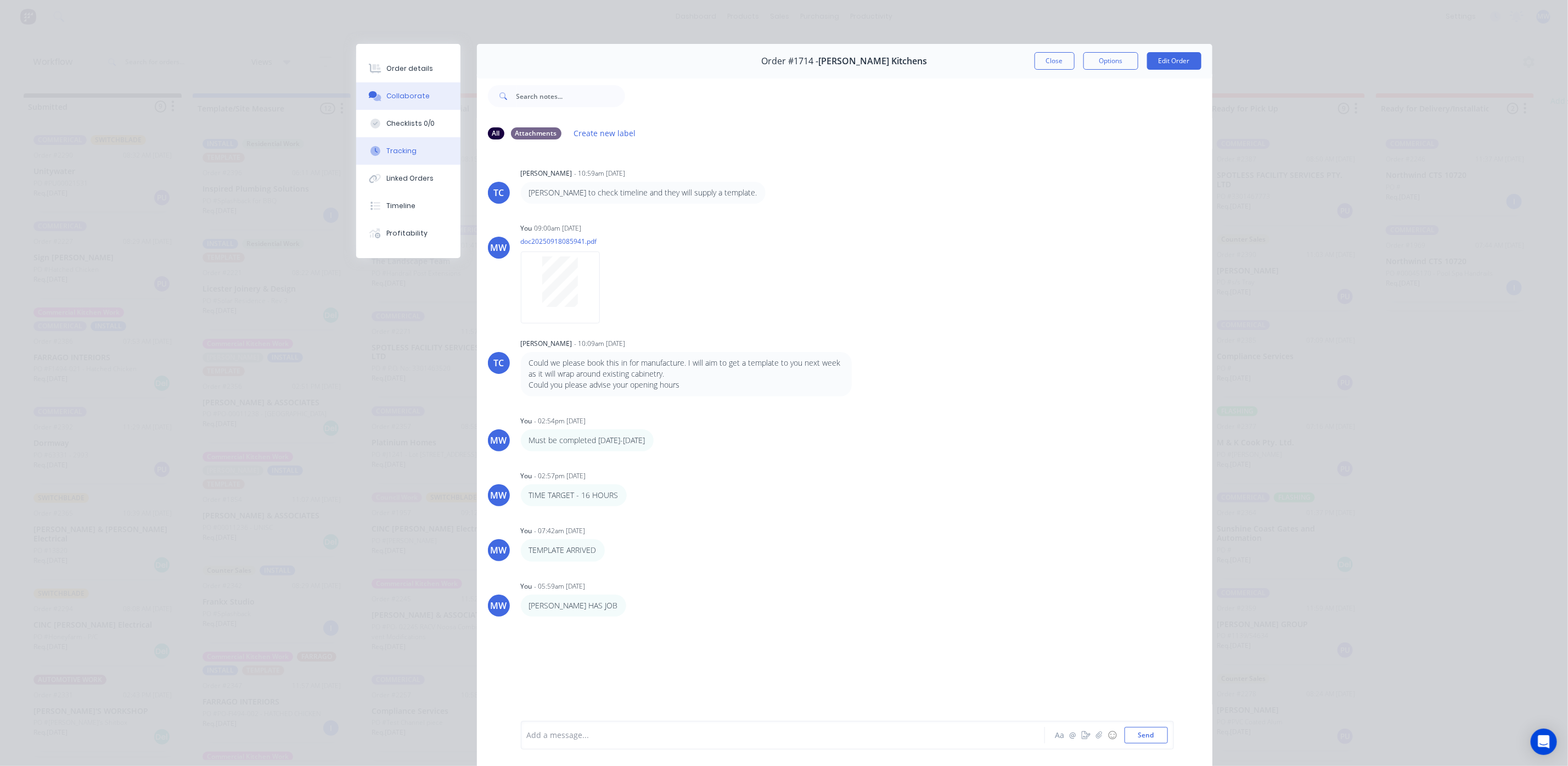
click at [394, 154] on div "Tracking" at bounding box center [401, 151] width 30 height 10
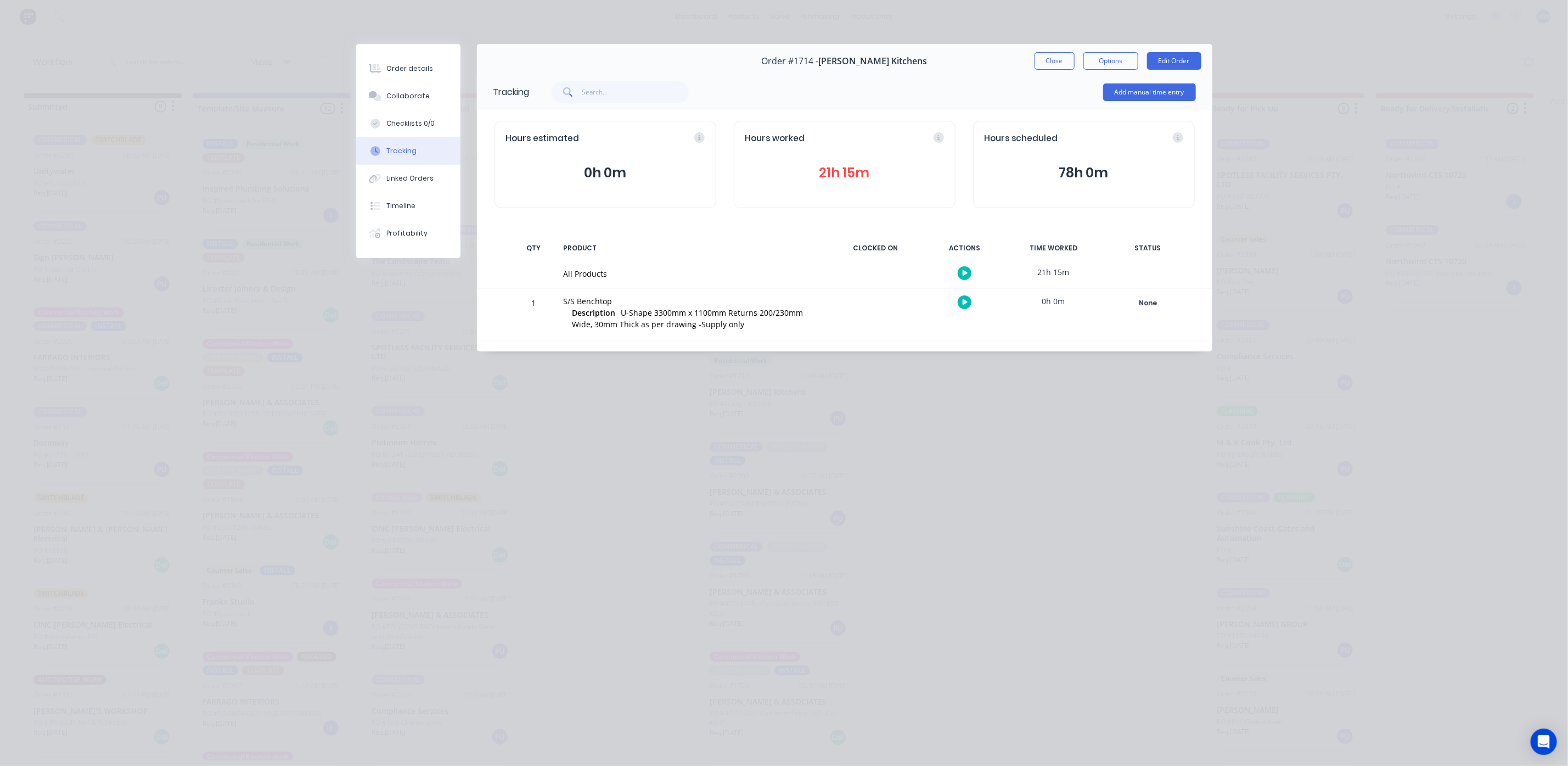
click at [834, 156] on div "Hours worked 21h 15m" at bounding box center [844, 164] width 221 height 87
click at [846, 173] on button "21h 15m" at bounding box center [845, 173] width 199 height 21
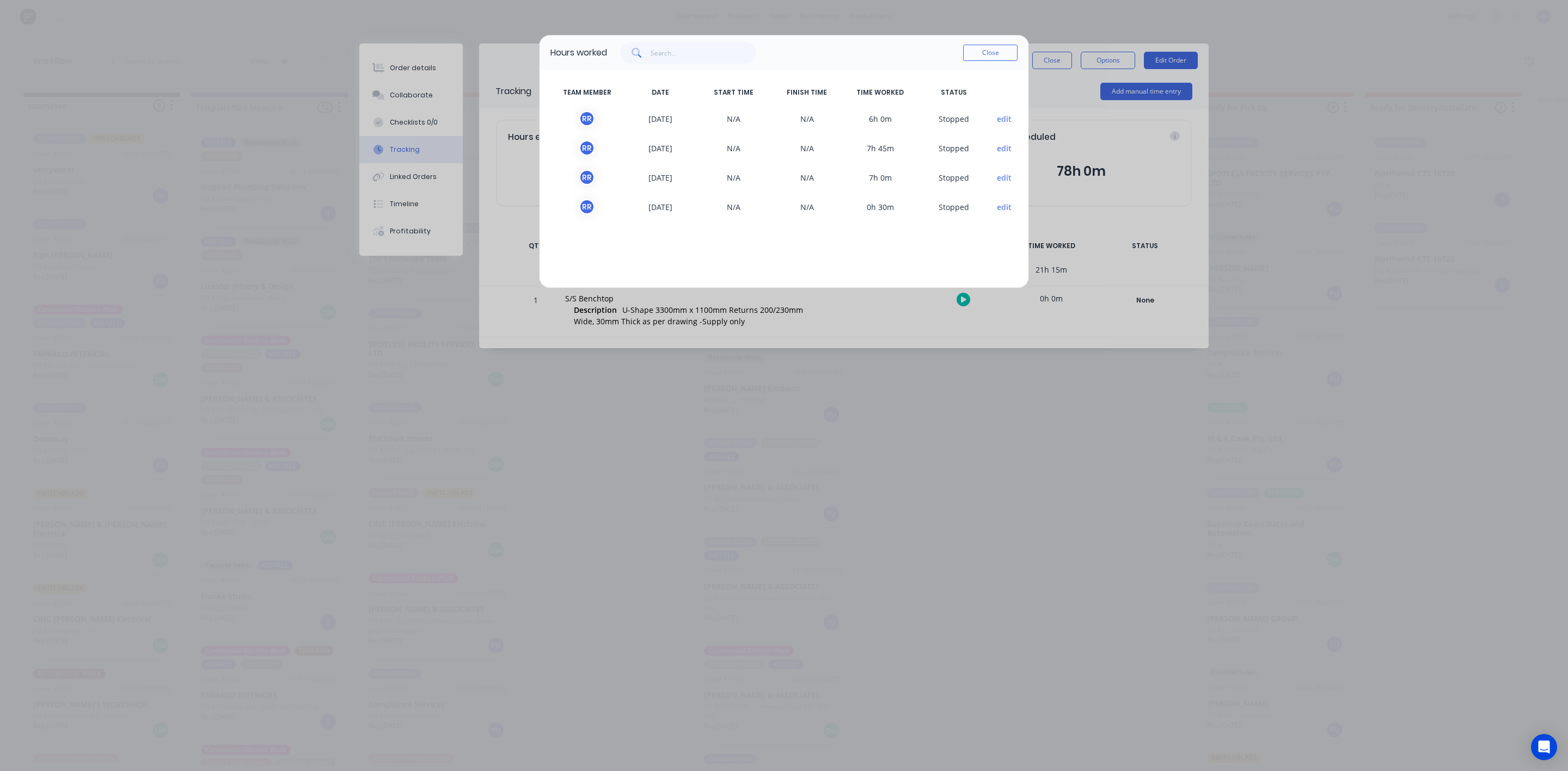
drag, startPoint x: 277, startPoint y: 500, endPoint x: 304, endPoint y: 487, distance: 30.0
click at [278, 500] on div "Hours worked Close TEAM MEMBER DATE START TIME FINISH TIME TIME WORKED STATUS R…" at bounding box center [784, 386] width 1568 height 771
click at [977, 49] on button "Close" at bounding box center [990, 53] width 54 height 16
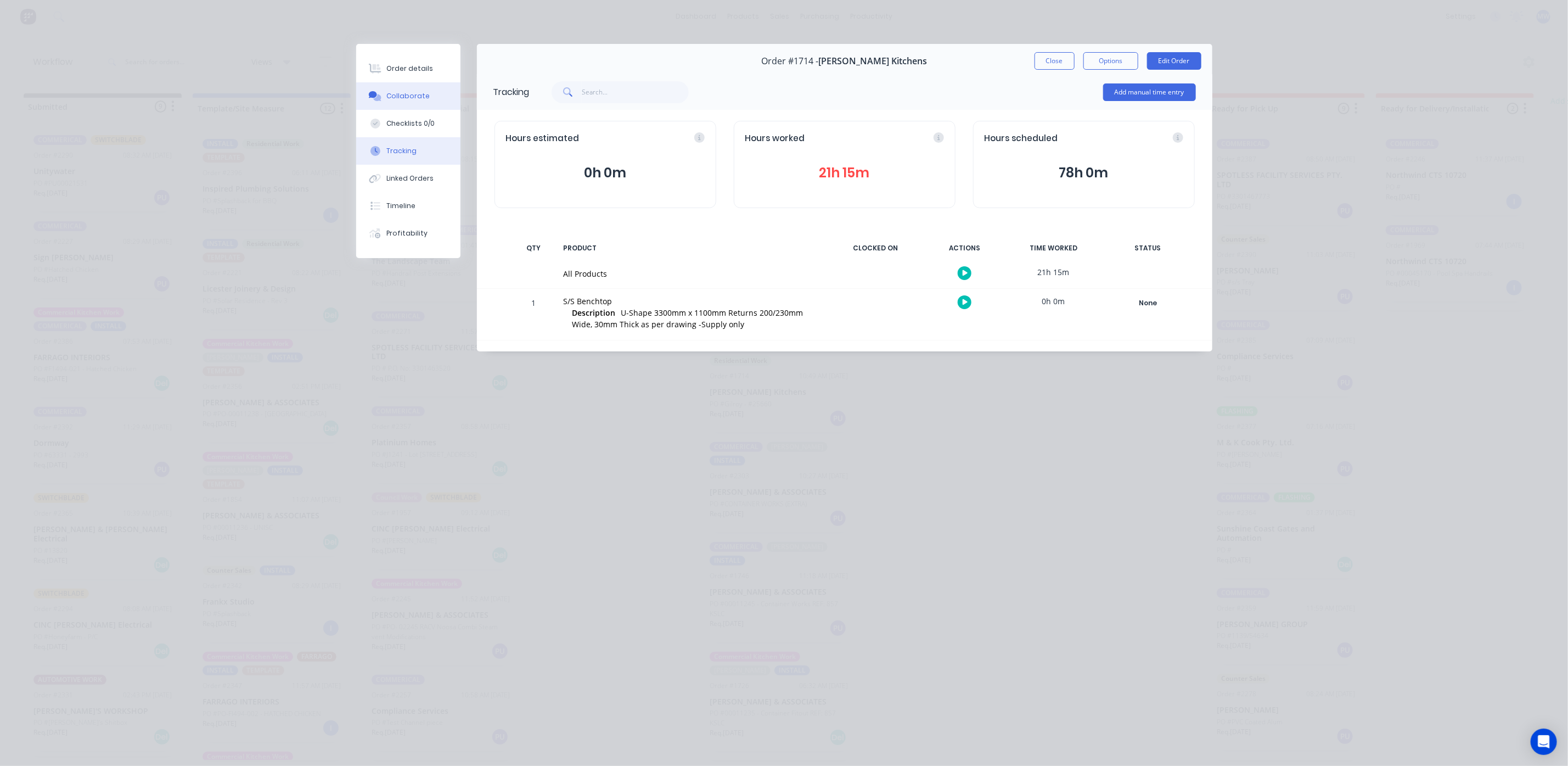
click at [422, 92] on div "Collaborate" at bounding box center [407, 96] width 43 height 10
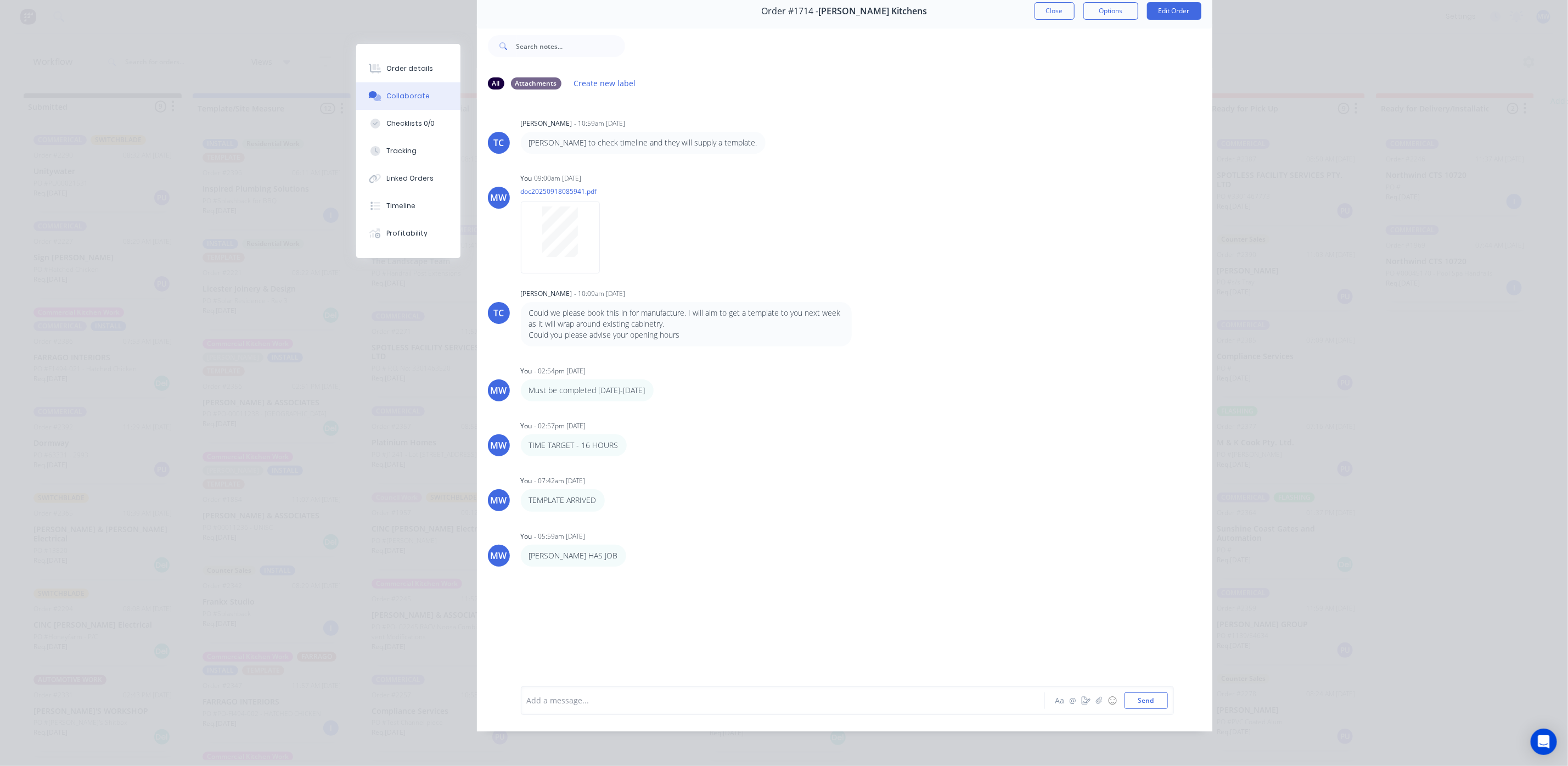
scroll to position [0, 0]
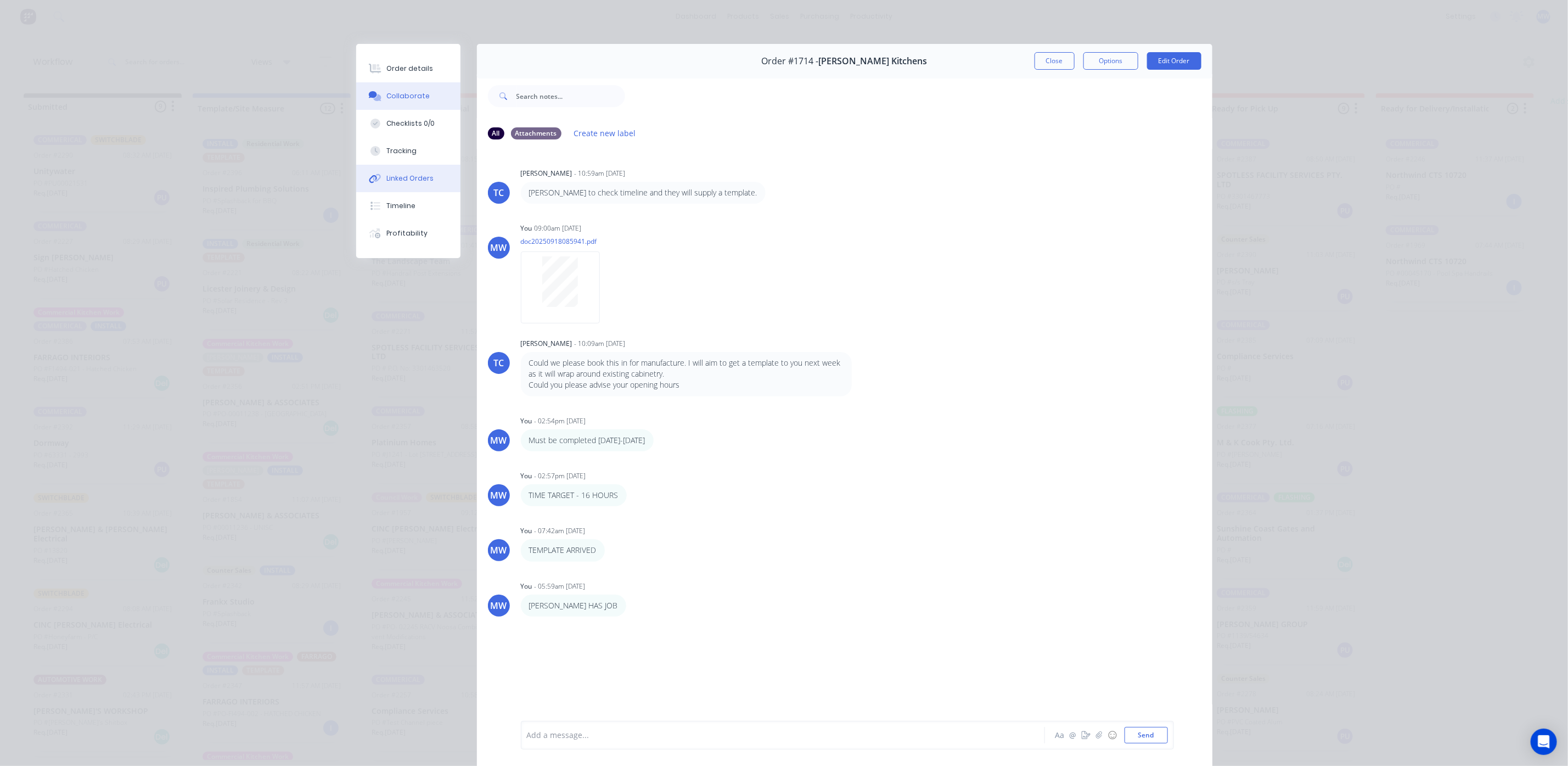
click at [412, 180] on div "Linked Orders" at bounding box center [409, 178] width 47 height 10
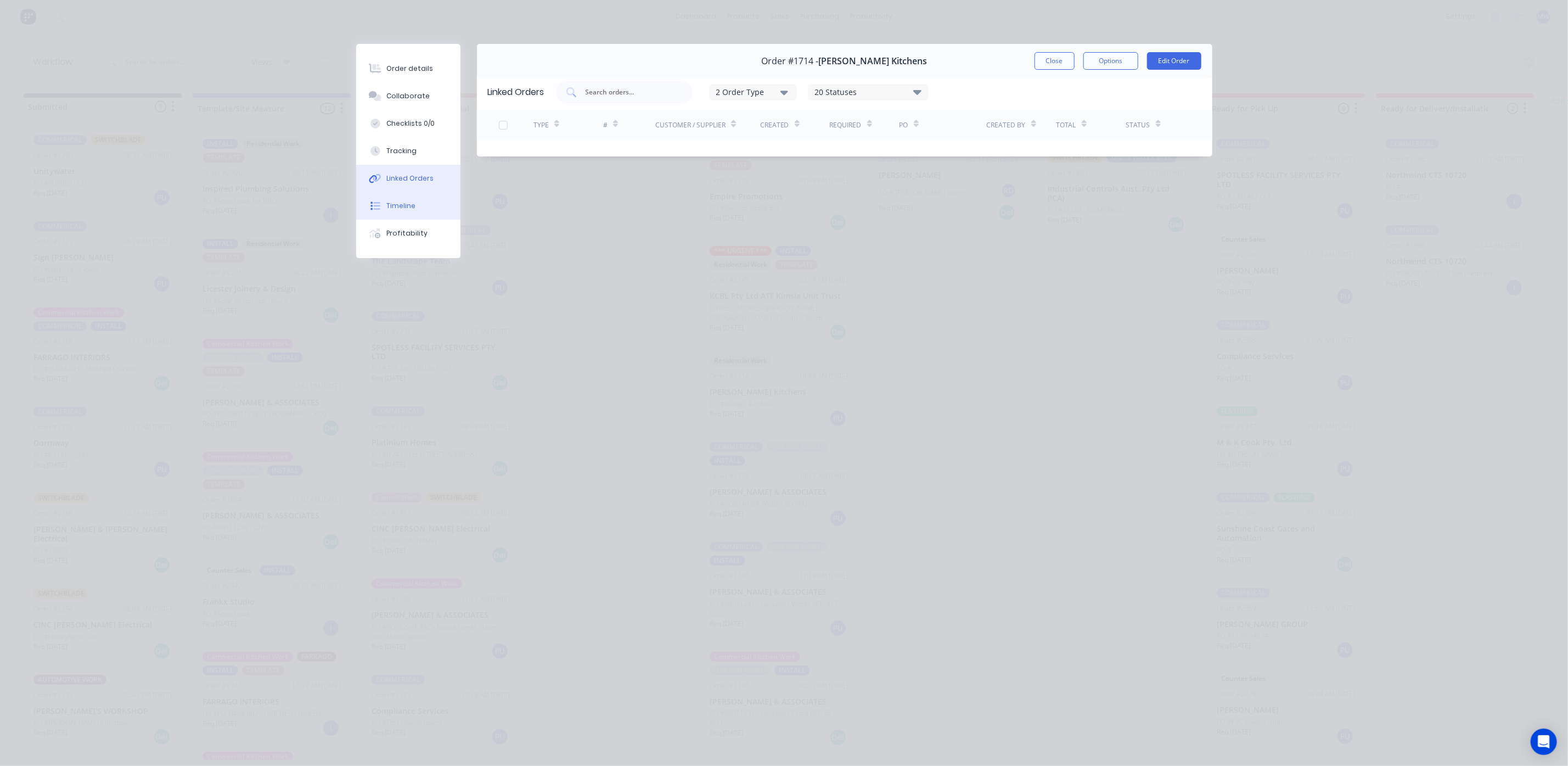
click at [405, 210] on div "Timeline" at bounding box center [400, 206] width 29 height 10
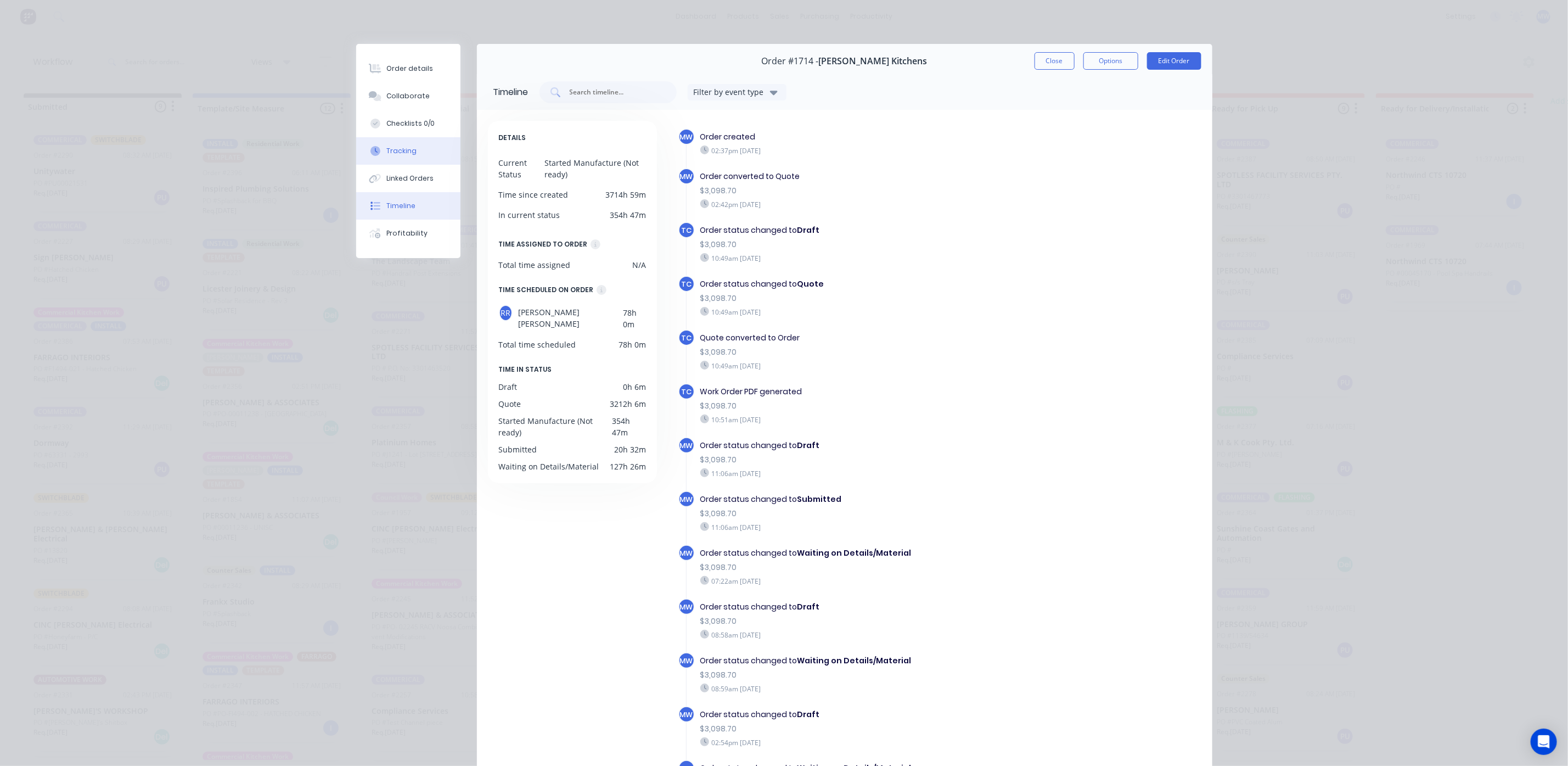
click at [391, 144] on button "Tracking" at bounding box center [408, 151] width 104 height 27
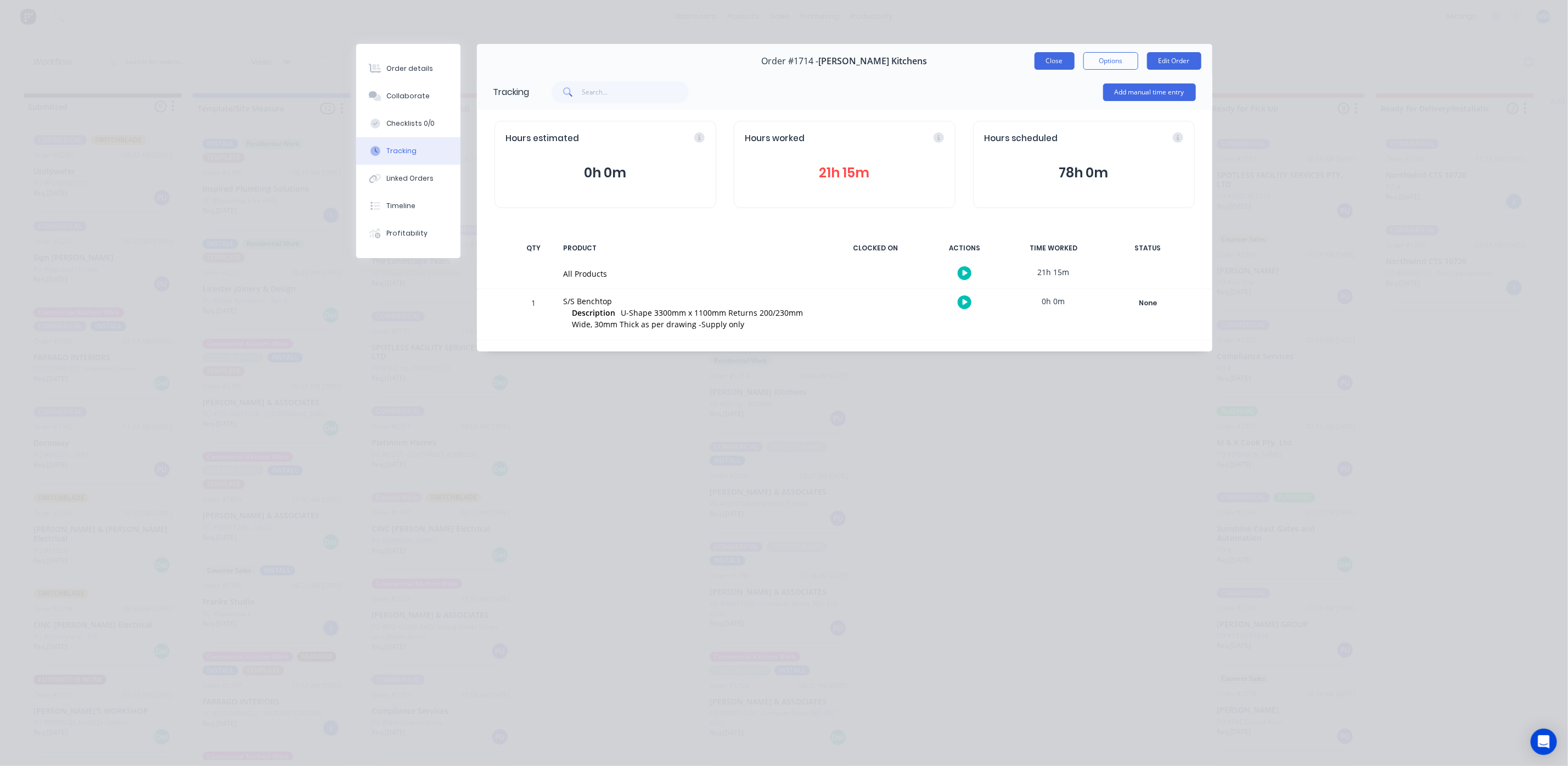
click at [1052, 61] on button "Close" at bounding box center [1054, 61] width 40 height 18
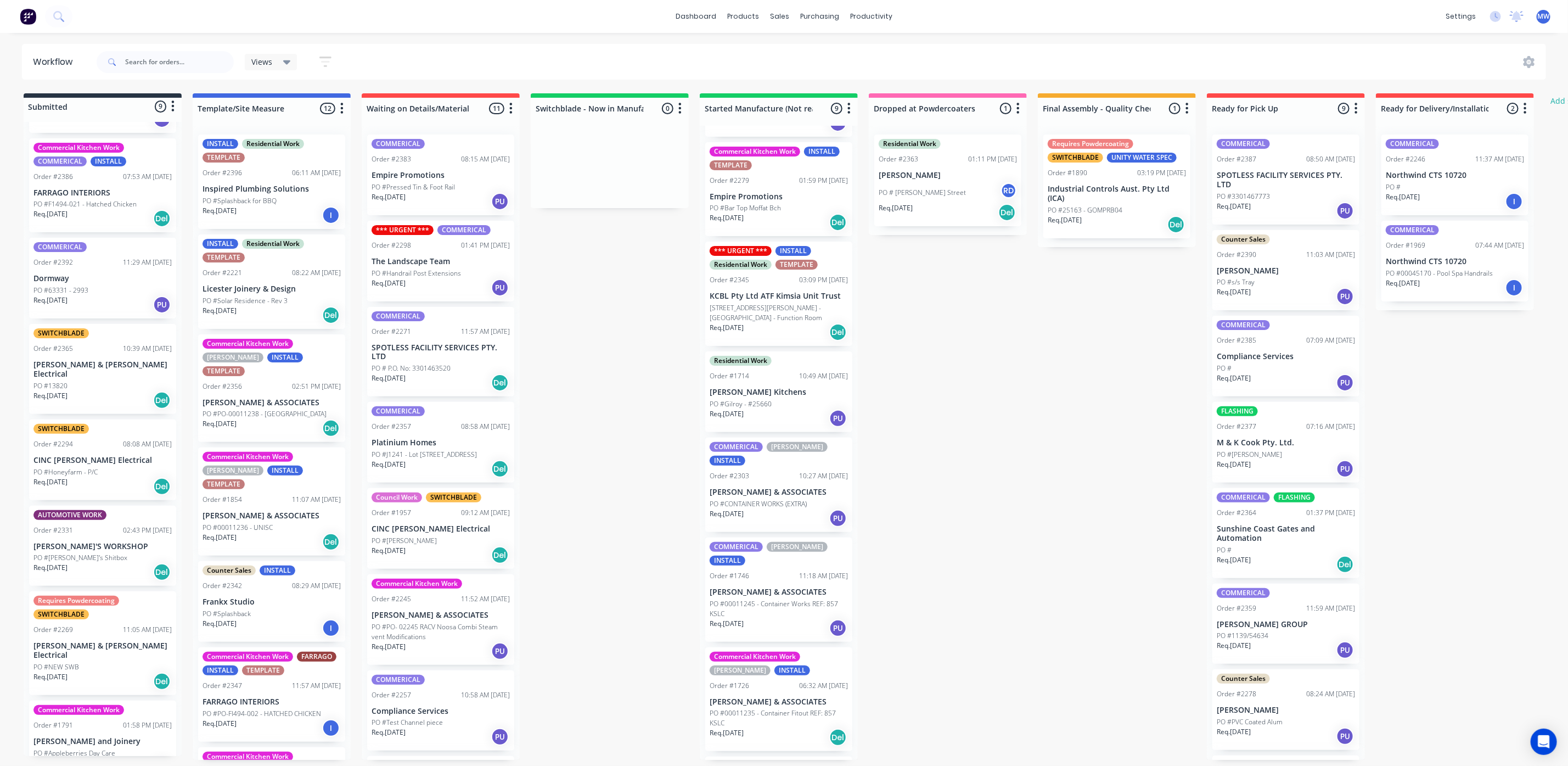
scroll to position [167, 0]
